Goal: Information Seeking & Learning: Learn about a topic

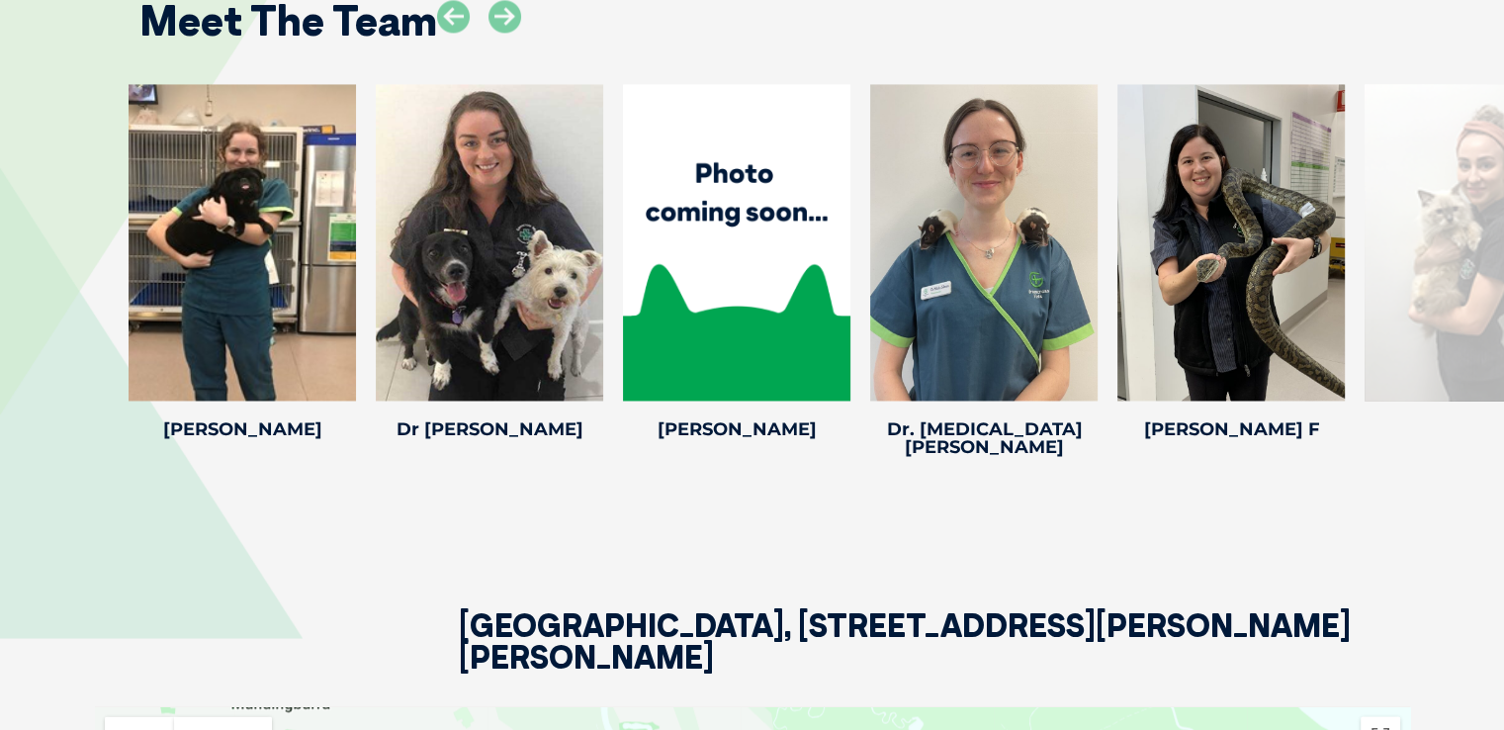
scroll to position [3111, 0]
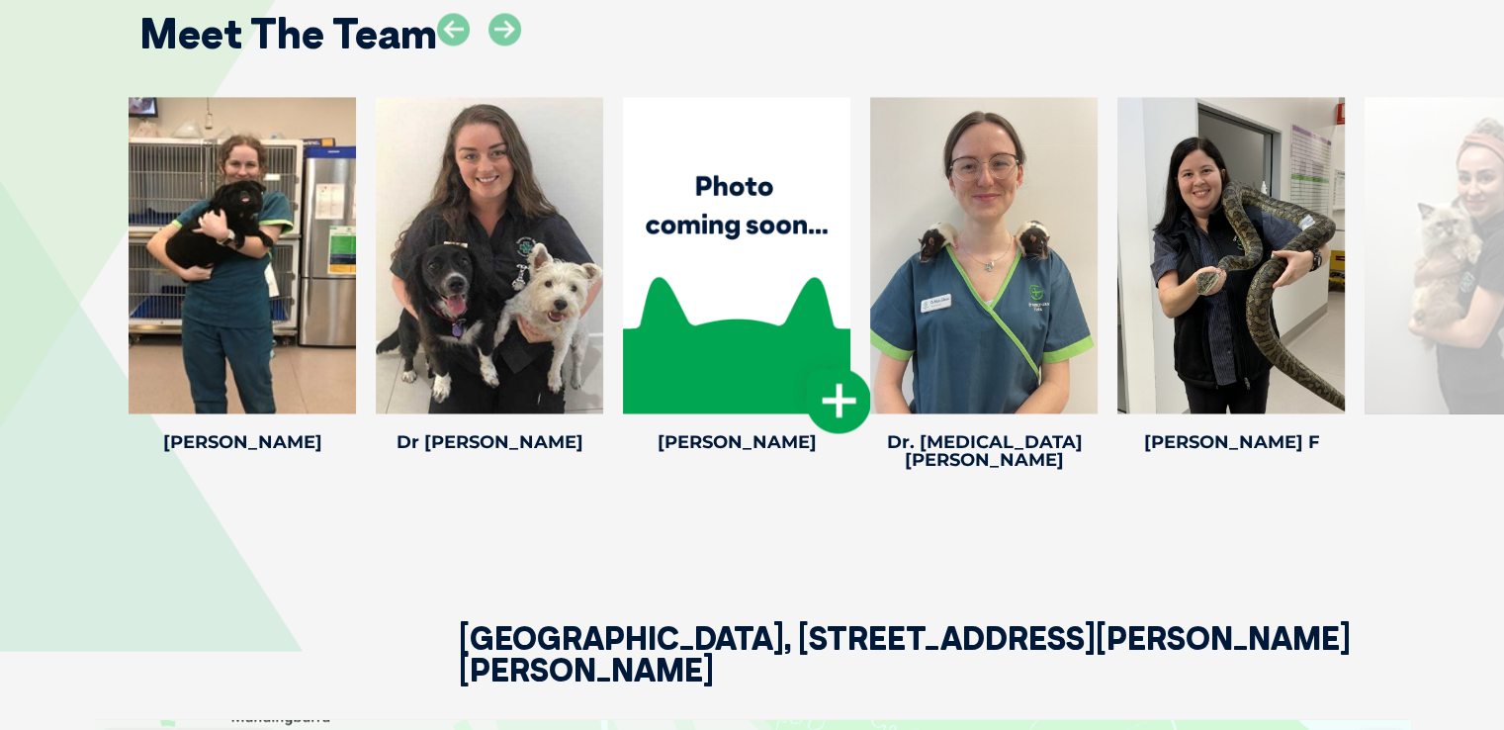
click at [850, 380] on icon at bounding box center [838, 400] width 65 height 65
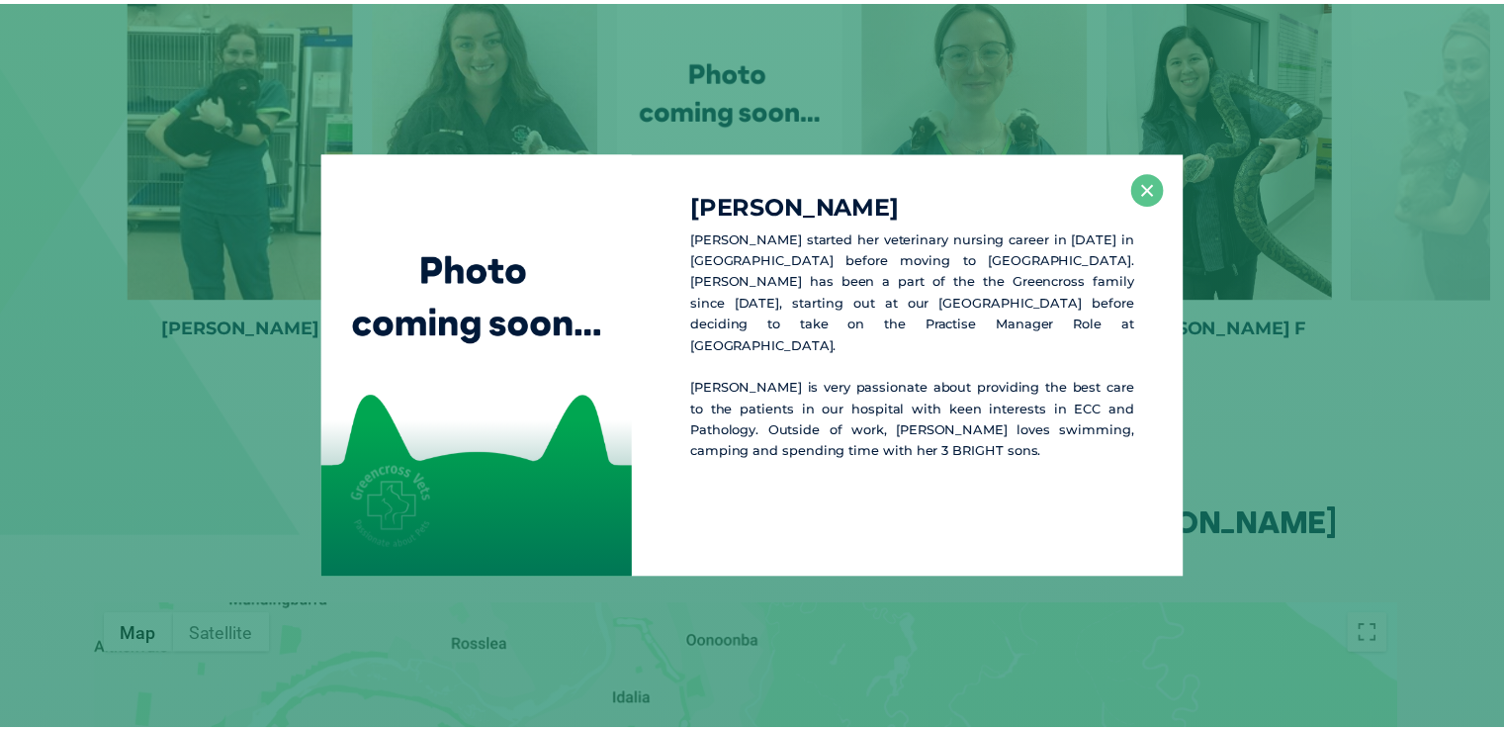
scroll to position [3227, 0]
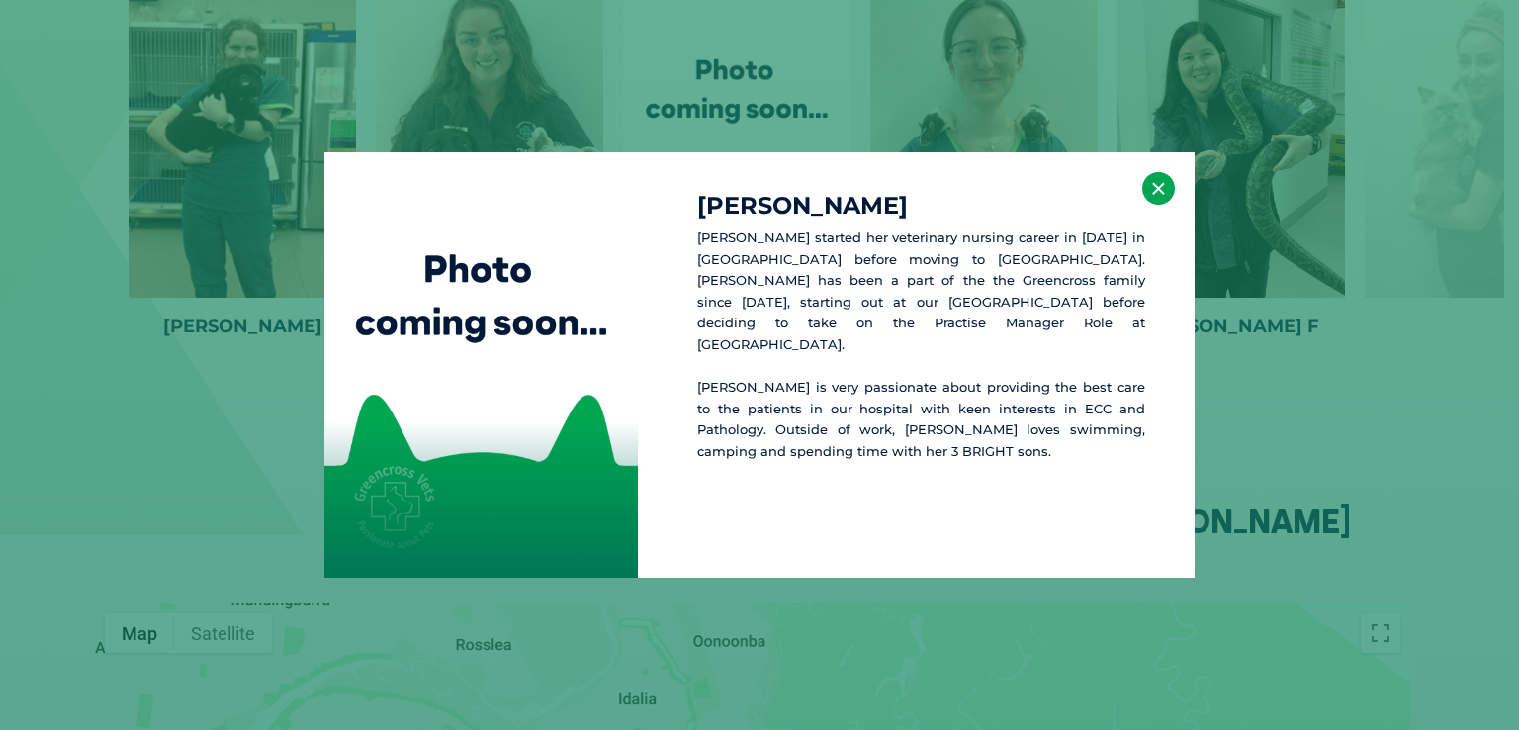
click at [1155, 194] on button "×" at bounding box center [1158, 188] width 33 height 33
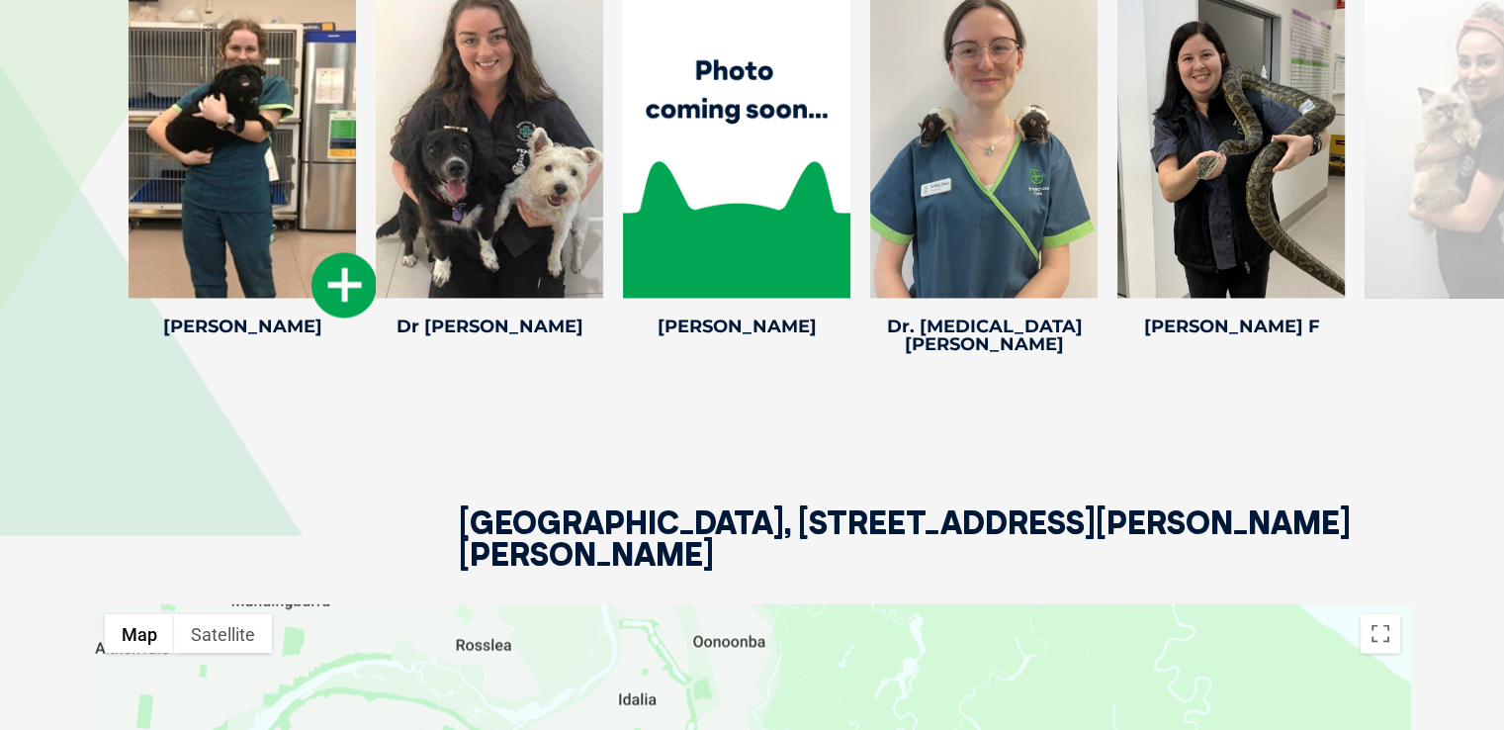
click at [340, 274] on icon at bounding box center [344, 284] width 65 height 65
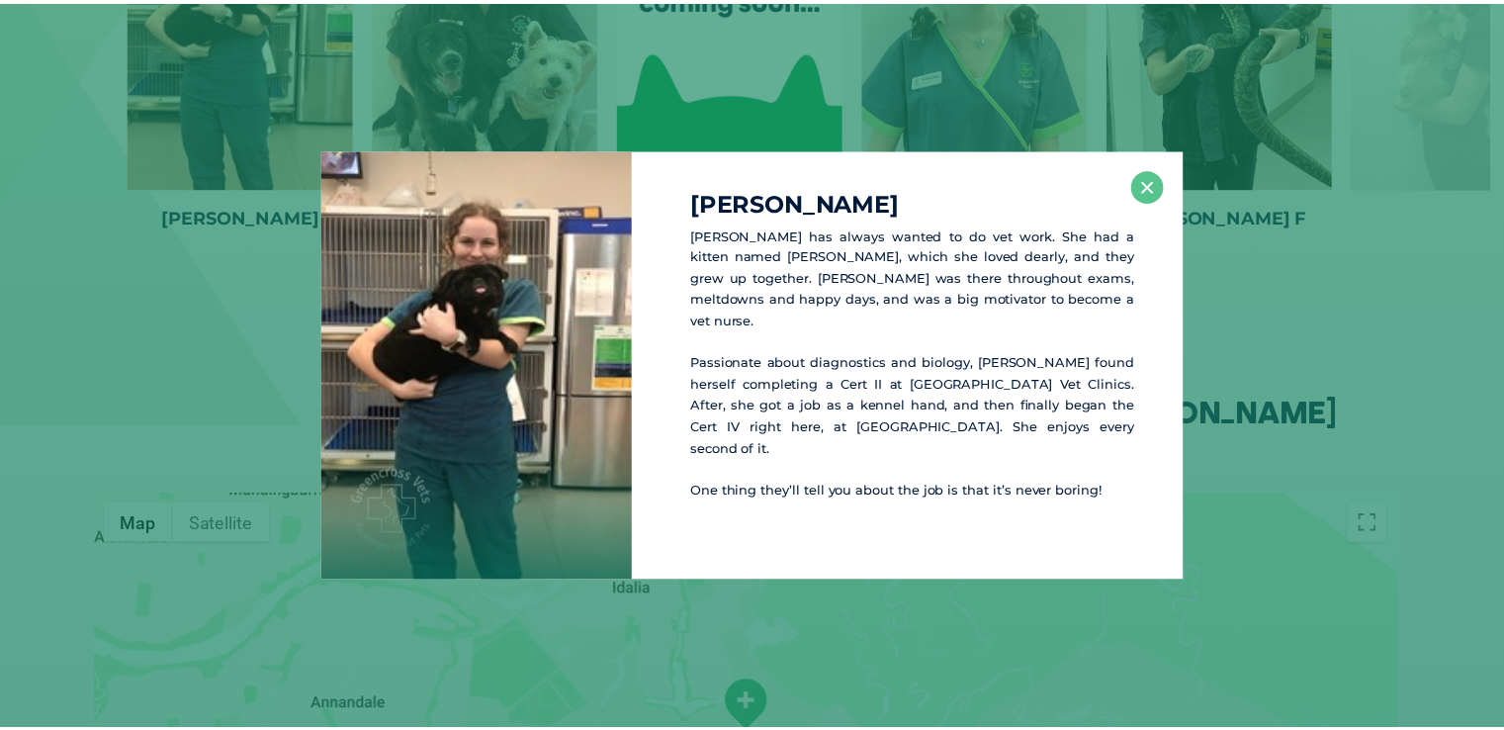
scroll to position [3343, 0]
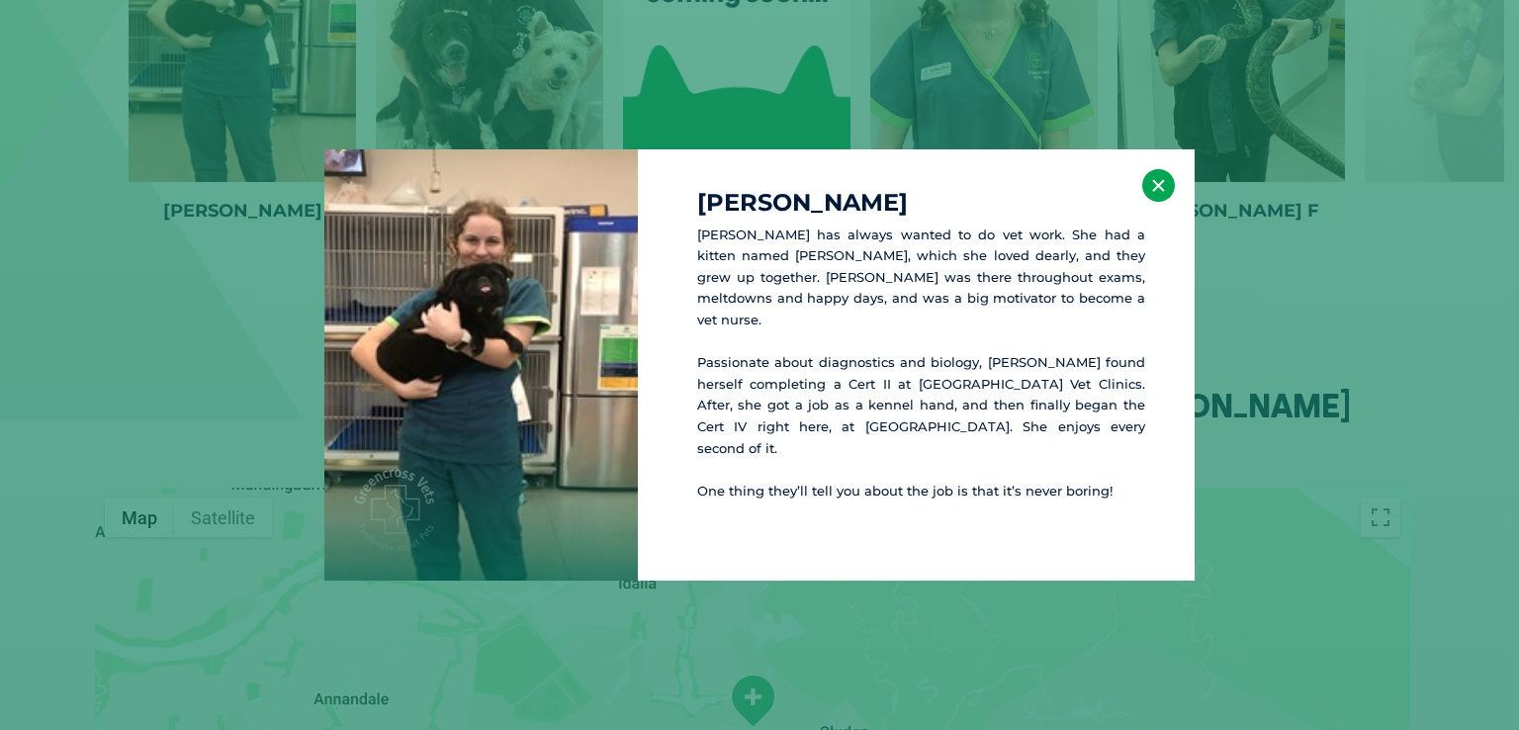
click at [1160, 199] on button "×" at bounding box center [1158, 185] width 33 height 33
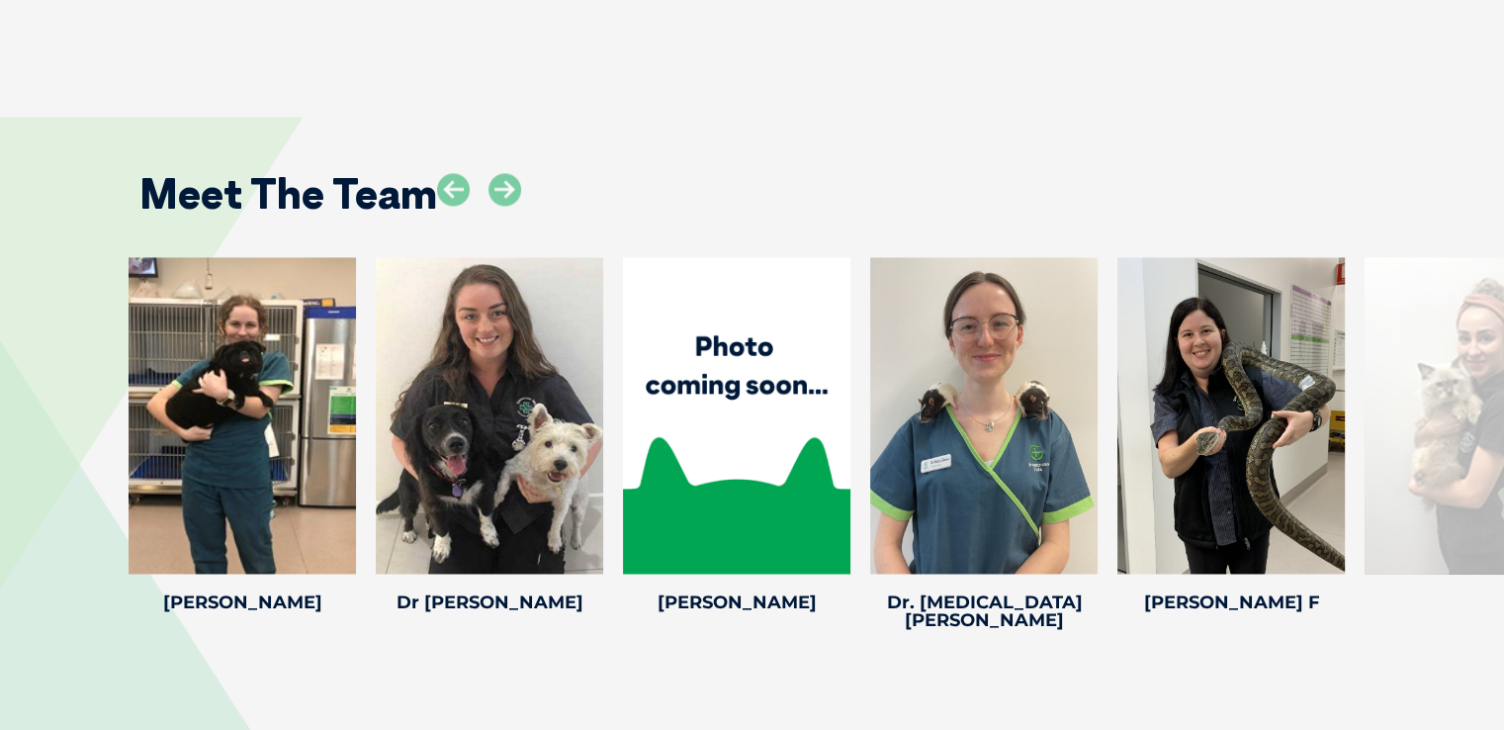
scroll to position [2848, 0]
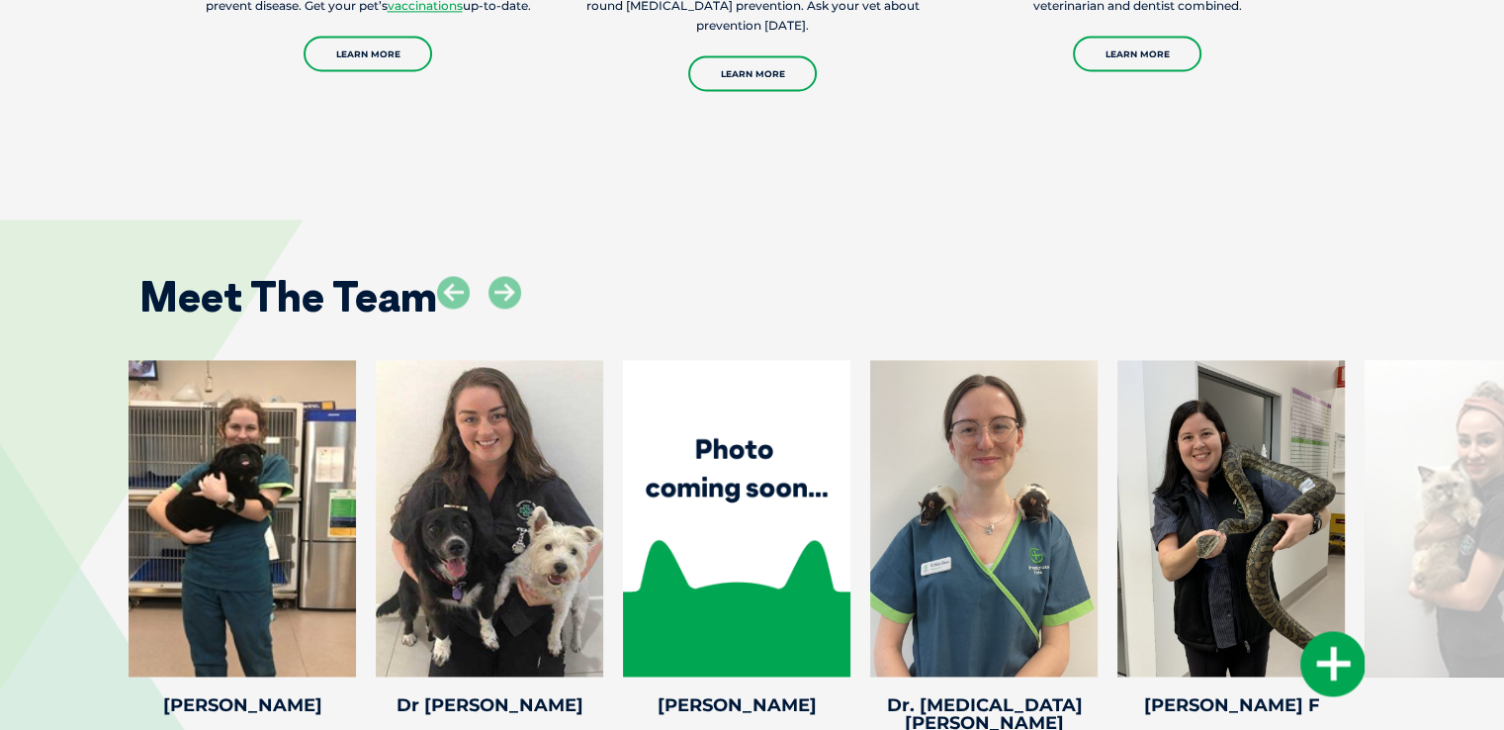
click at [1333, 631] on icon at bounding box center [1332, 663] width 65 height 65
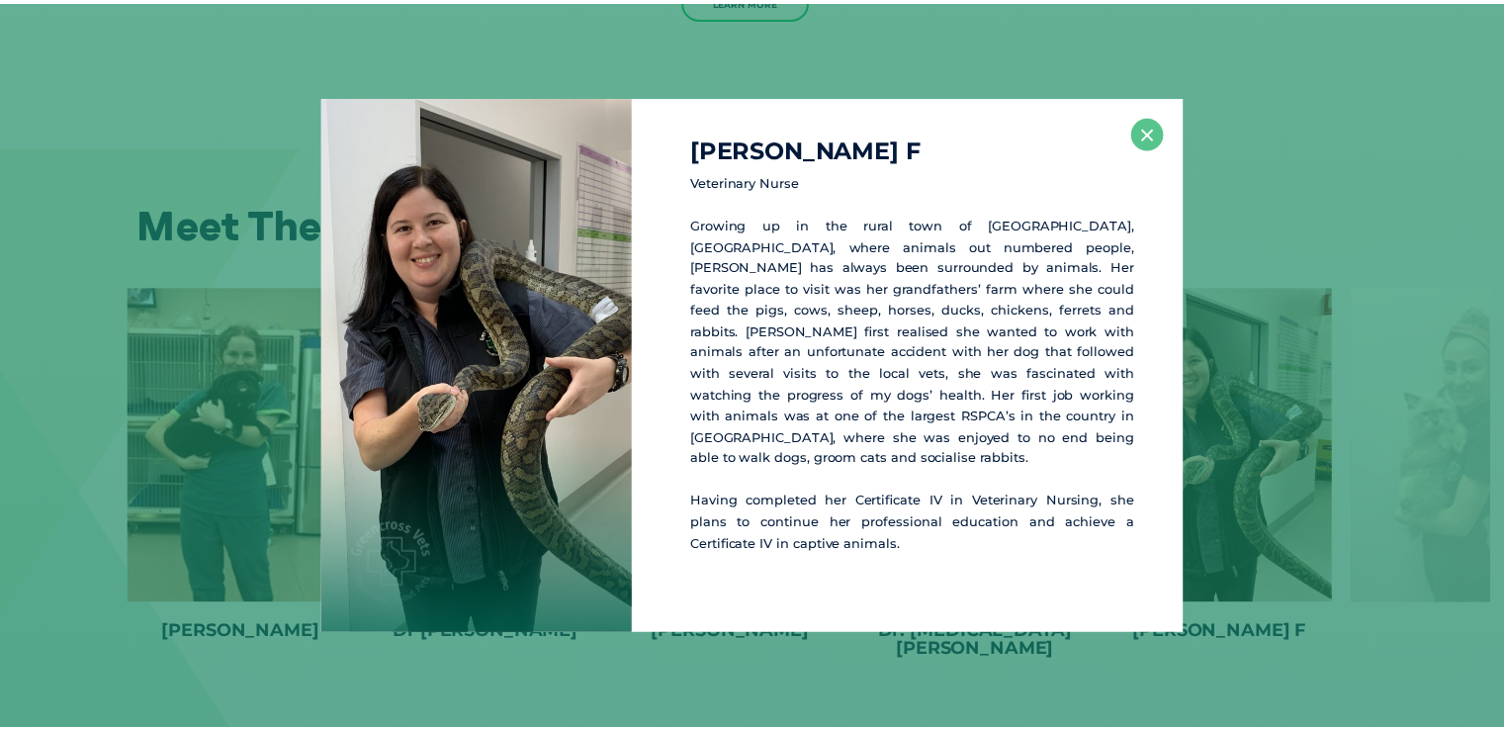
scroll to position [2927, 0]
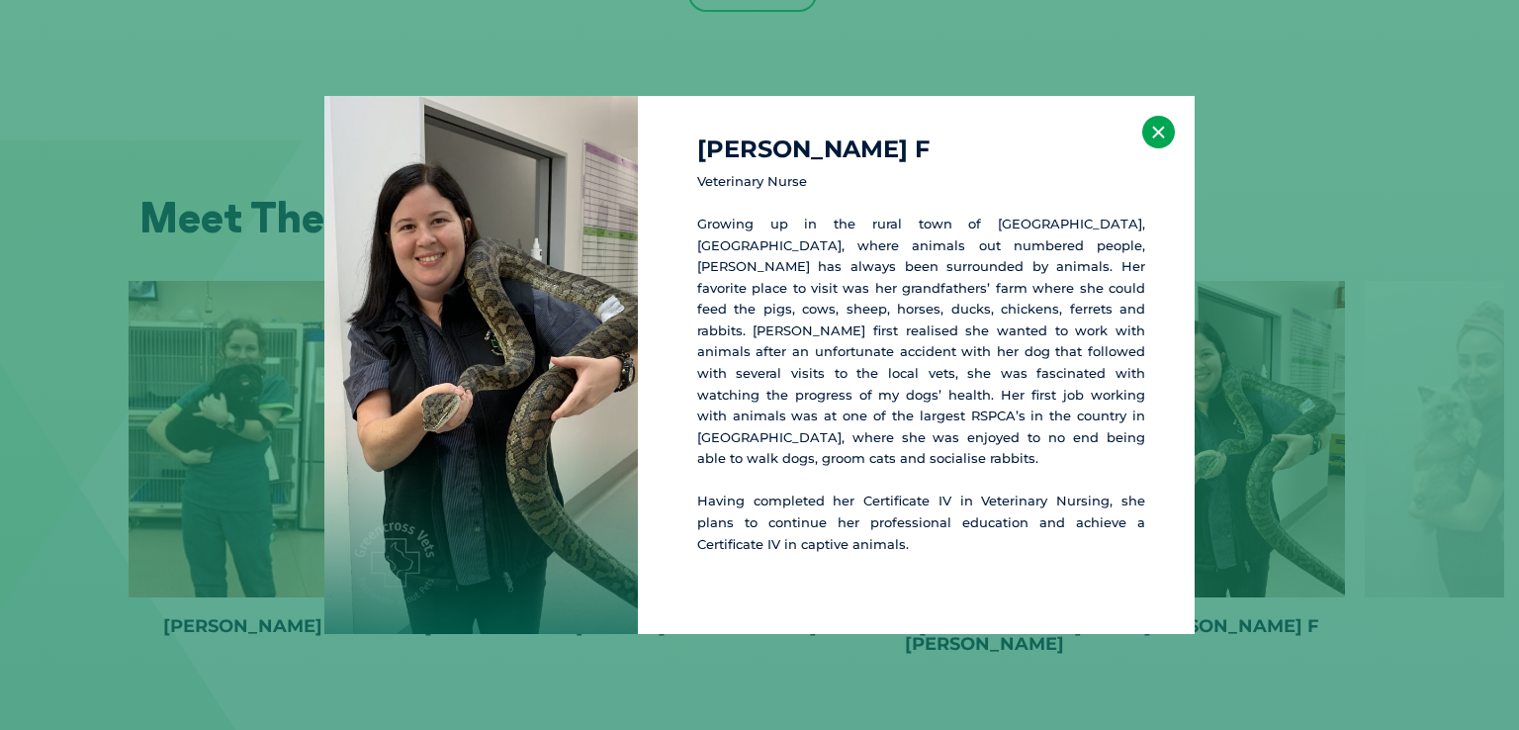
click at [1162, 141] on button "×" at bounding box center [1158, 132] width 33 height 33
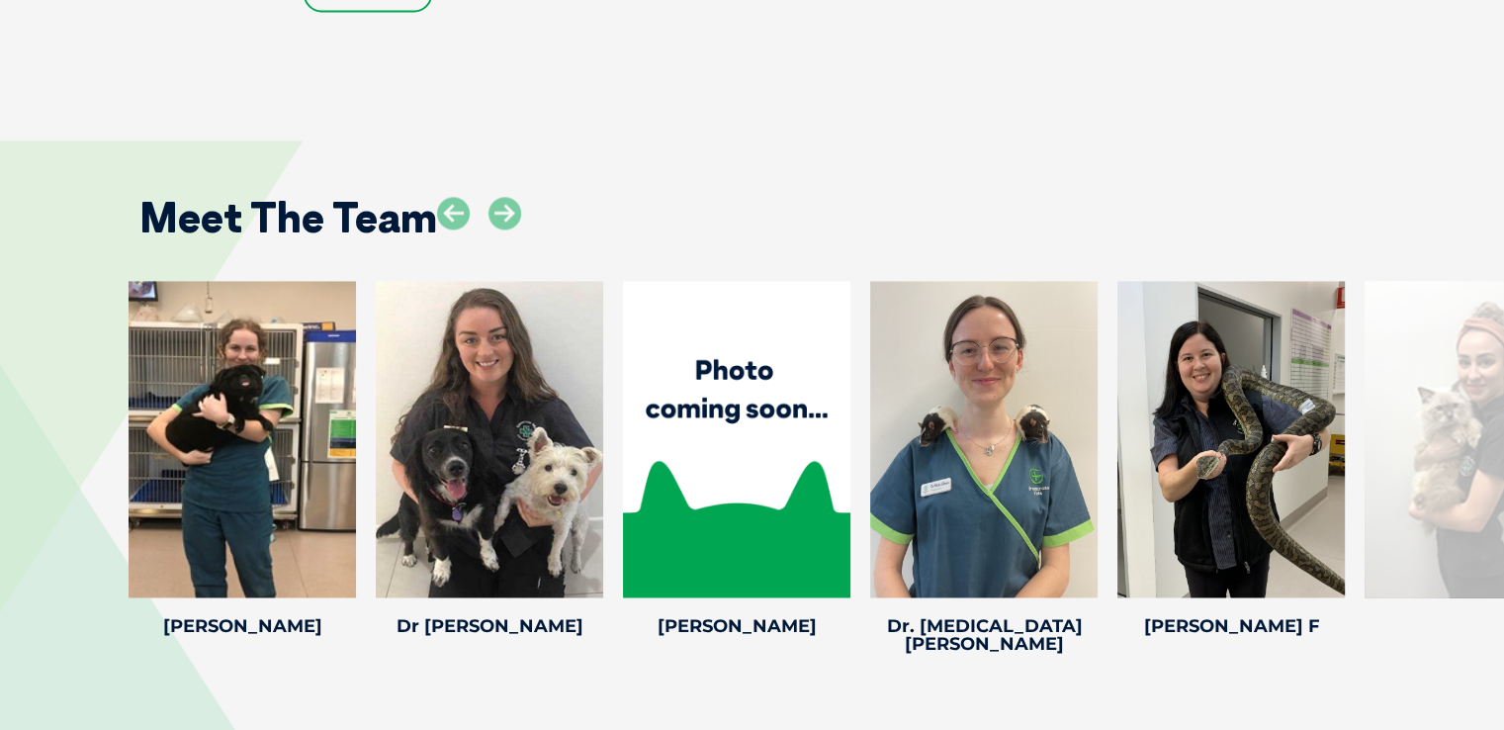
click at [1490, 426] on div at bounding box center [1478, 439] width 227 height 316
drag, startPoint x: 1491, startPoint y: 428, endPoint x: 1192, endPoint y: 464, distance: 301.8
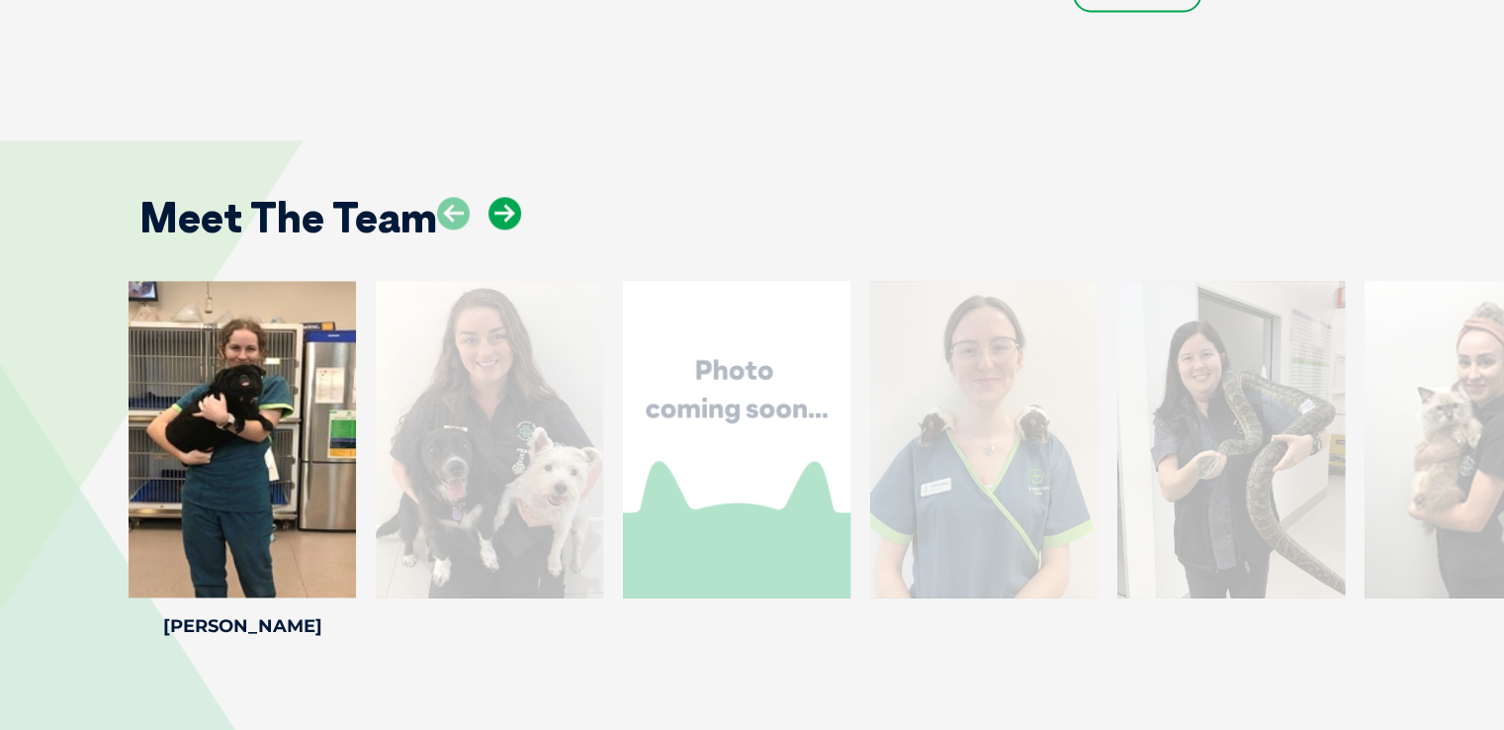
click at [510, 203] on icon at bounding box center [505, 213] width 33 height 33
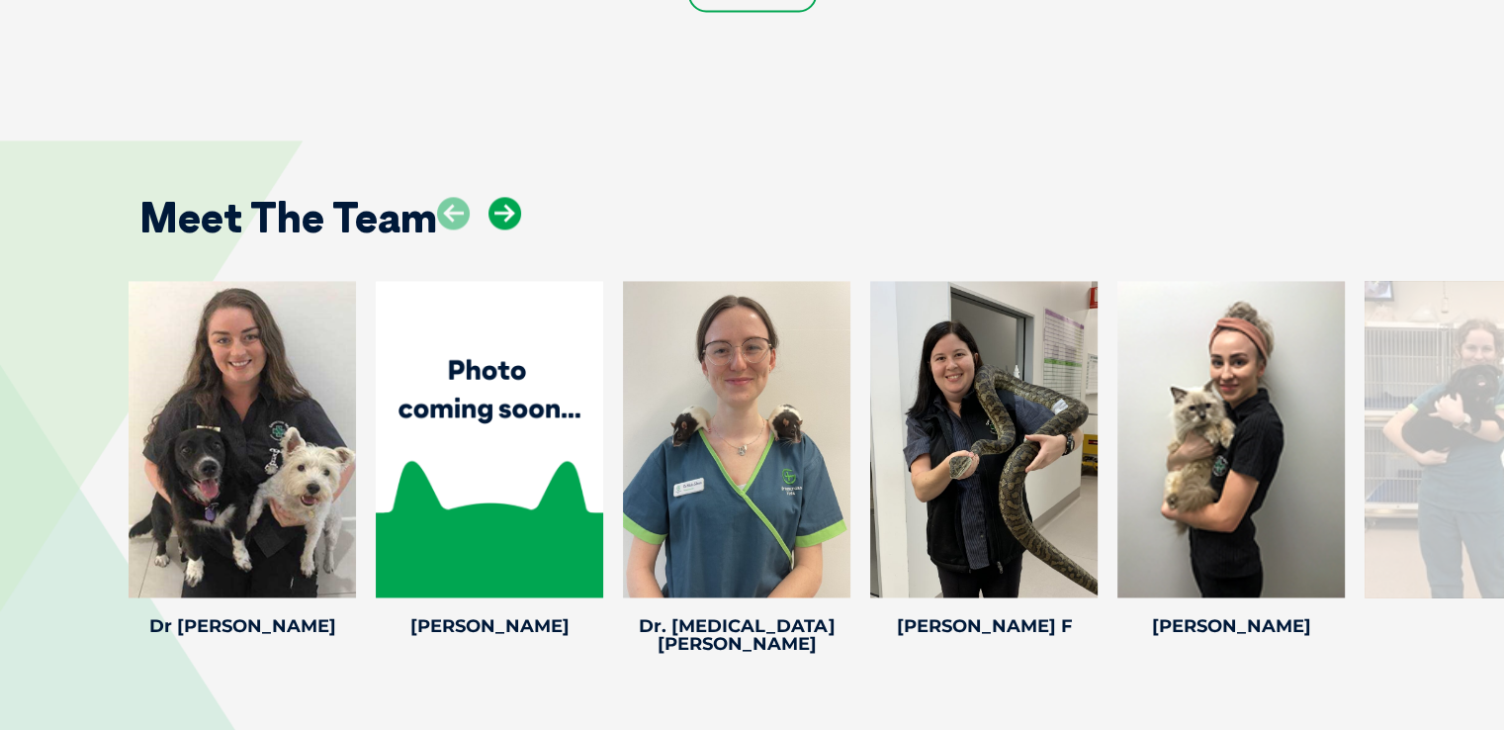
click at [510, 203] on icon at bounding box center [505, 213] width 33 height 33
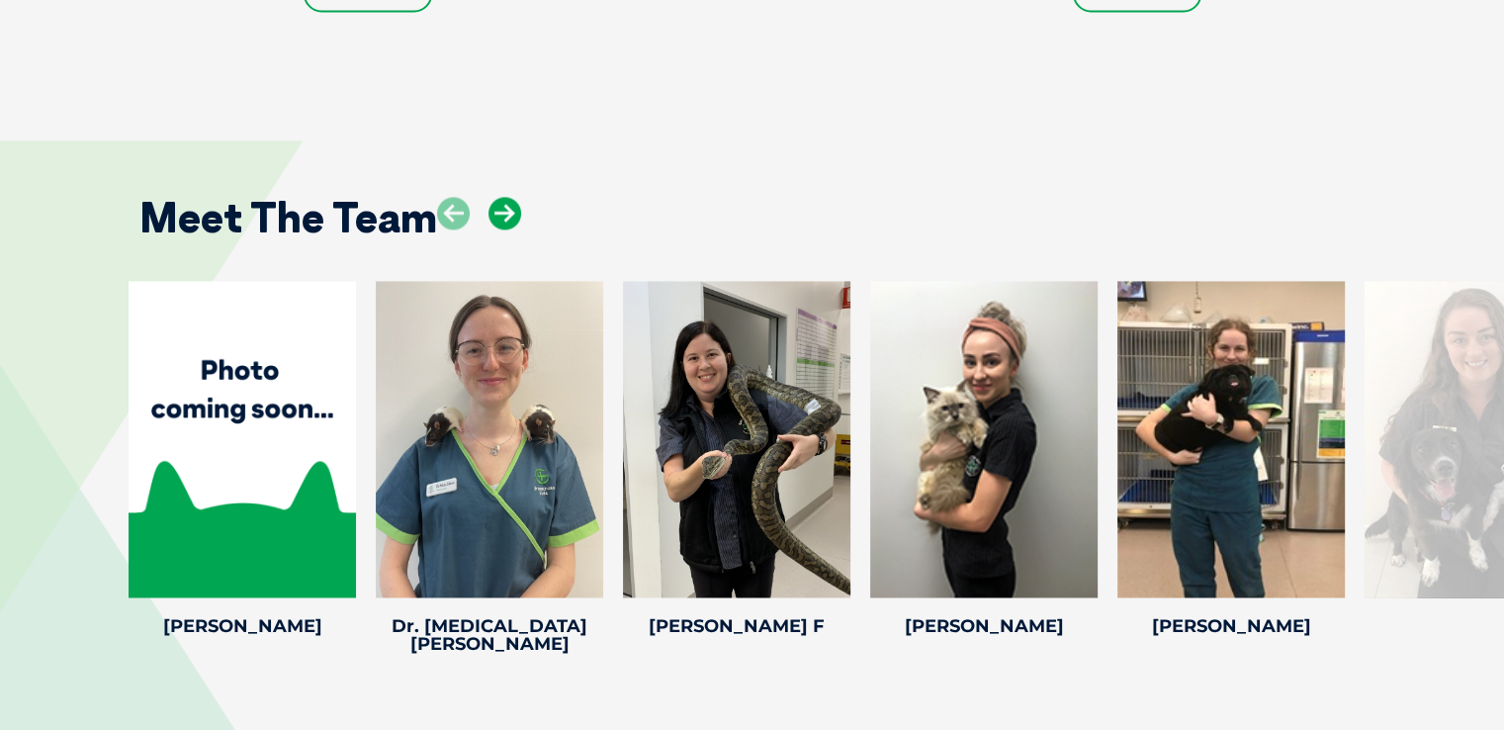
click at [510, 201] on icon at bounding box center [505, 213] width 33 height 33
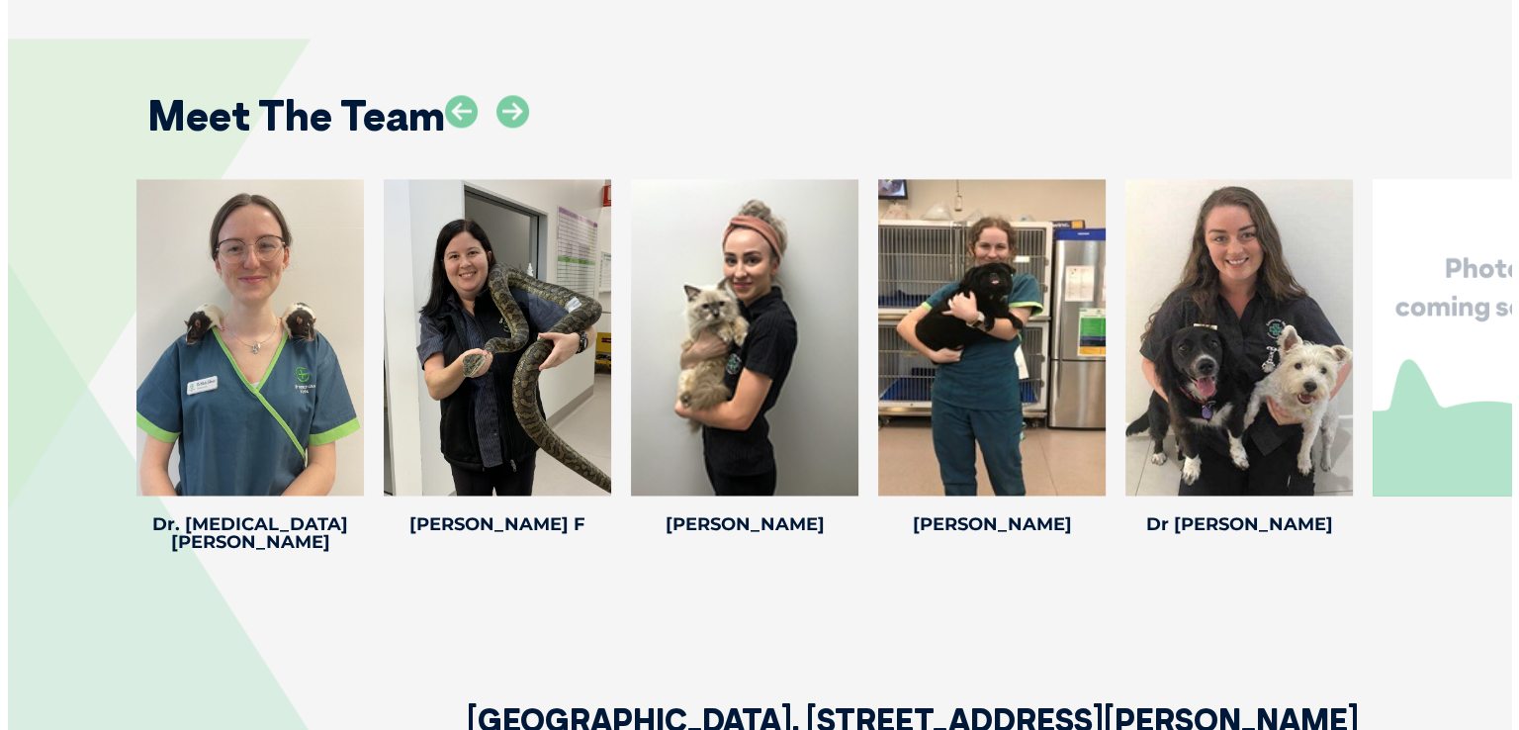
scroll to position [3042, 0]
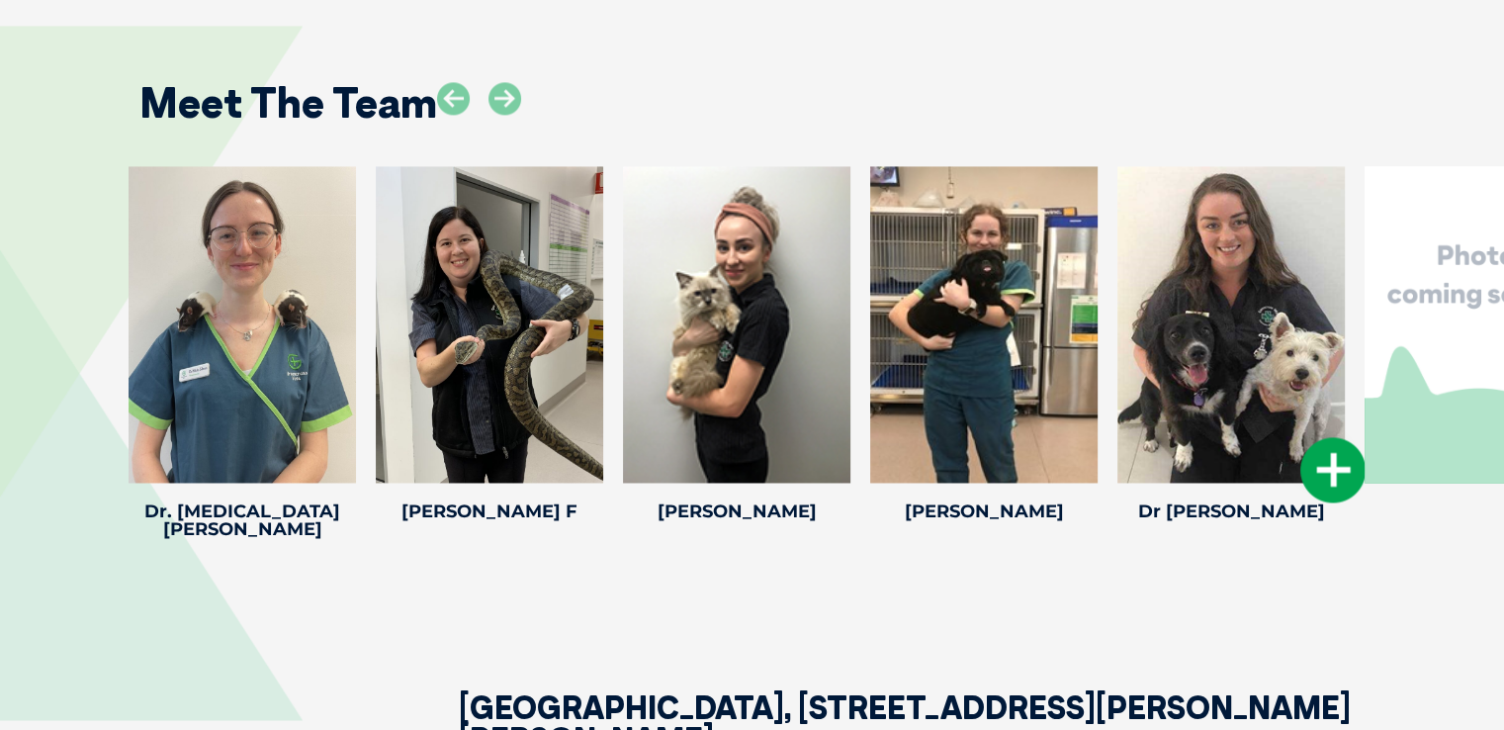
click at [1332, 437] on icon at bounding box center [1332, 469] width 65 height 65
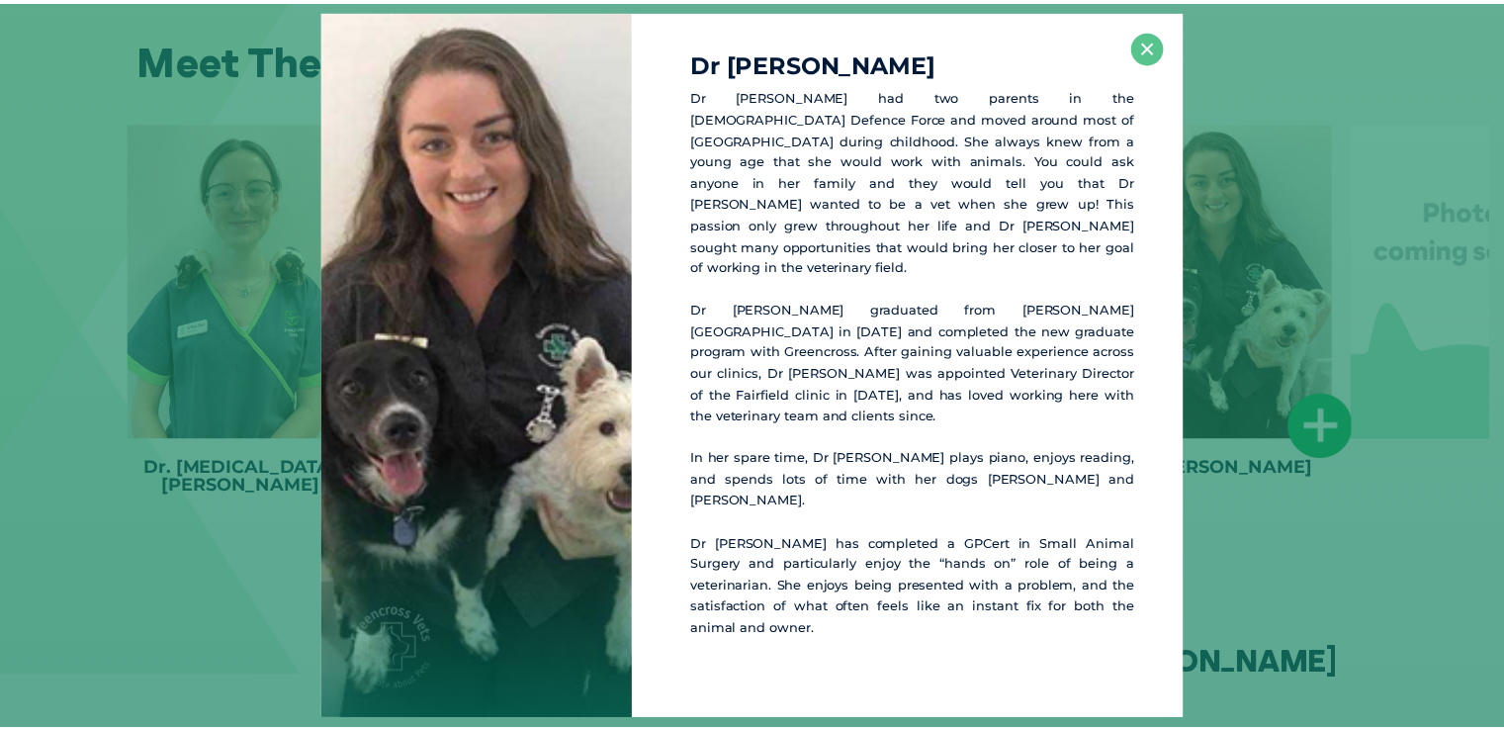
scroll to position [3086, 0]
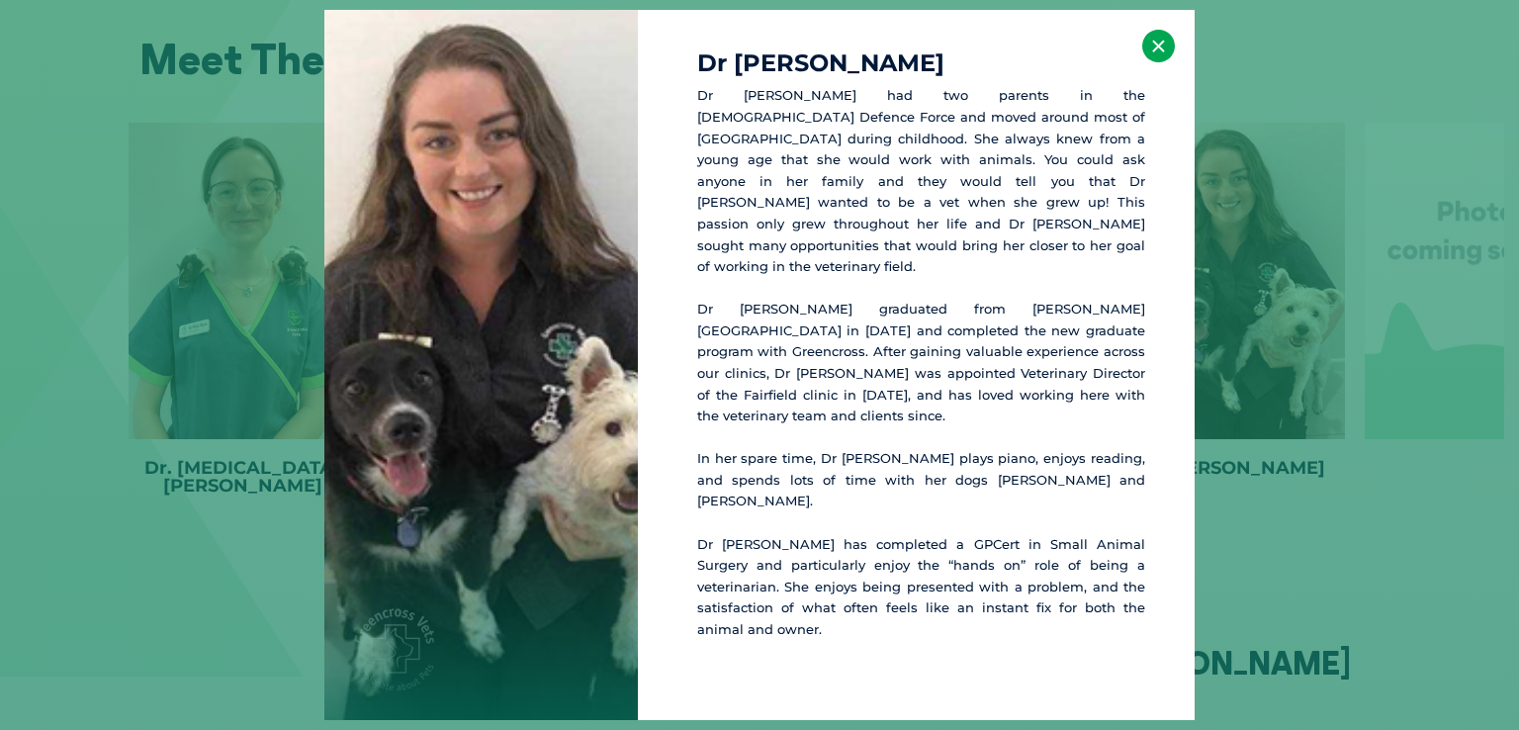
click at [1151, 62] on button "×" at bounding box center [1158, 46] width 33 height 33
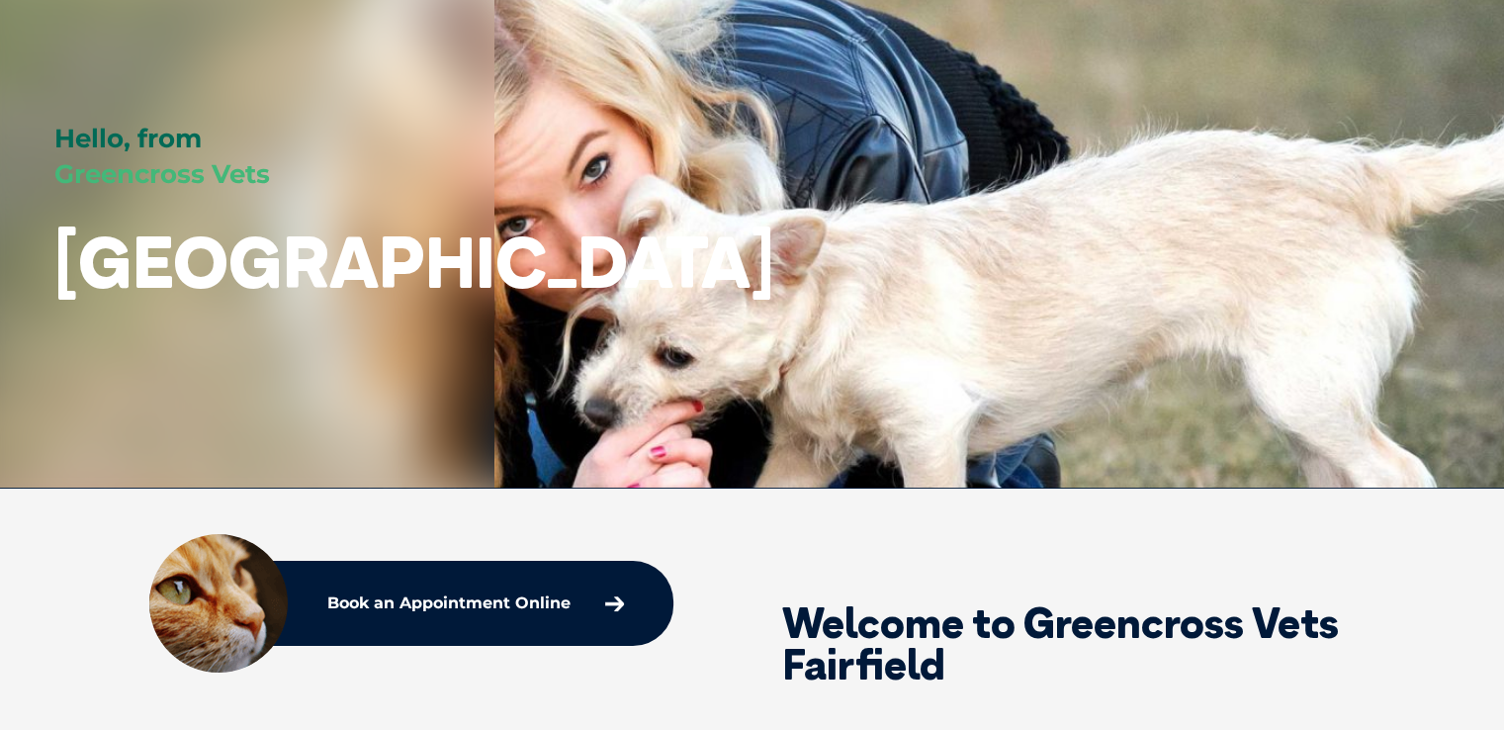
scroll to position [0, 0]
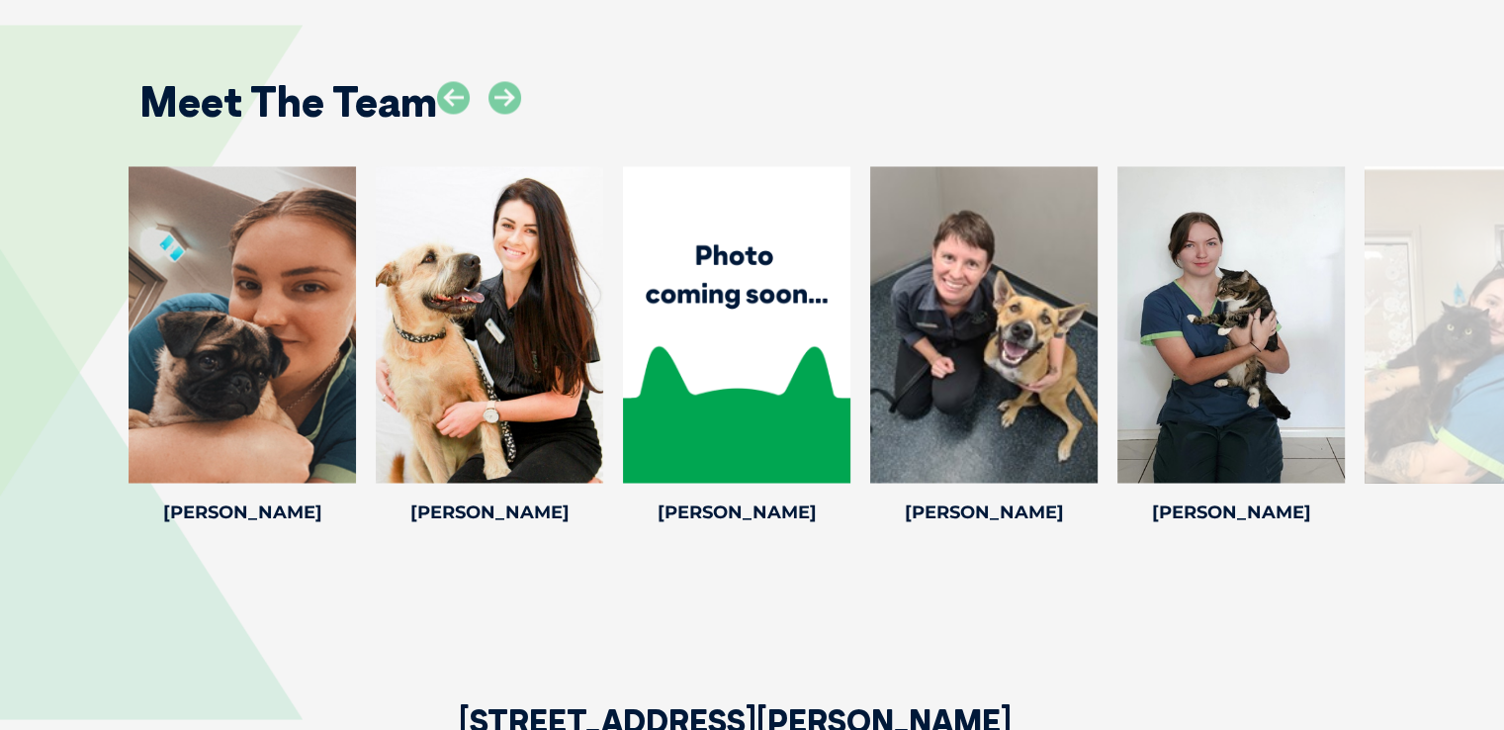
scroll to position [3368, 0]
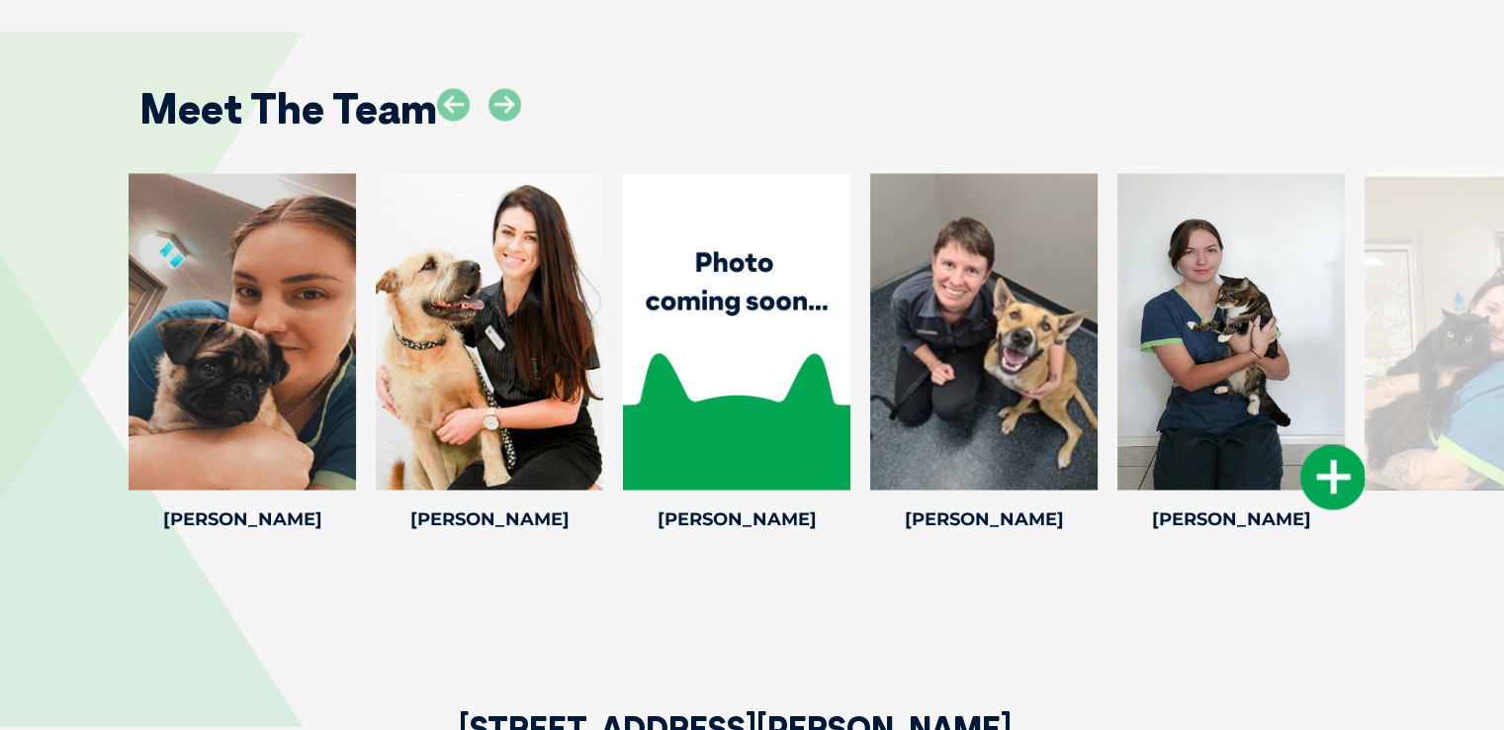
click at [1325, 444] on icon at bounding box center [1332, 476] width 65 height 65
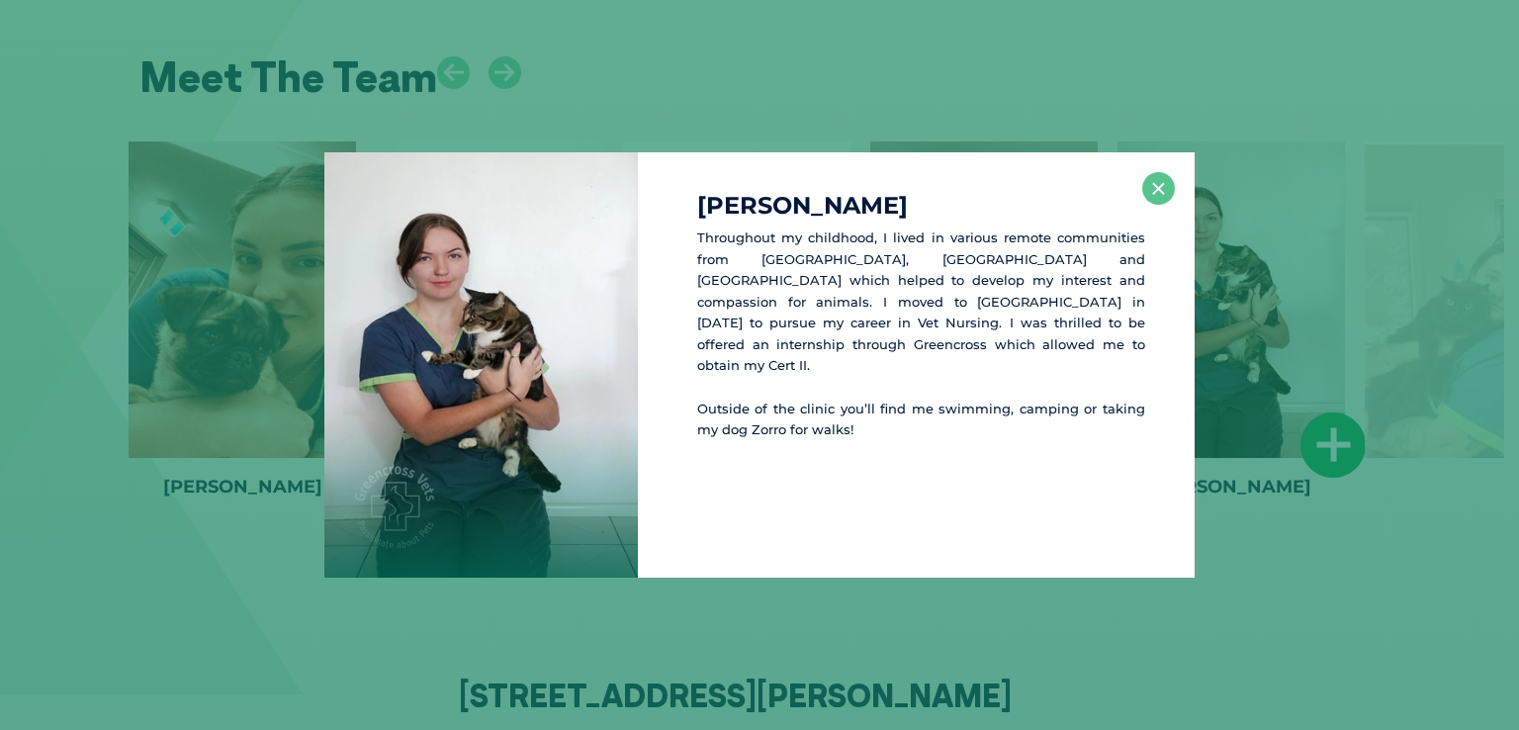
click at [1325, 424] on div "[PERSON_NAME] Throughout my childhood, I lived in various remote communities fr…" at bounding box center [759, 364] width 1503 height 425
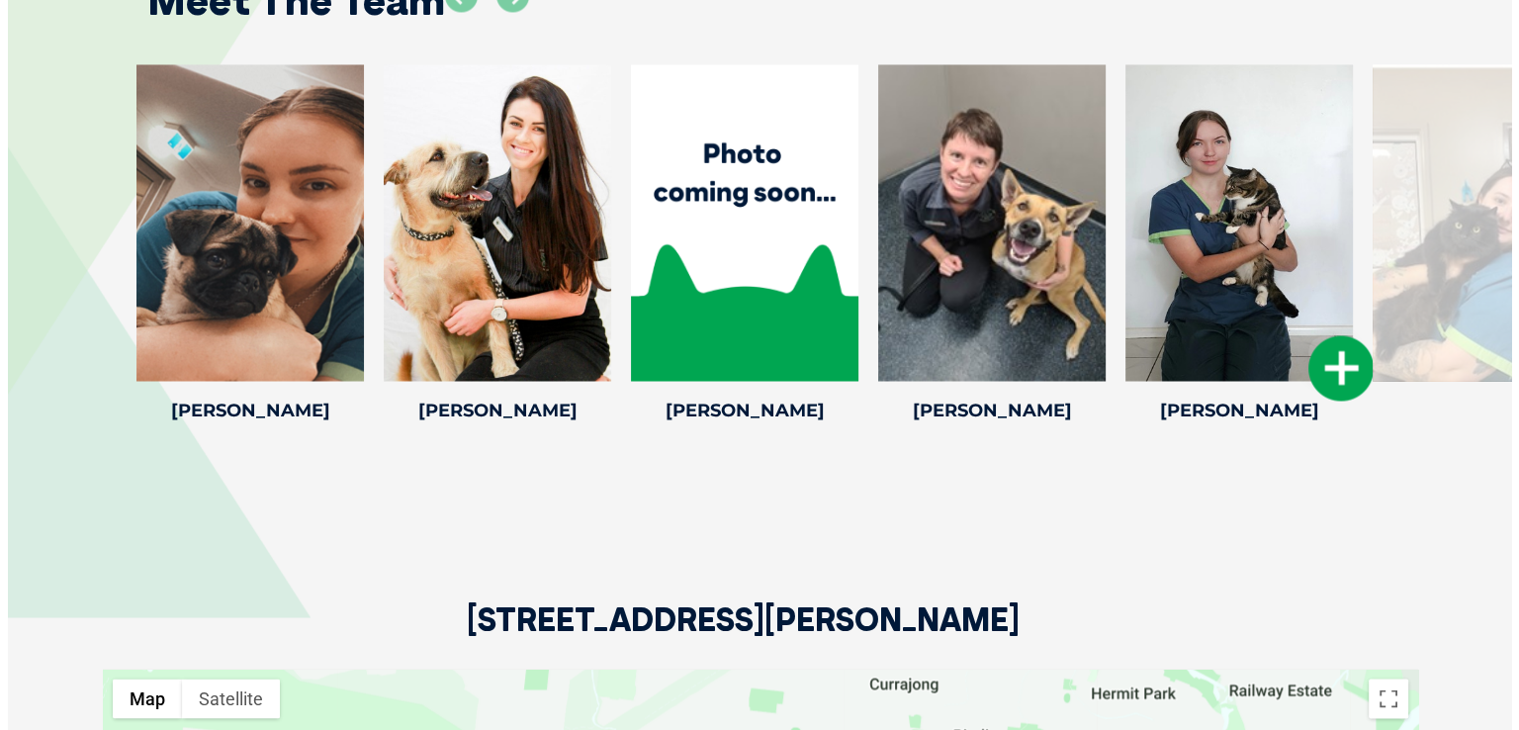
scroll to position [3484, 0]
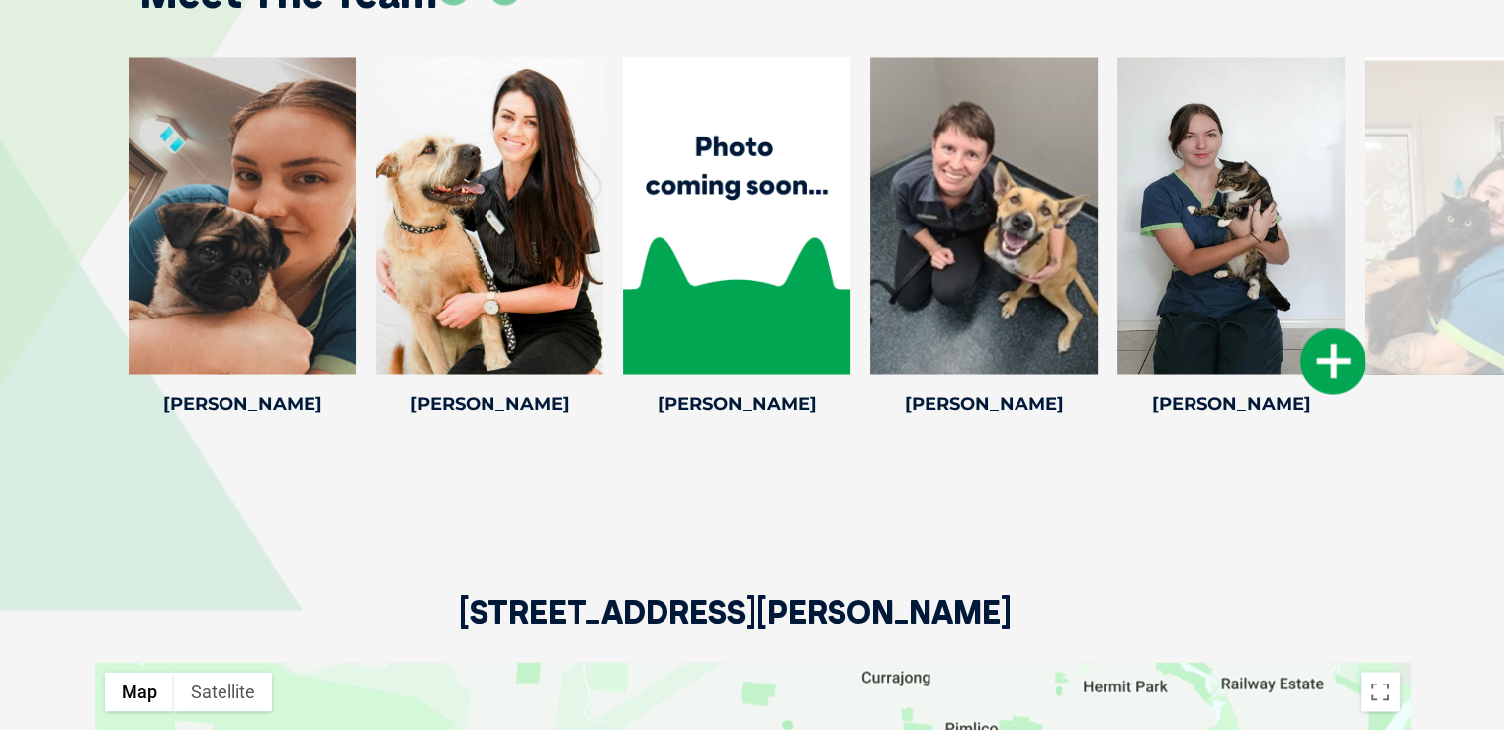
click at [1325, 424] on div "Meet The Team Dr [PERSON_NAME] Dr [PERSON_NAME] Veterinarian Dr [PERSON_NAME] h…" at bounding box center [752, 178] width 1504 height 643
click at [1339, 328] on icon at bounding box center [1332, 360] width 65 height 65
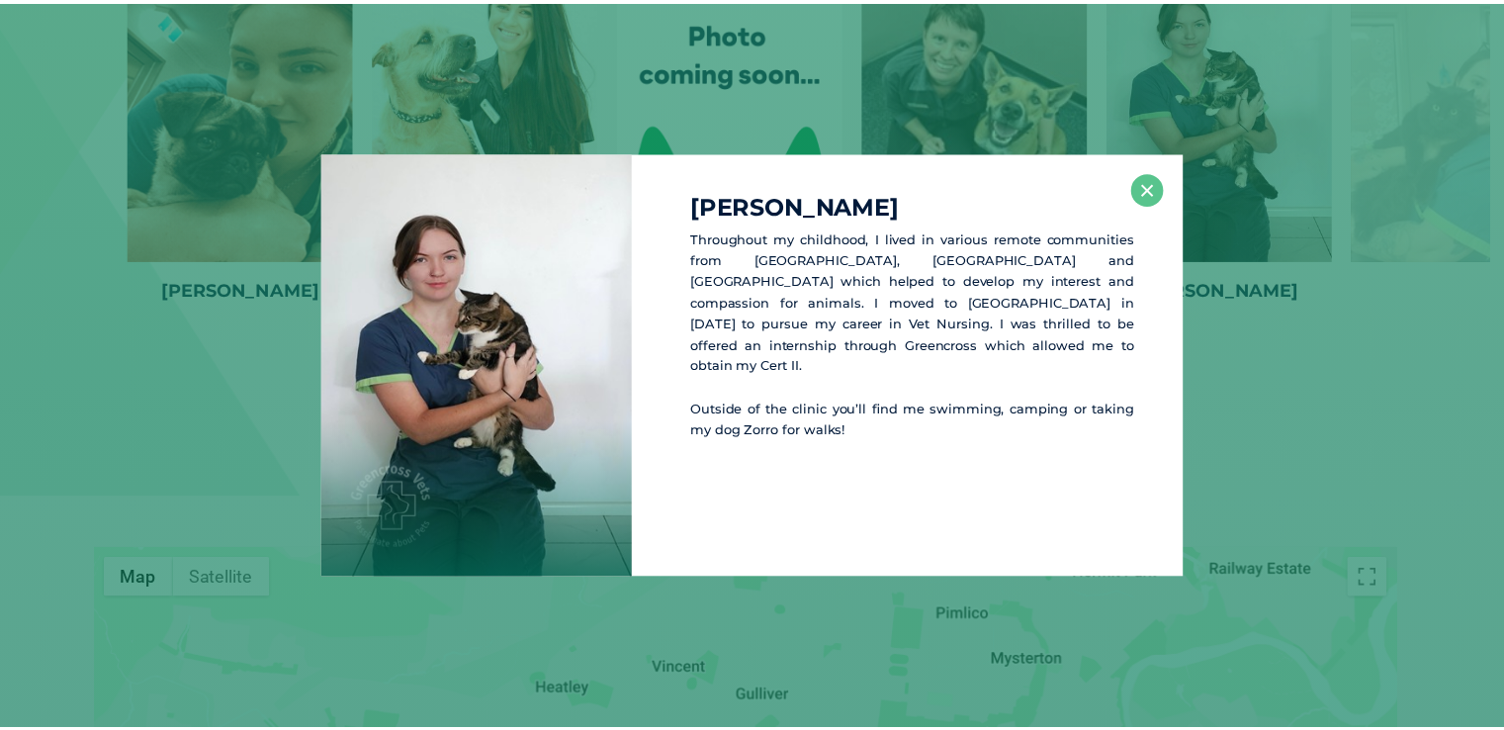
scroll to position [3600, 0]
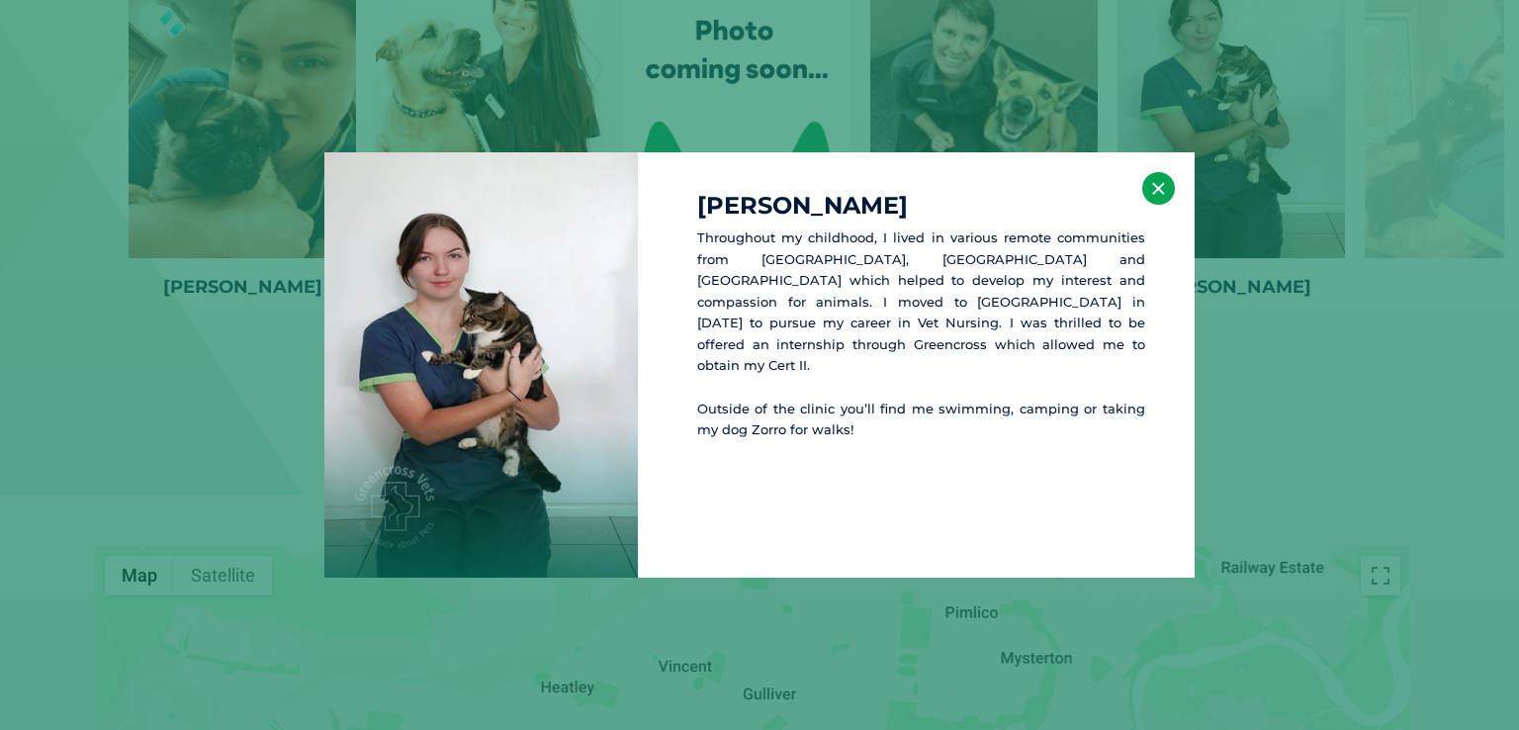
click at [1153, 197] on button "×" at bounding box center [1158, 188] width 33 height 33
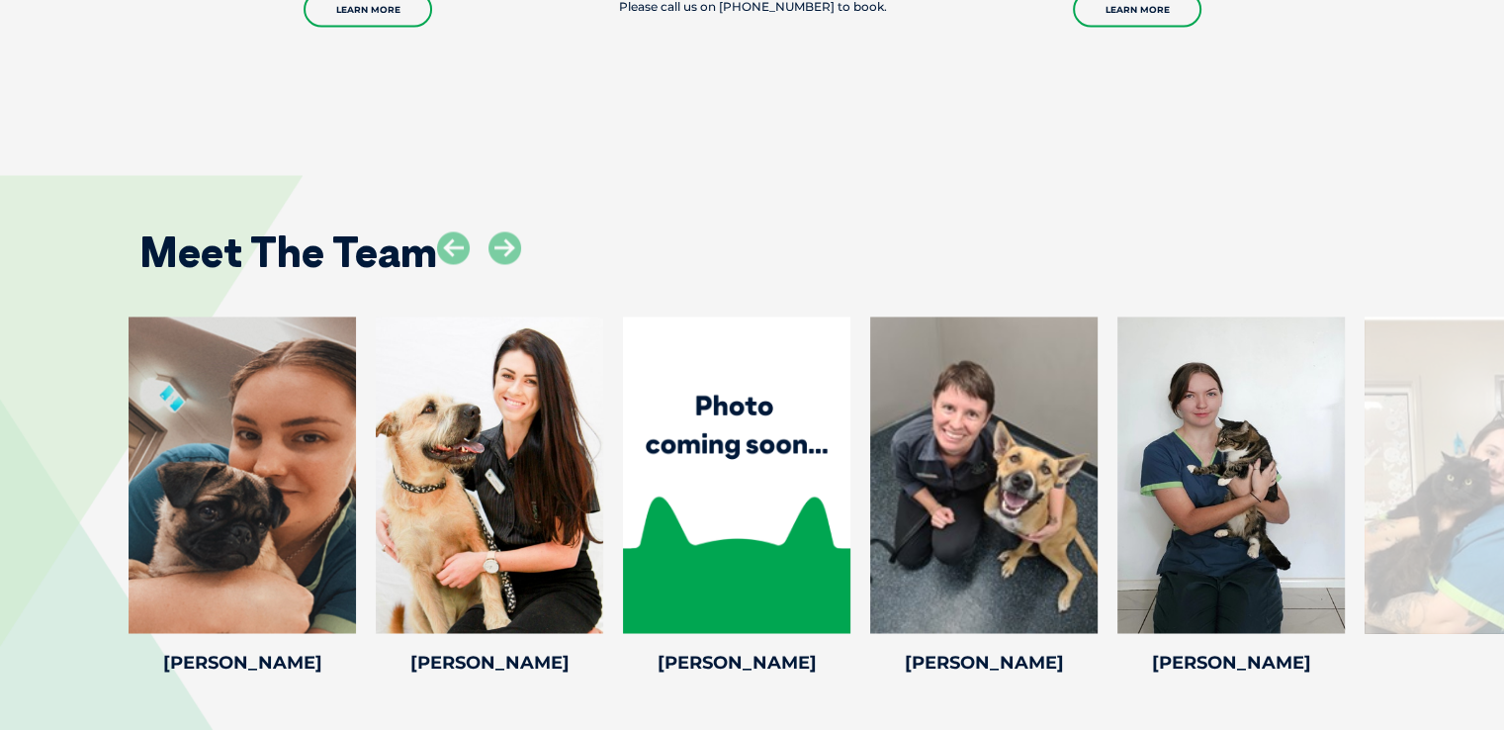
scroll to position [3197, 0]
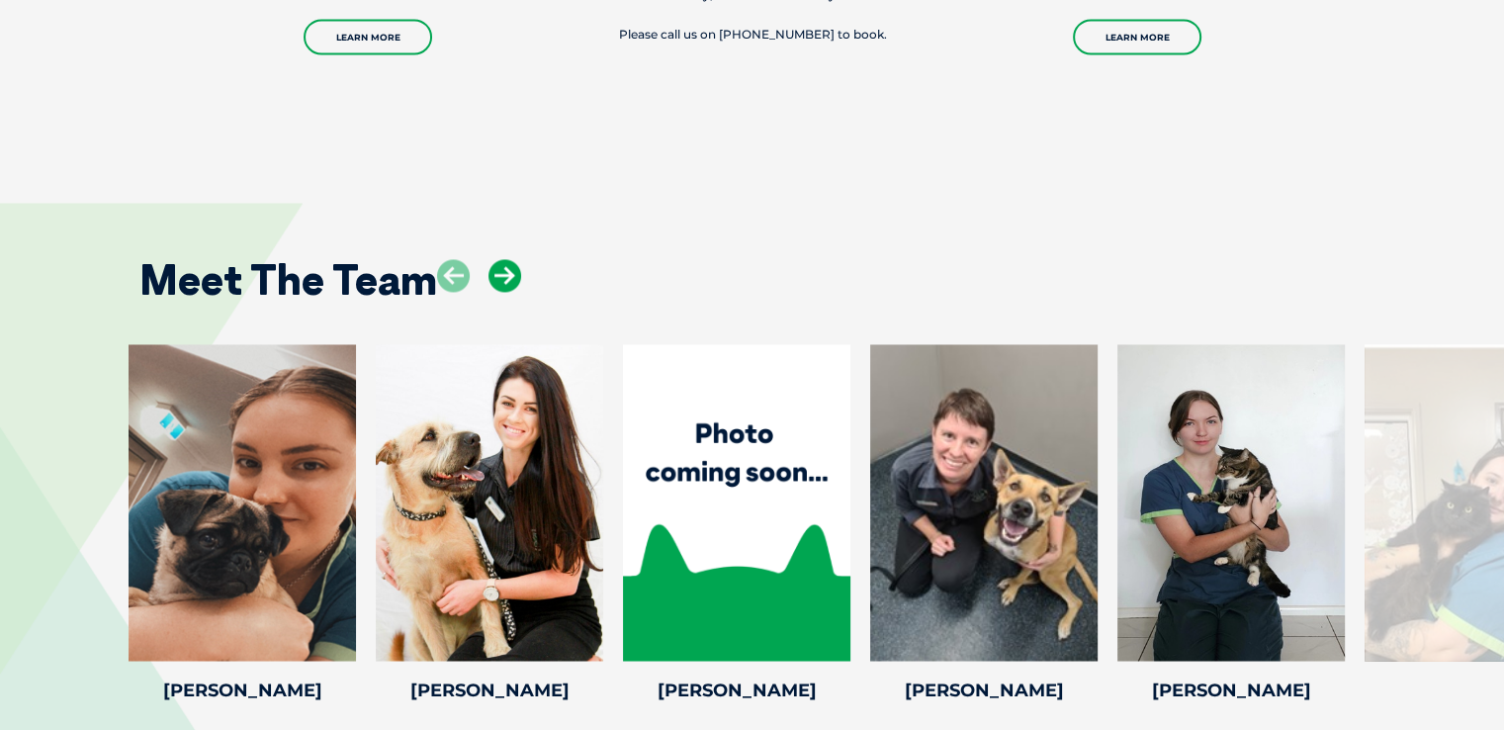
click at [507, 259] on icon at bounding box center [505, 275] width 33 height 33
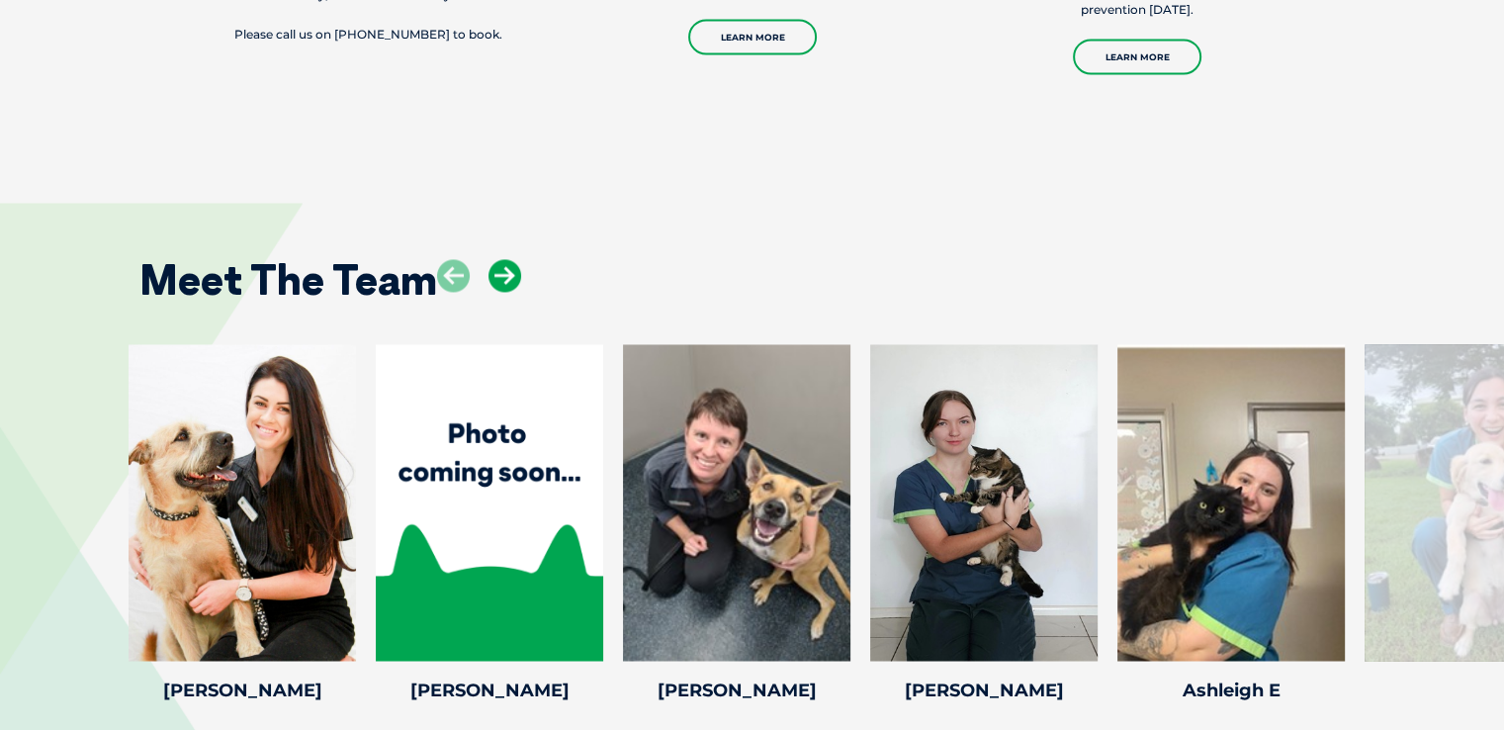
click at [507, 259] on icon at bounding box center [505, 275] width 33 height 33
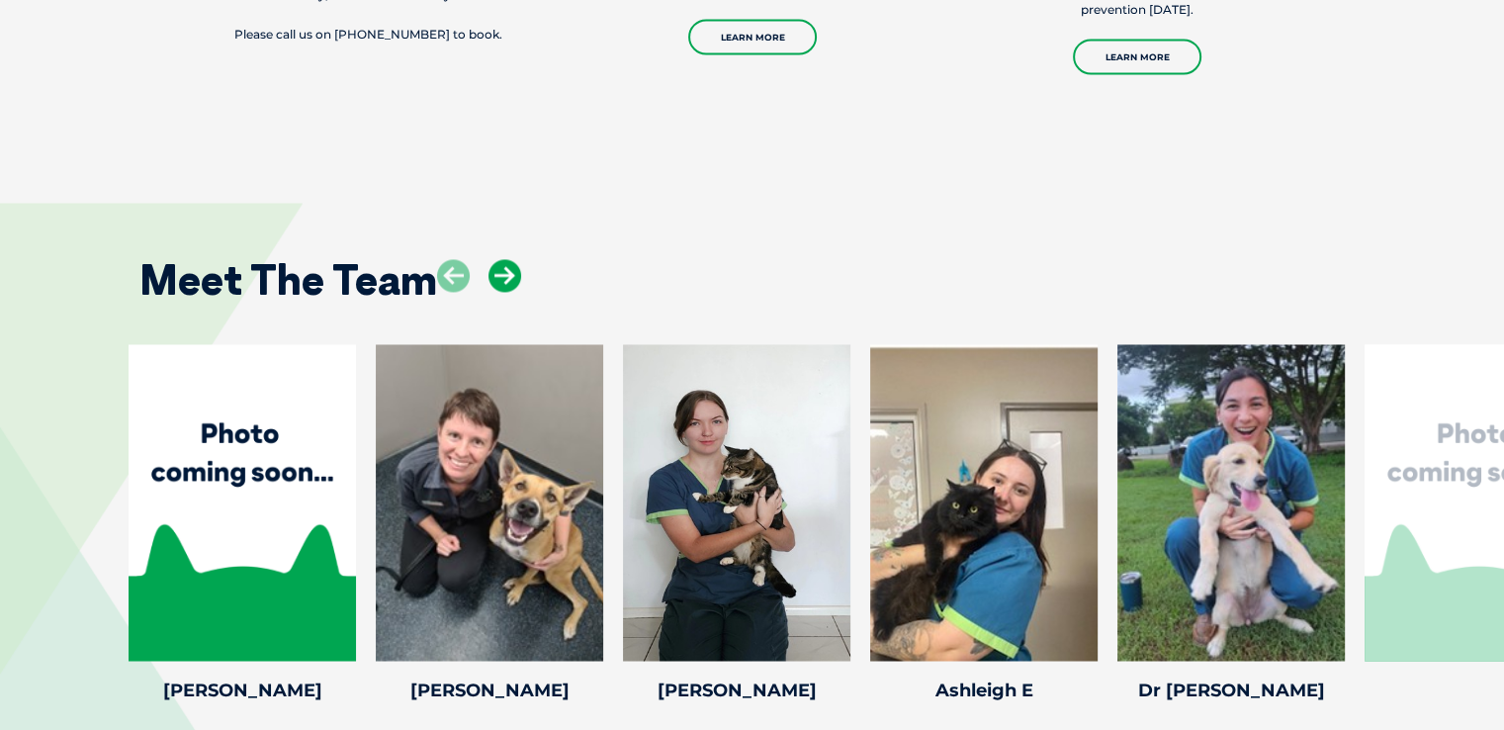
click at [507, 259] on icon at bounding box center [505, 275] width 33 height 33
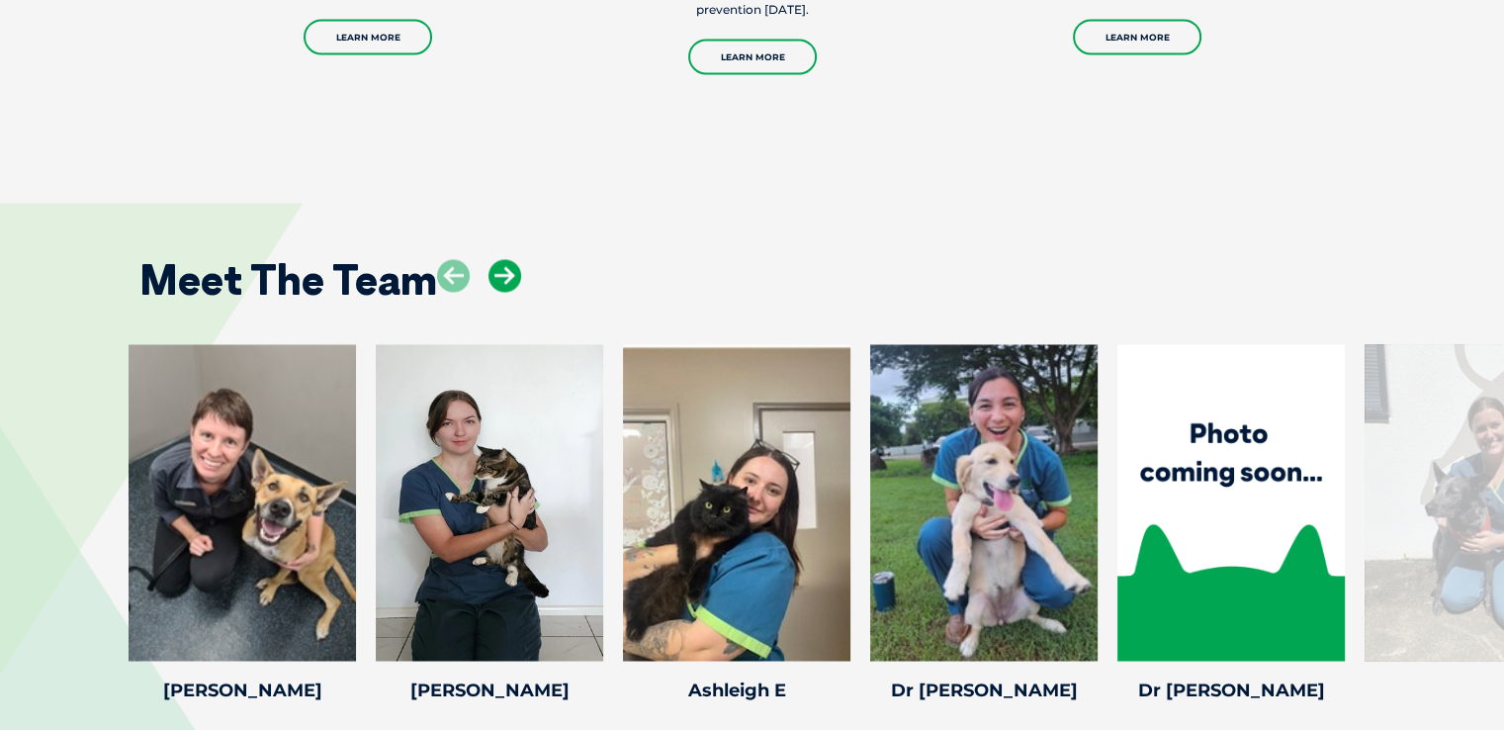
click at [507, 259] on icon at bounding box center [505, 275] width 33 height 33
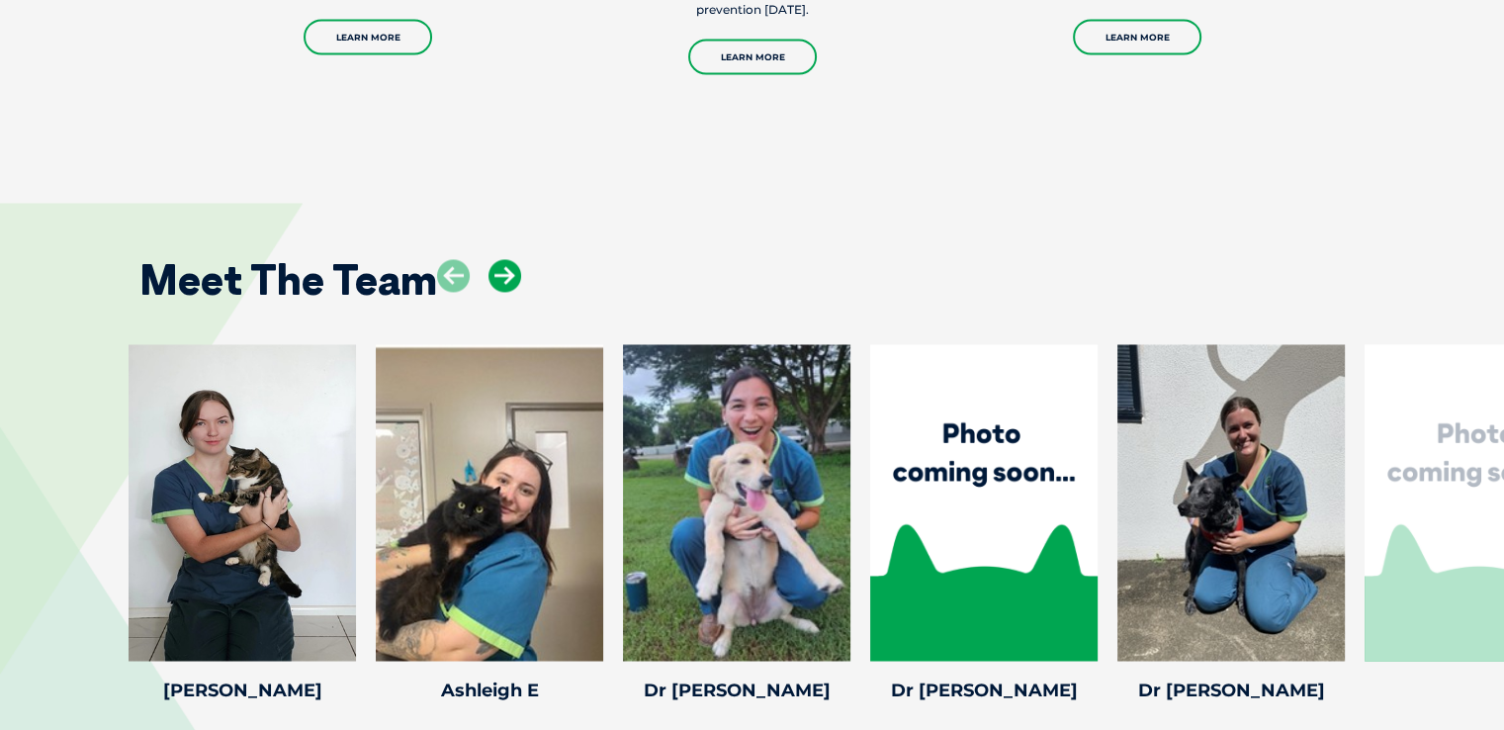
click at [507, 259] on icon at bounding box center [505, 275] width 33 height 33
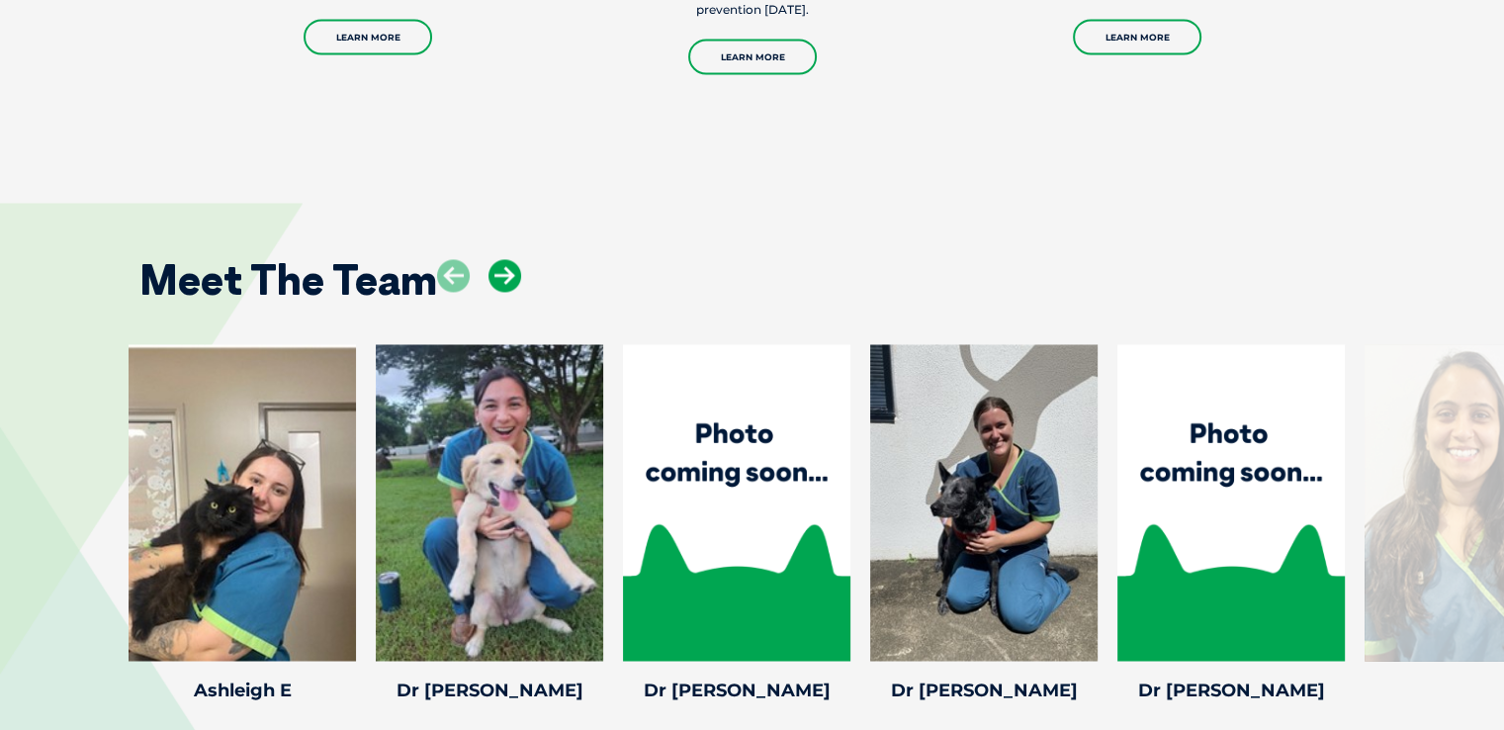
click at [507, 259] on icon at bounding box center [505, 275] width 33 height 33
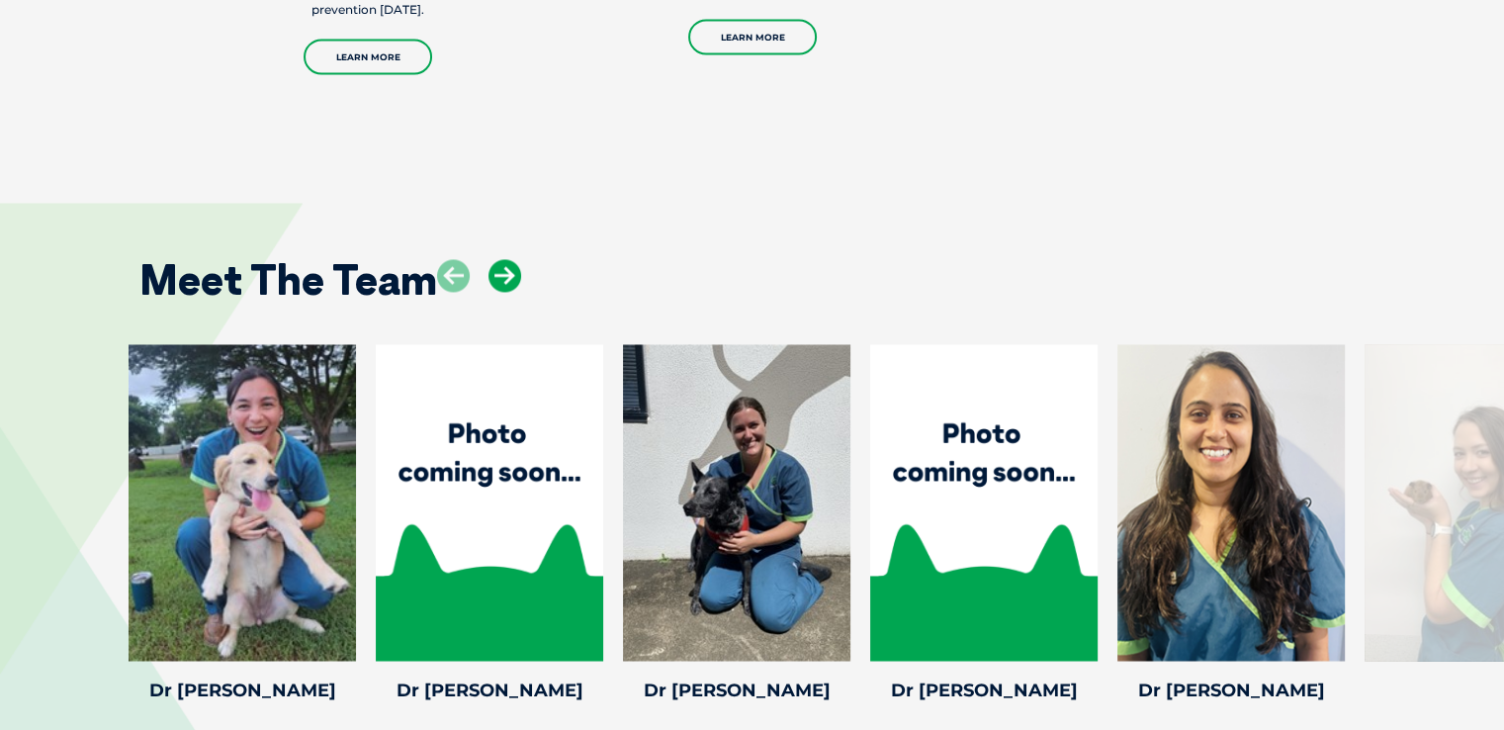
click at [507, 259] on icon at bounding box center [505, 275] width 33 height 33
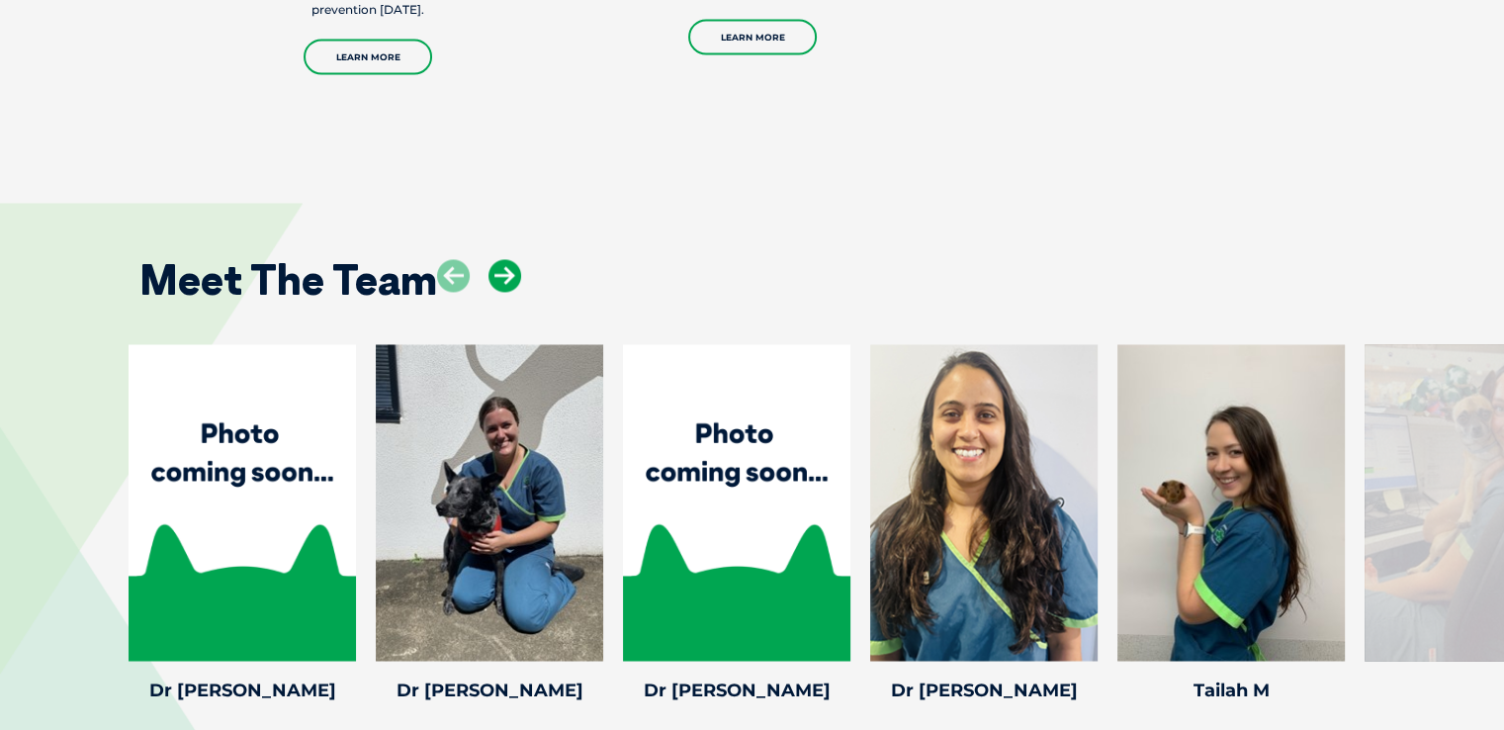
click at [507, 259] on icon at bounding box center [505, 275] width 33 height 33
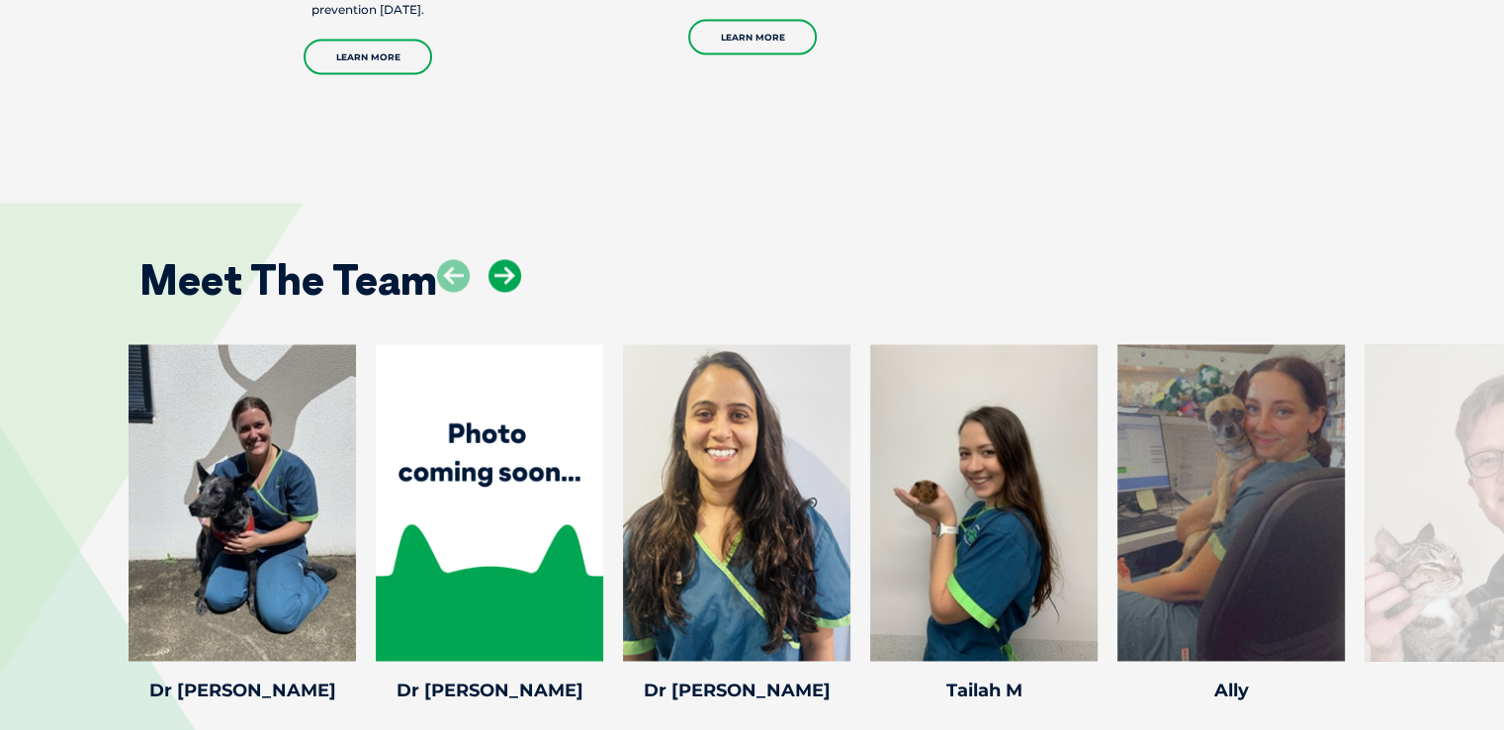
click at [507, 259] on icon at bounding box center [505, 275] width 33 height 33
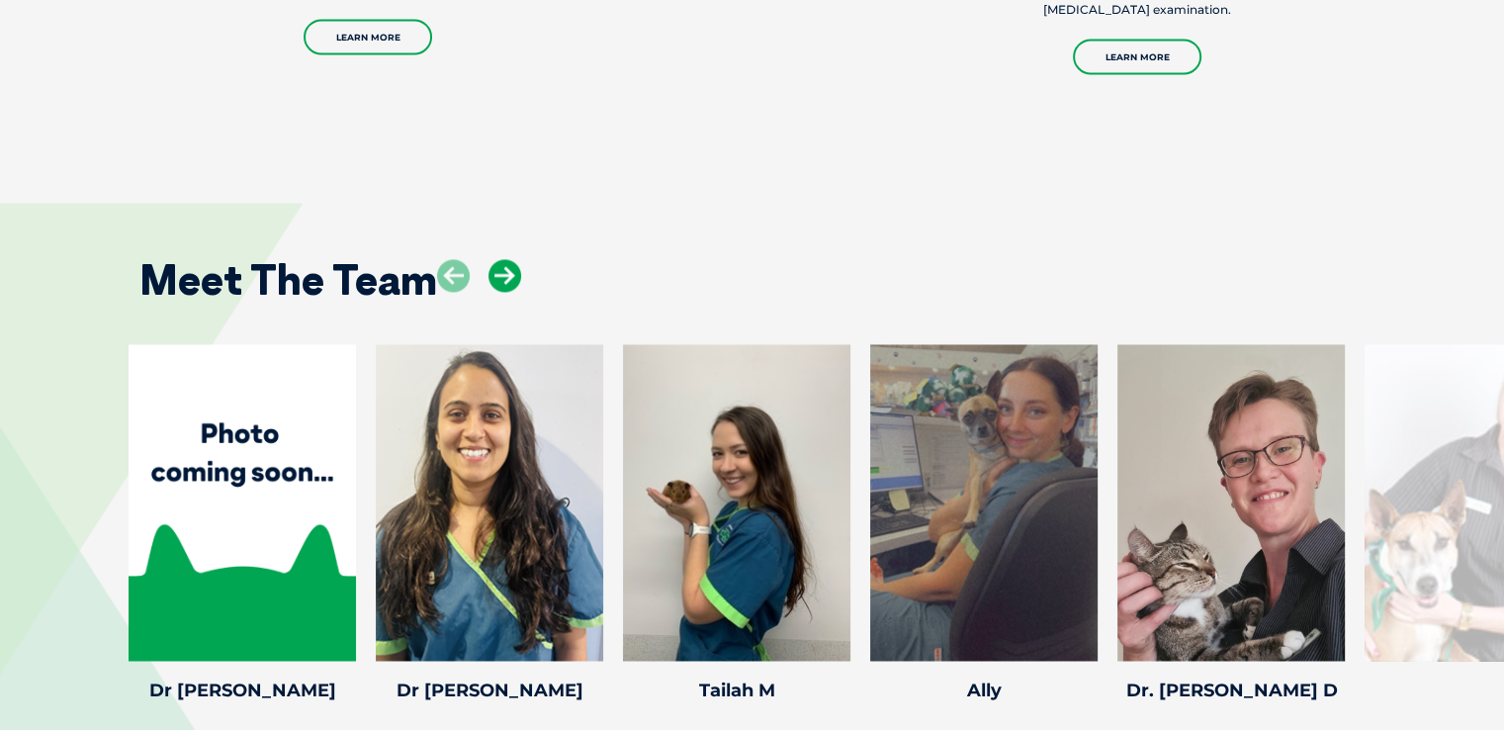
click at [507, 259] on icon at bounding box center [505, 275] width 33 height 33
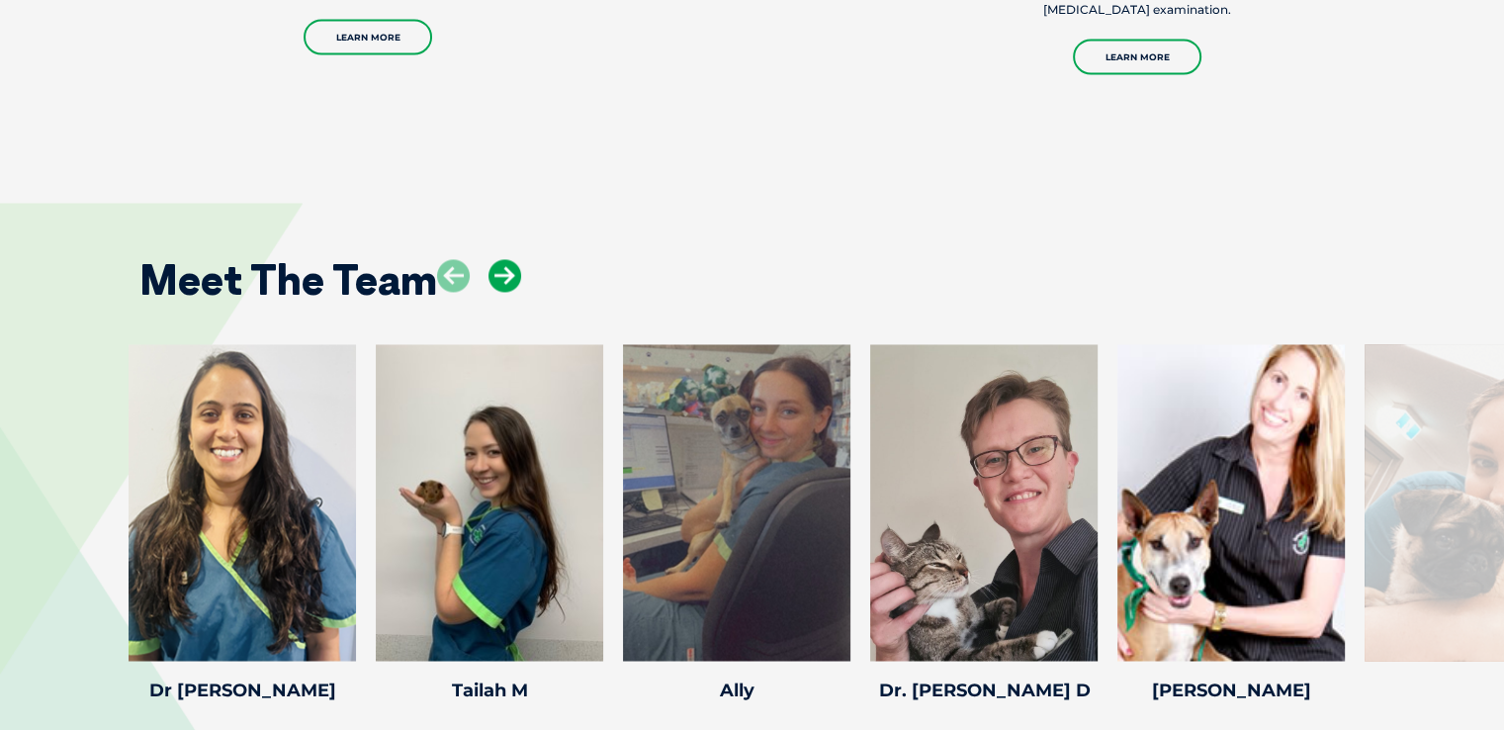
click at [507, 259] on icon at bounding box center [505, 275] width 33 height 33
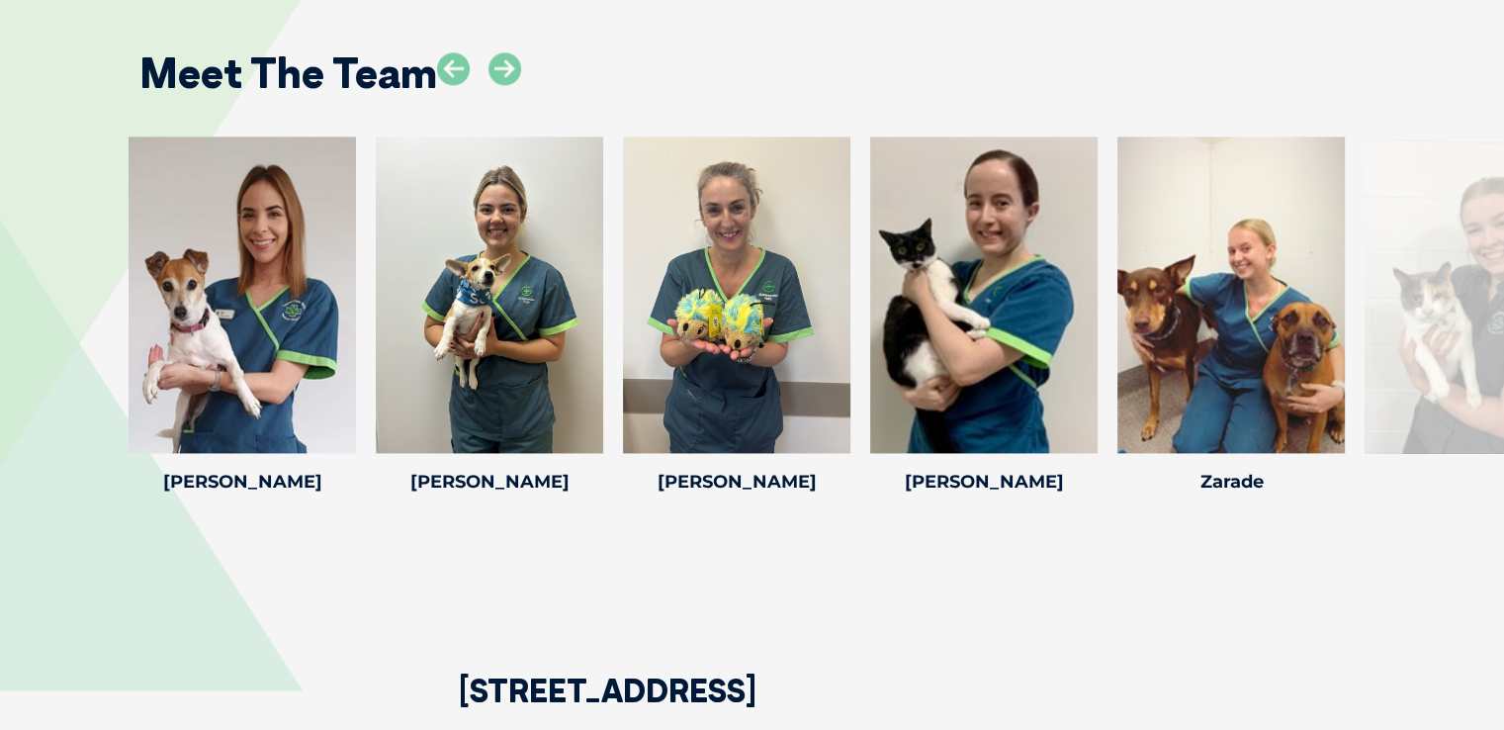
scroll to position [2716, 0]
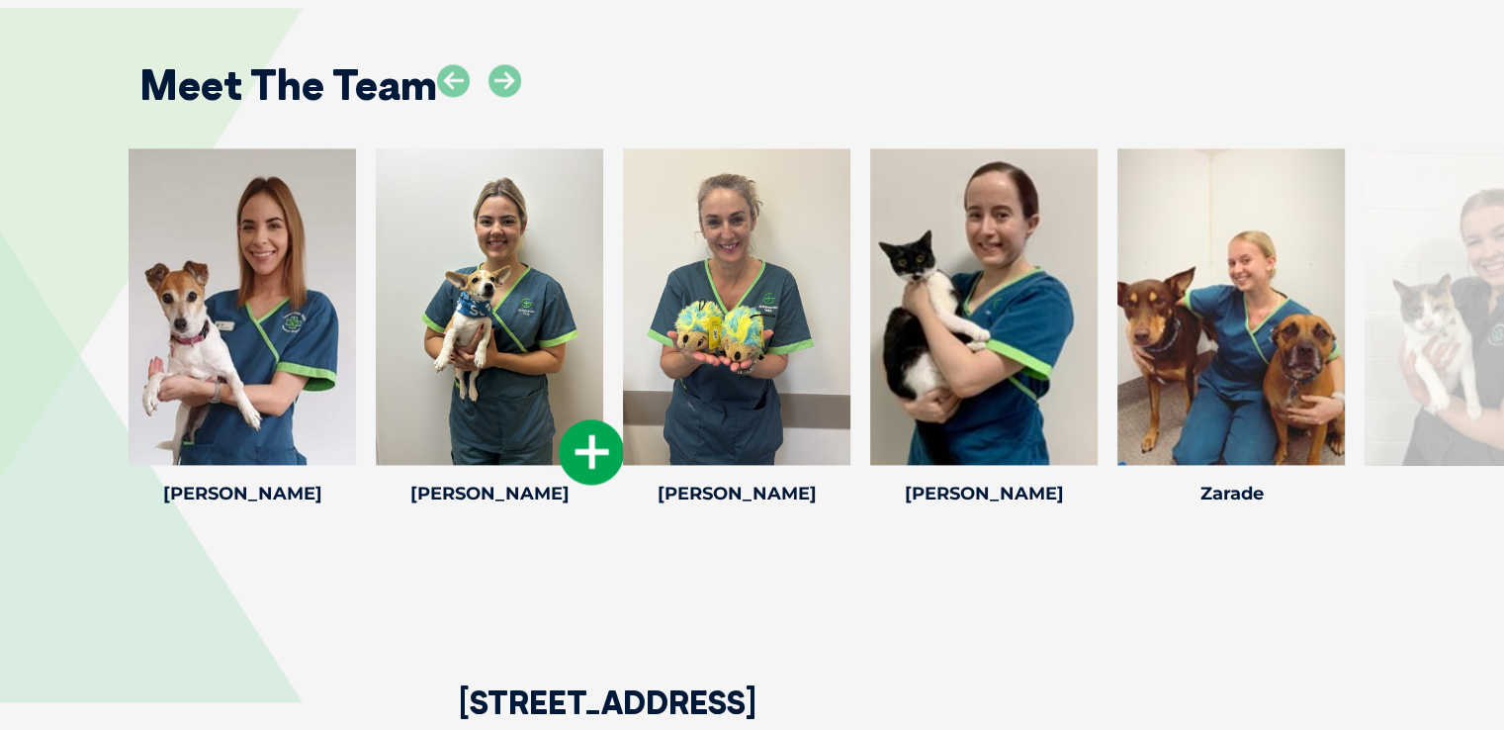
click at [582, 463] on icon at bounding box center [591, 451] width 65 height 65
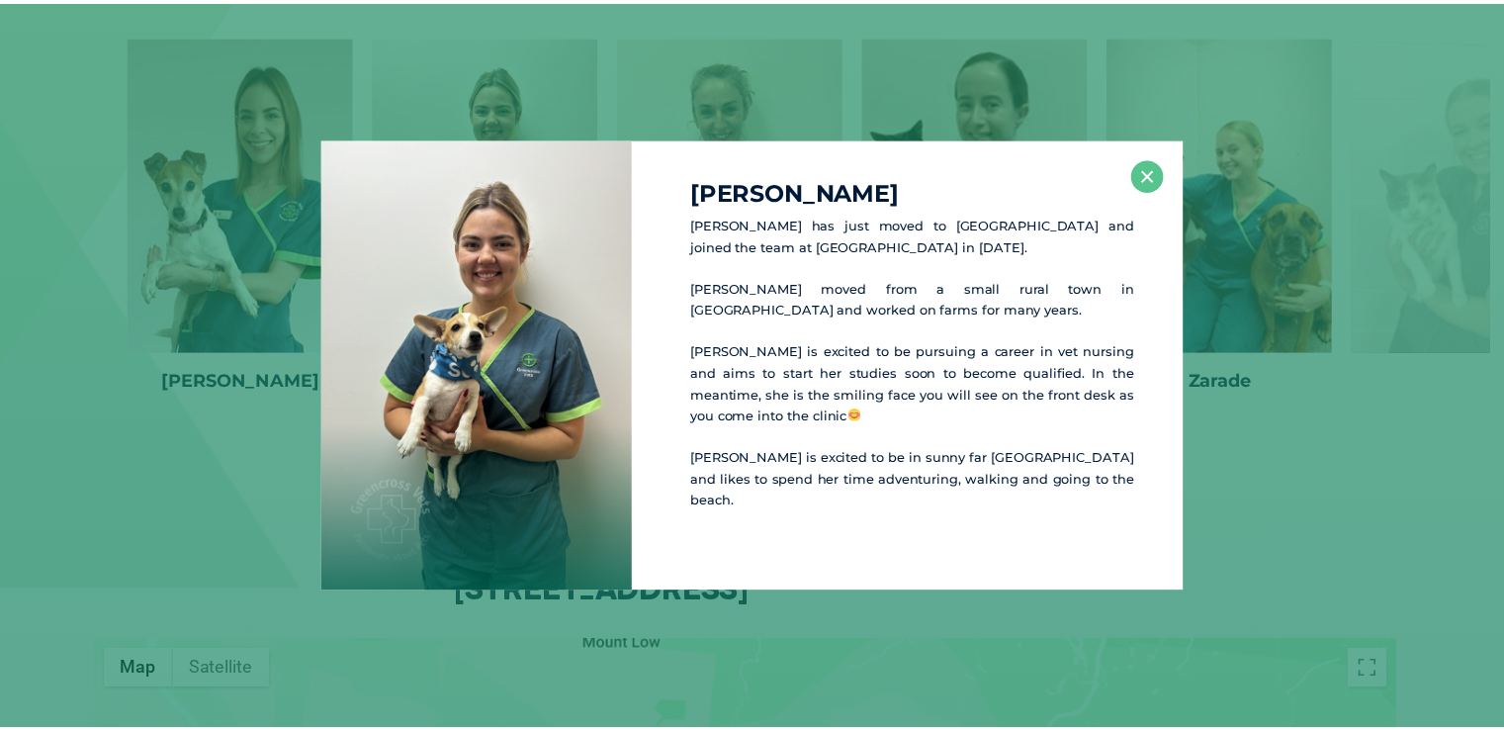
scroll to position [2828, 0]
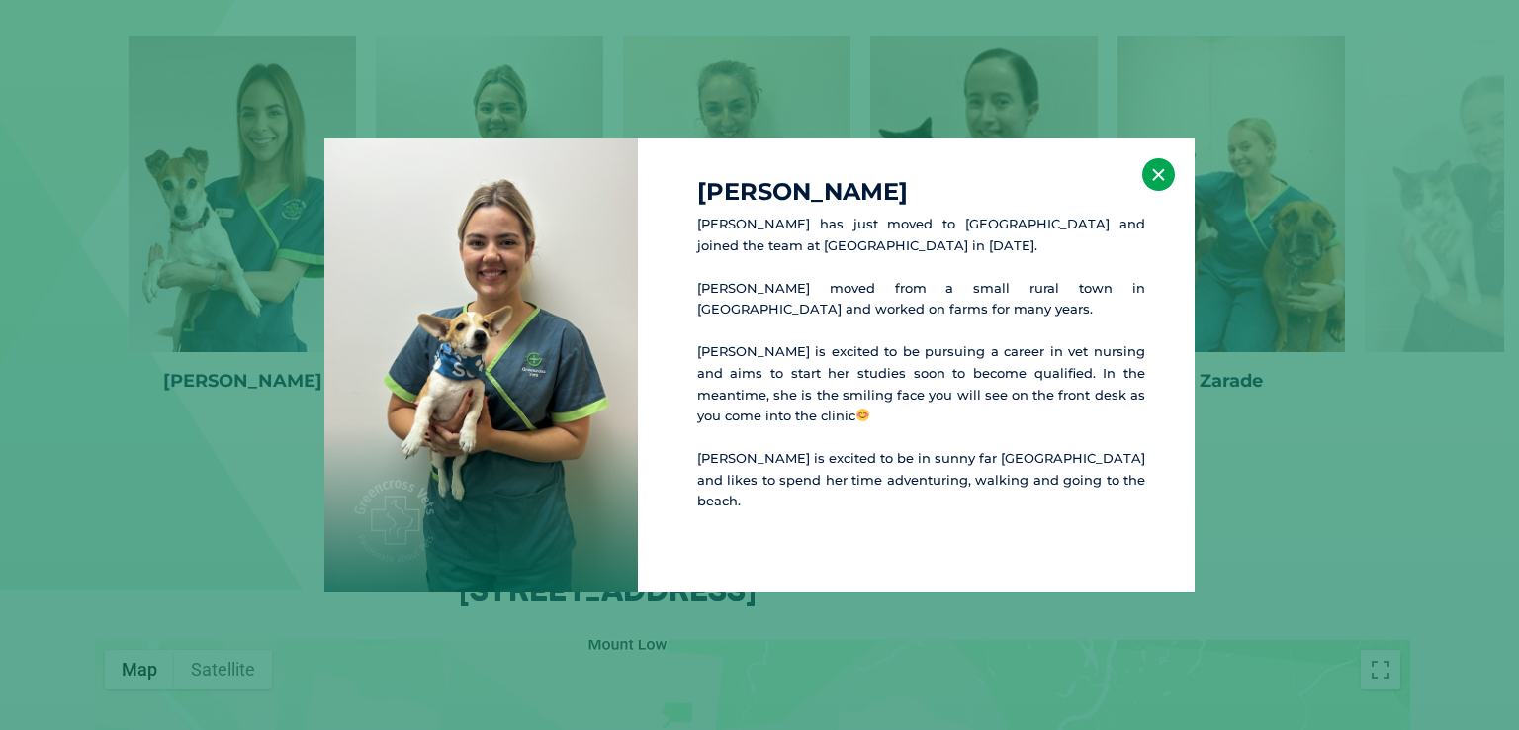
click at [1158, 189] on button "×" at bounding box center [1158, 174] width 33 height 33
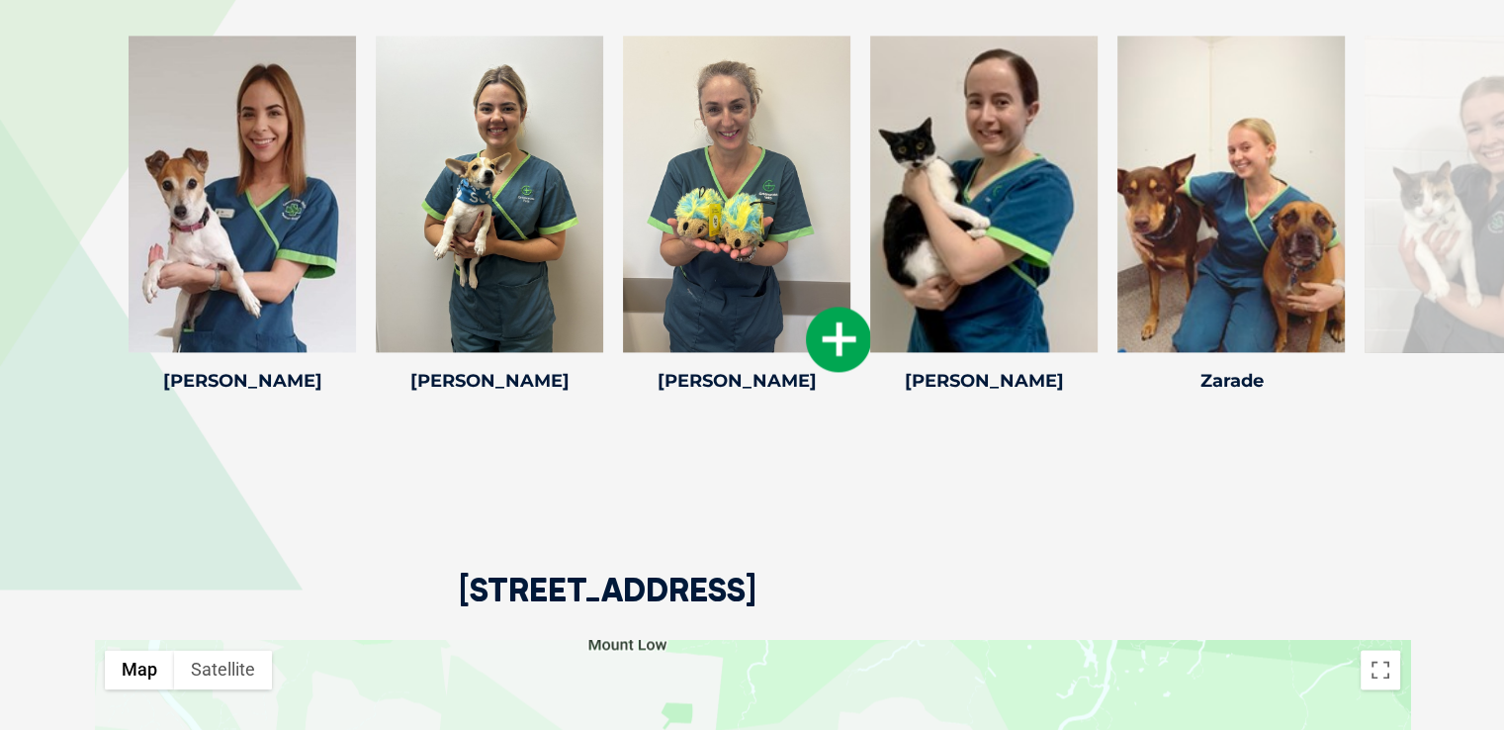
click at [851, 327] on icon at bounding box center [838, 339] width 65 height 65
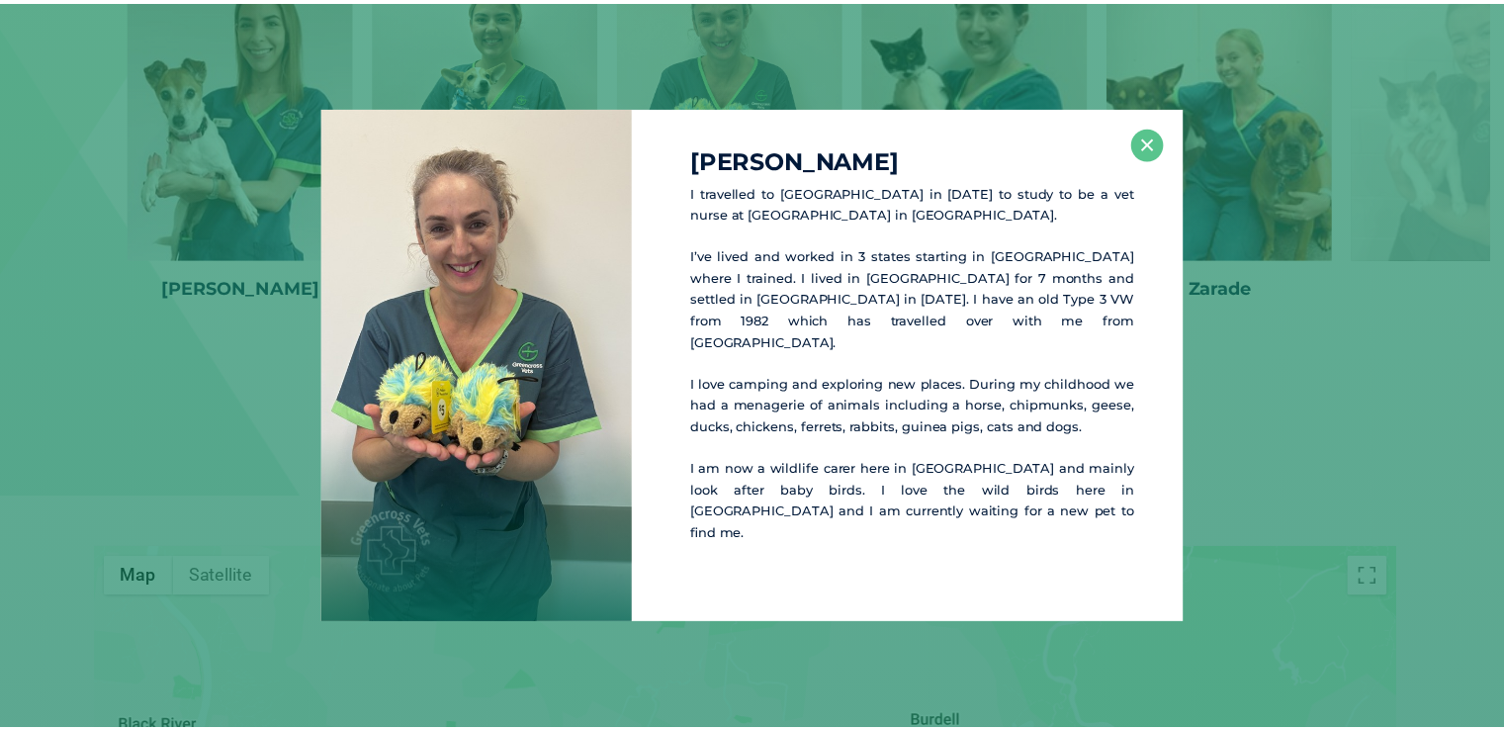
scroll to position [2924, 0]
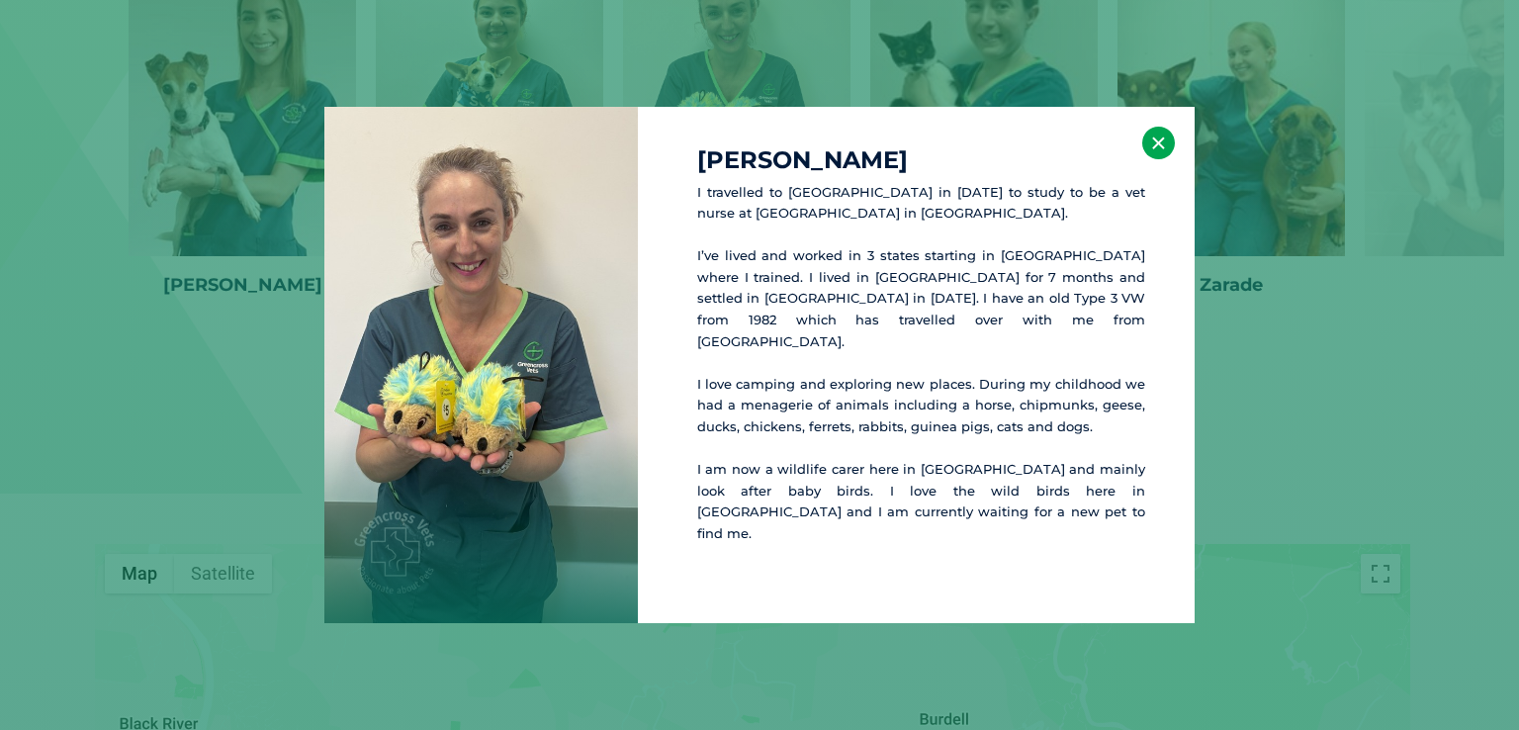
click at [1167, 159] on button "×" at bounding box center [1158, 143] width 33 height 33
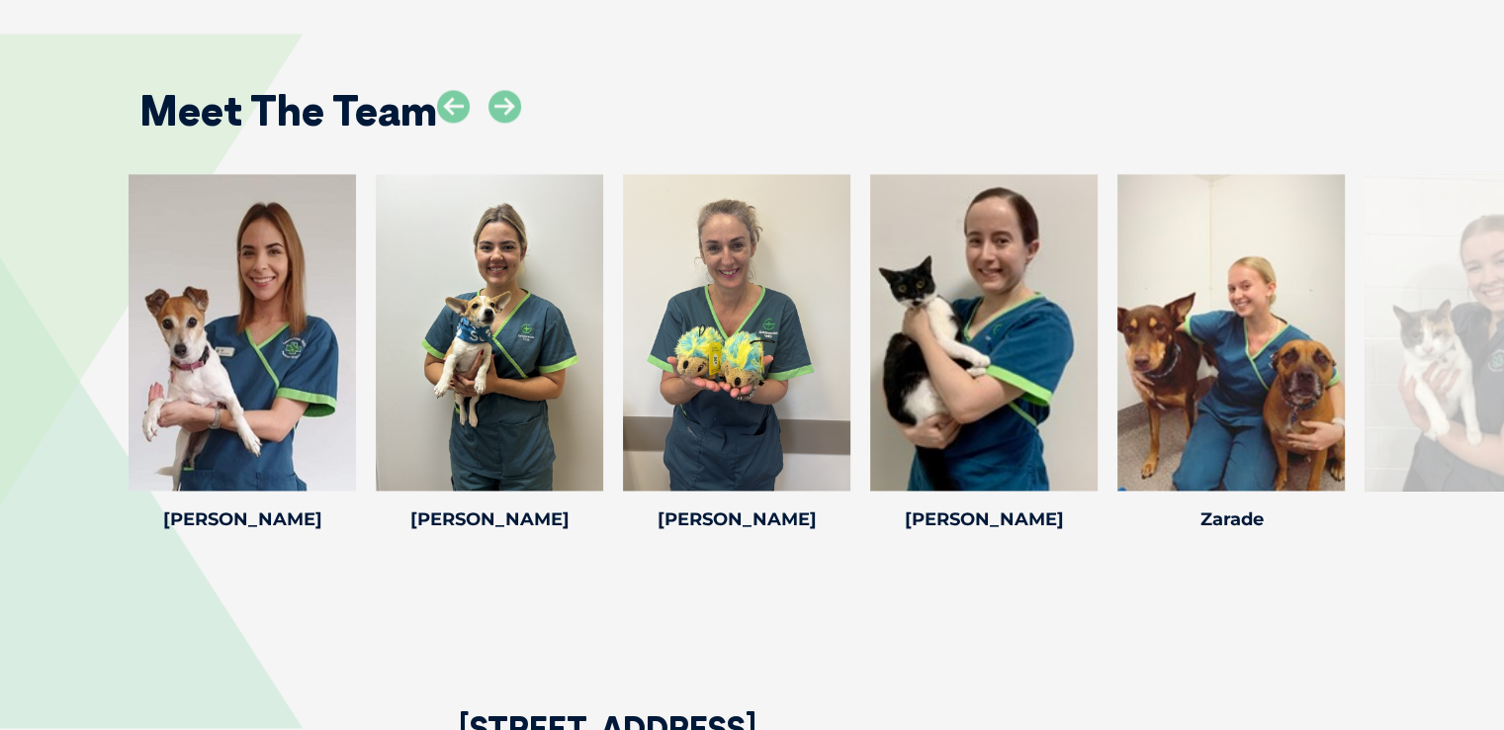
scroll to position [2727, 0]
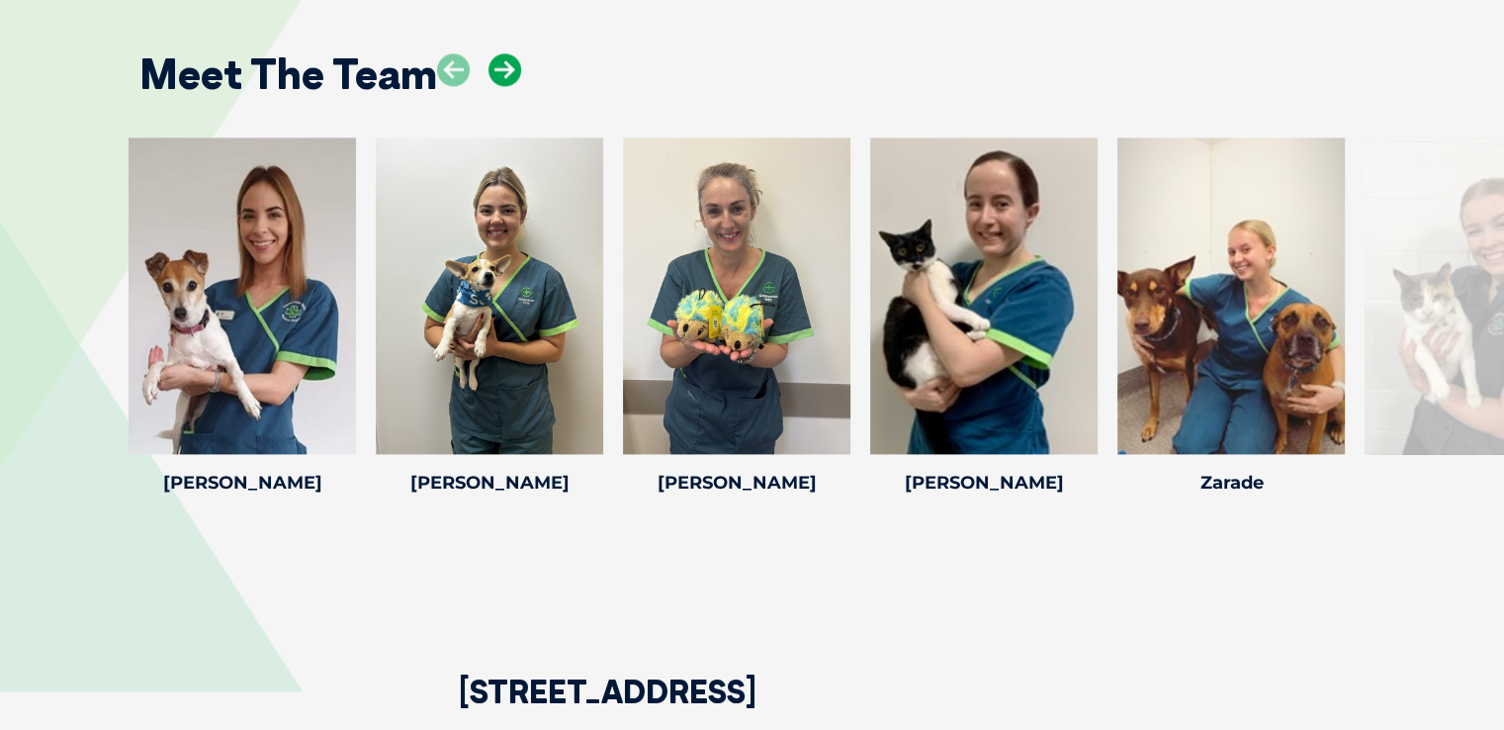
click at [500, 66] on icon at bounding box center [505, 69] width 33 height 33
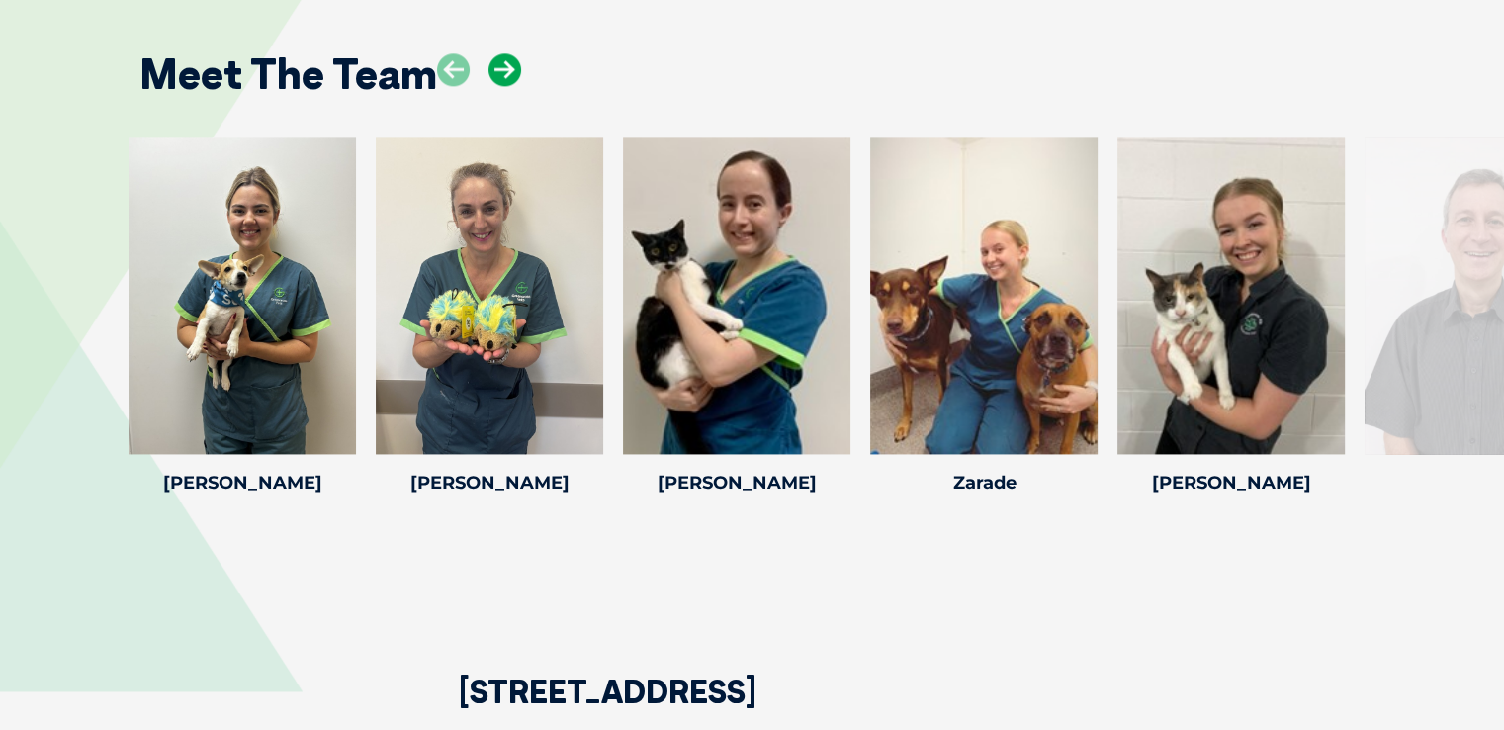
click at [500, 66] on icon at bounding box center [505, 69] width 33 height 33
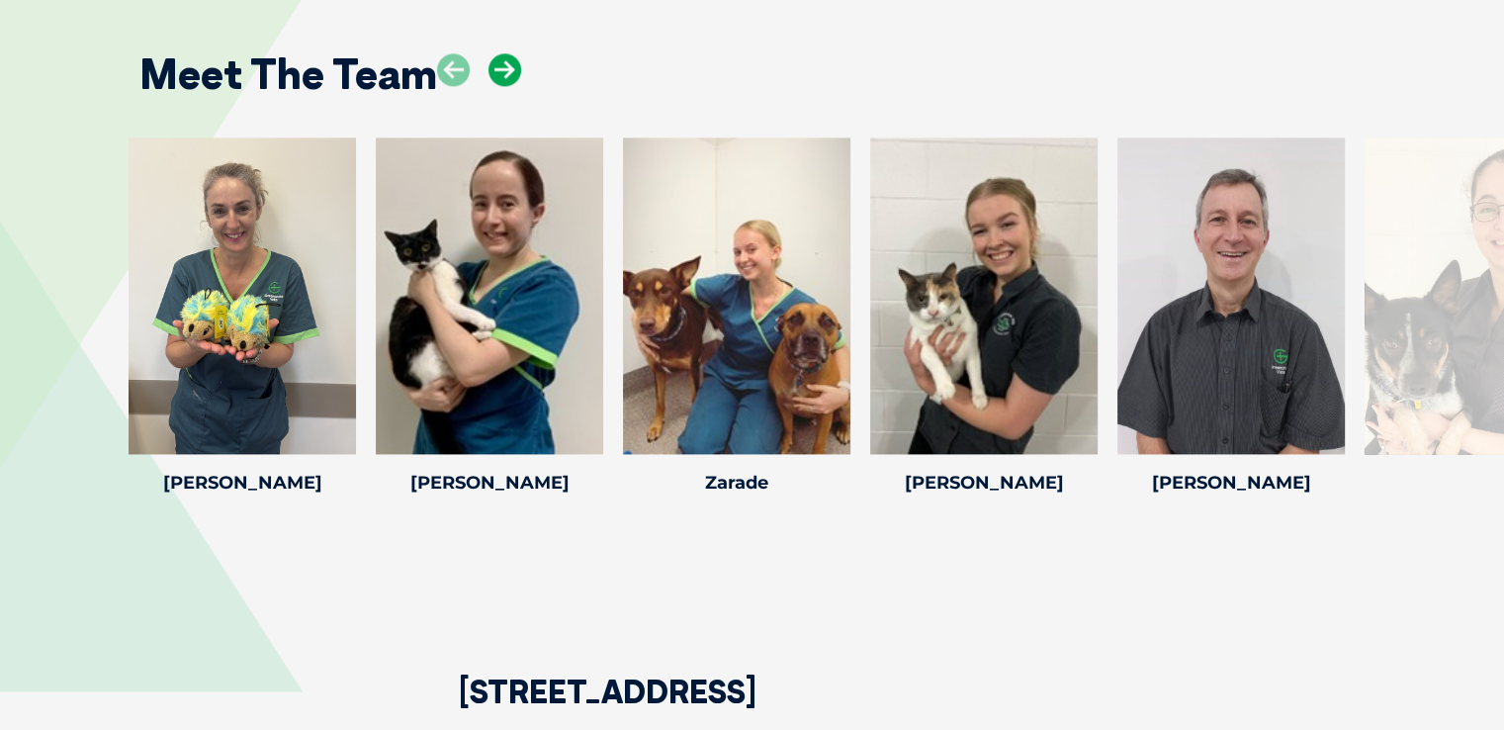
click at [500, 66] on icon at bounding box center [505, 69] width 33 height 33
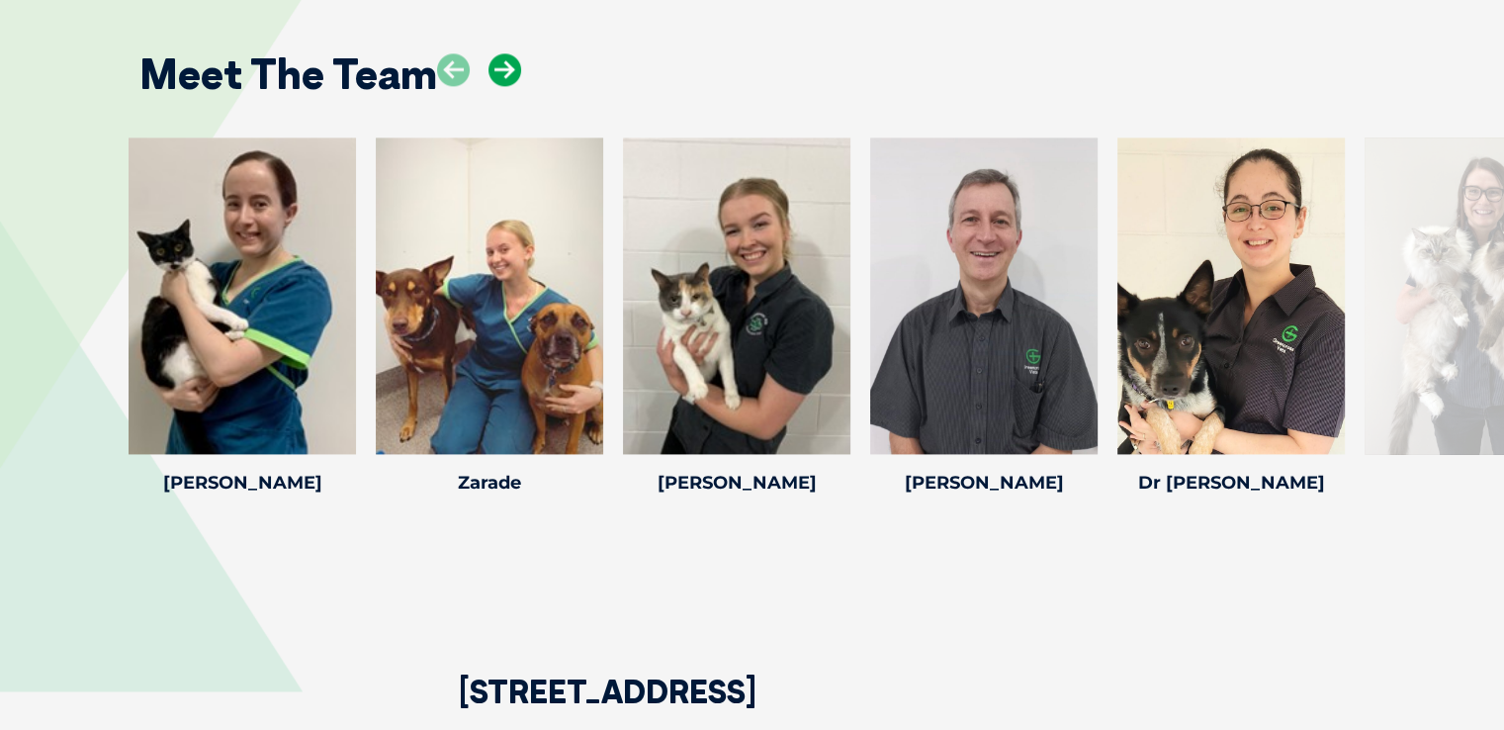
click at [500, 66] on icon at bounding box center [505, 69] width 33 height 33
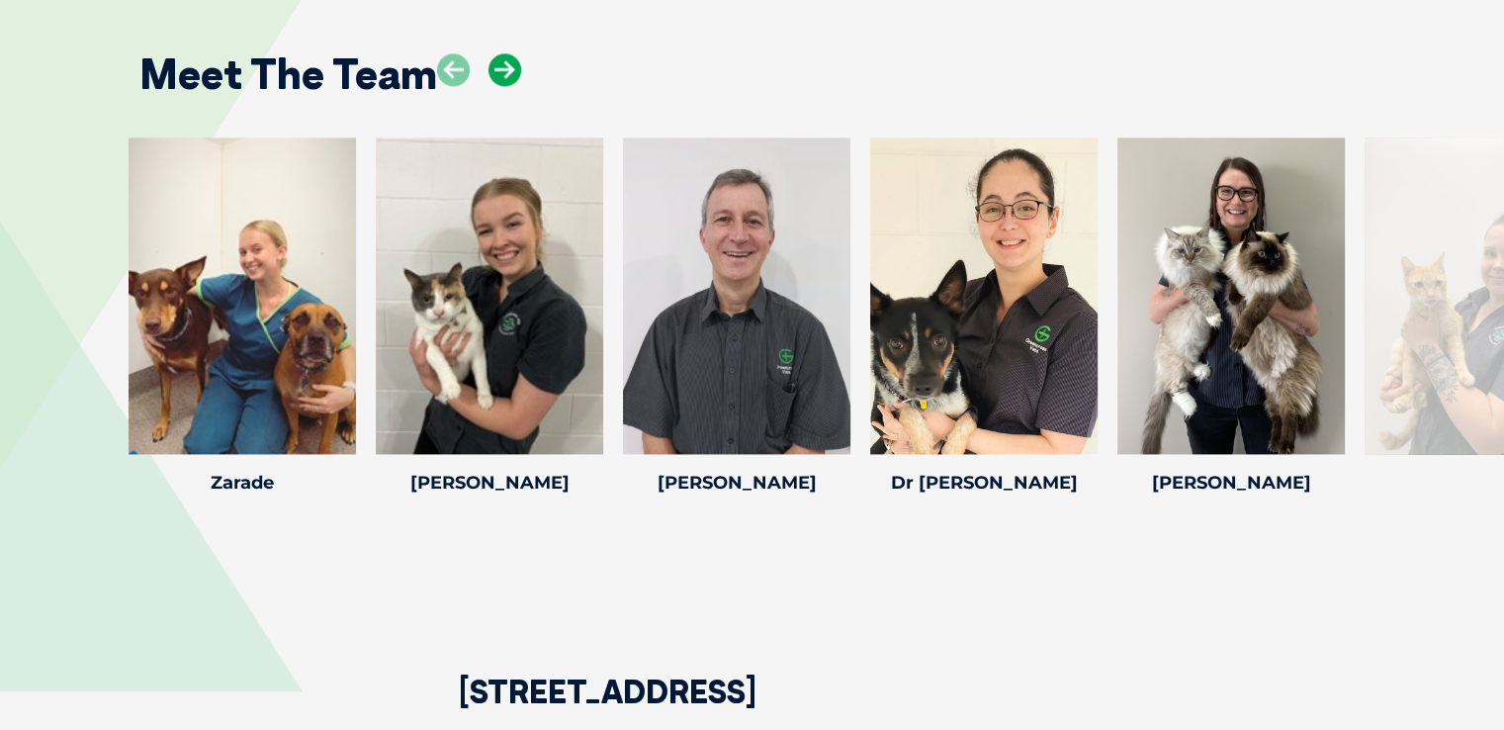
click at [500, 66] on icon at bounding box center [505, 69] width 33 height 33
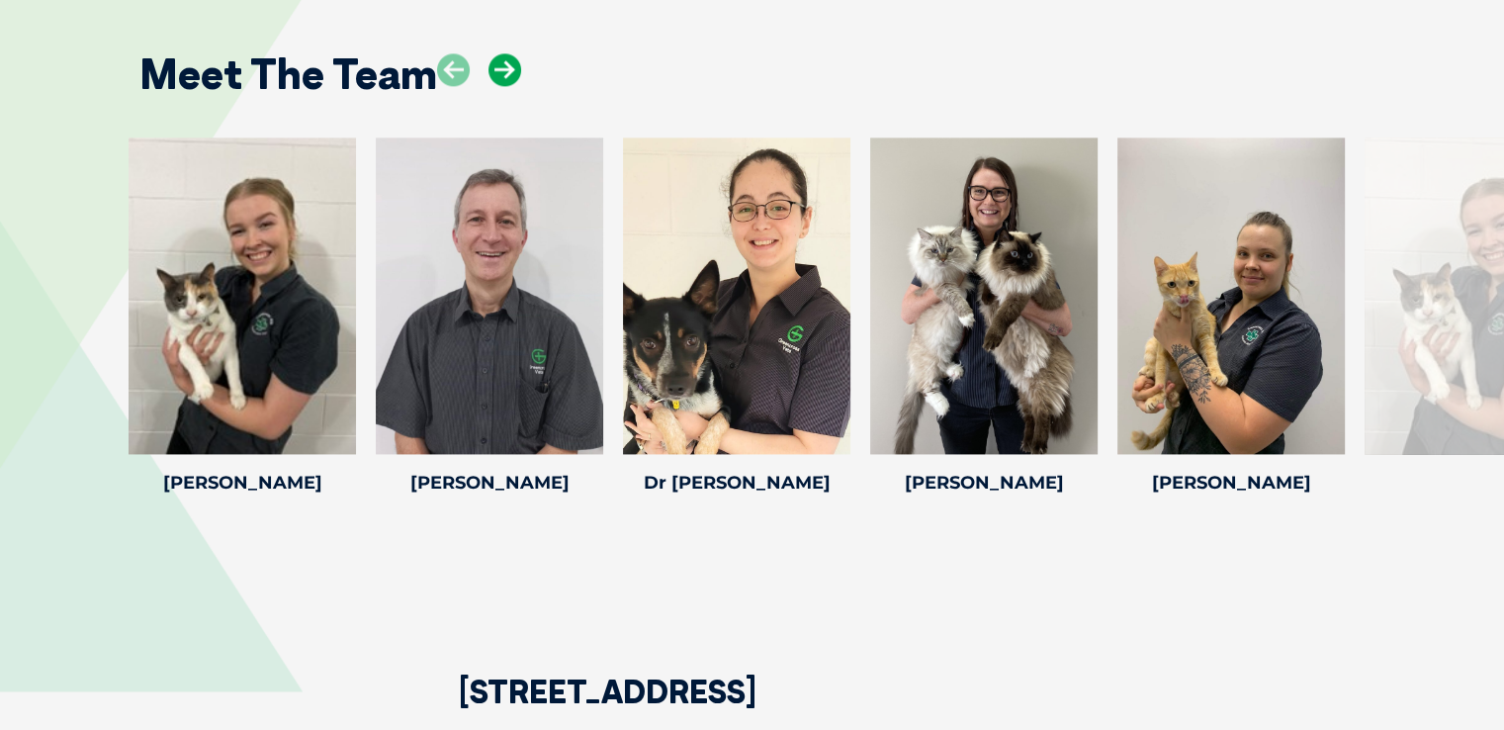
click at [500, 66] on icon at bounding box center [505, 69] width 33 height 33
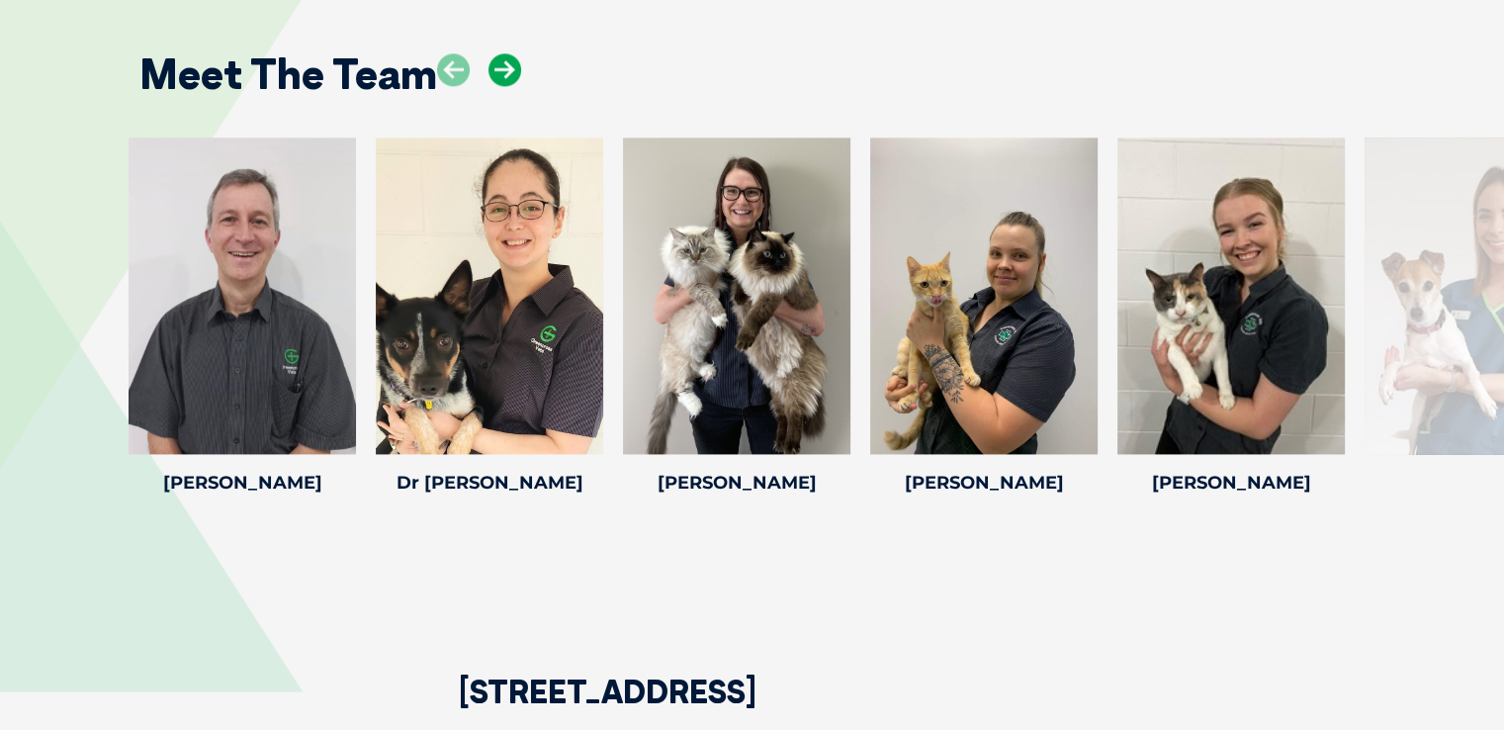
click at [500, 66] on icon at bounding box center [505, 69] width 33 height 33
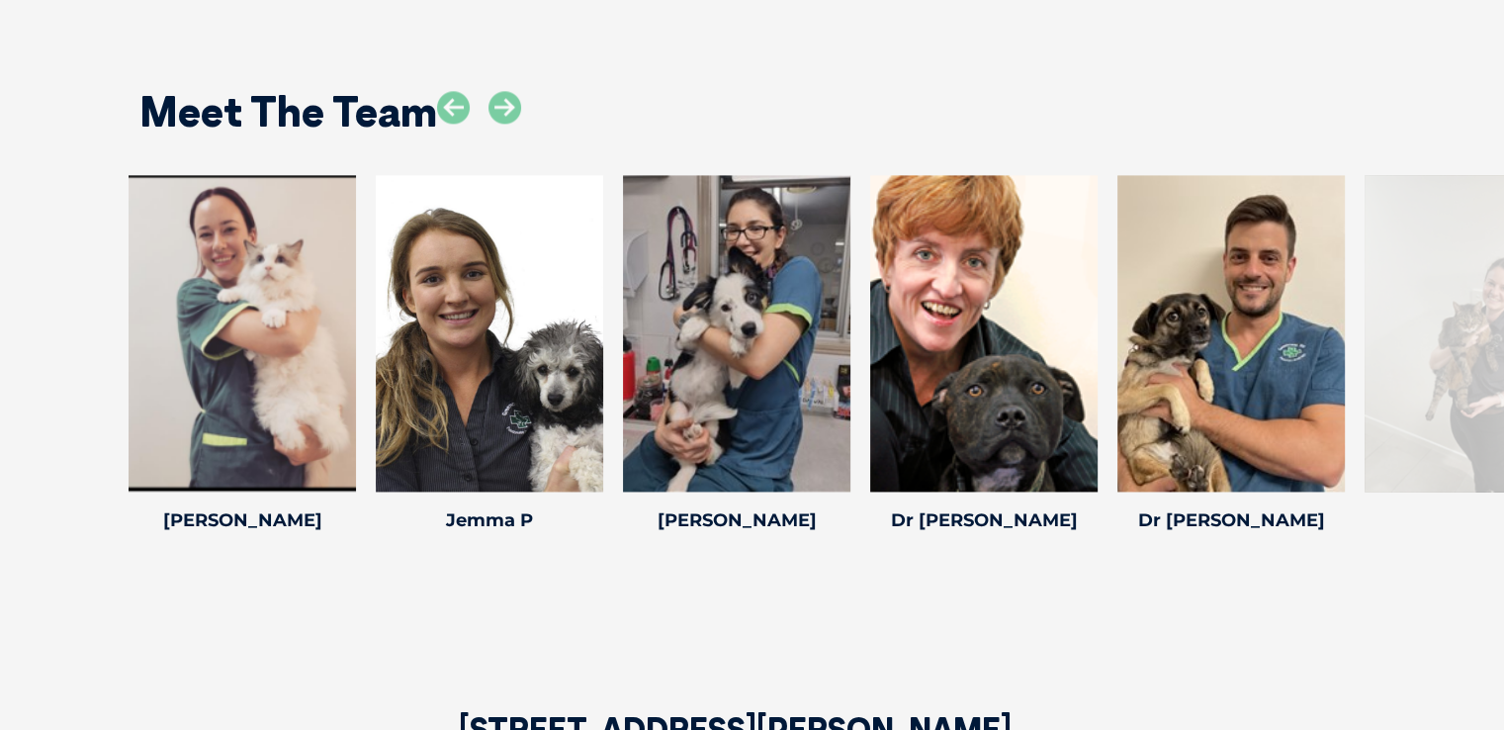
scroll to position [2758, 0]
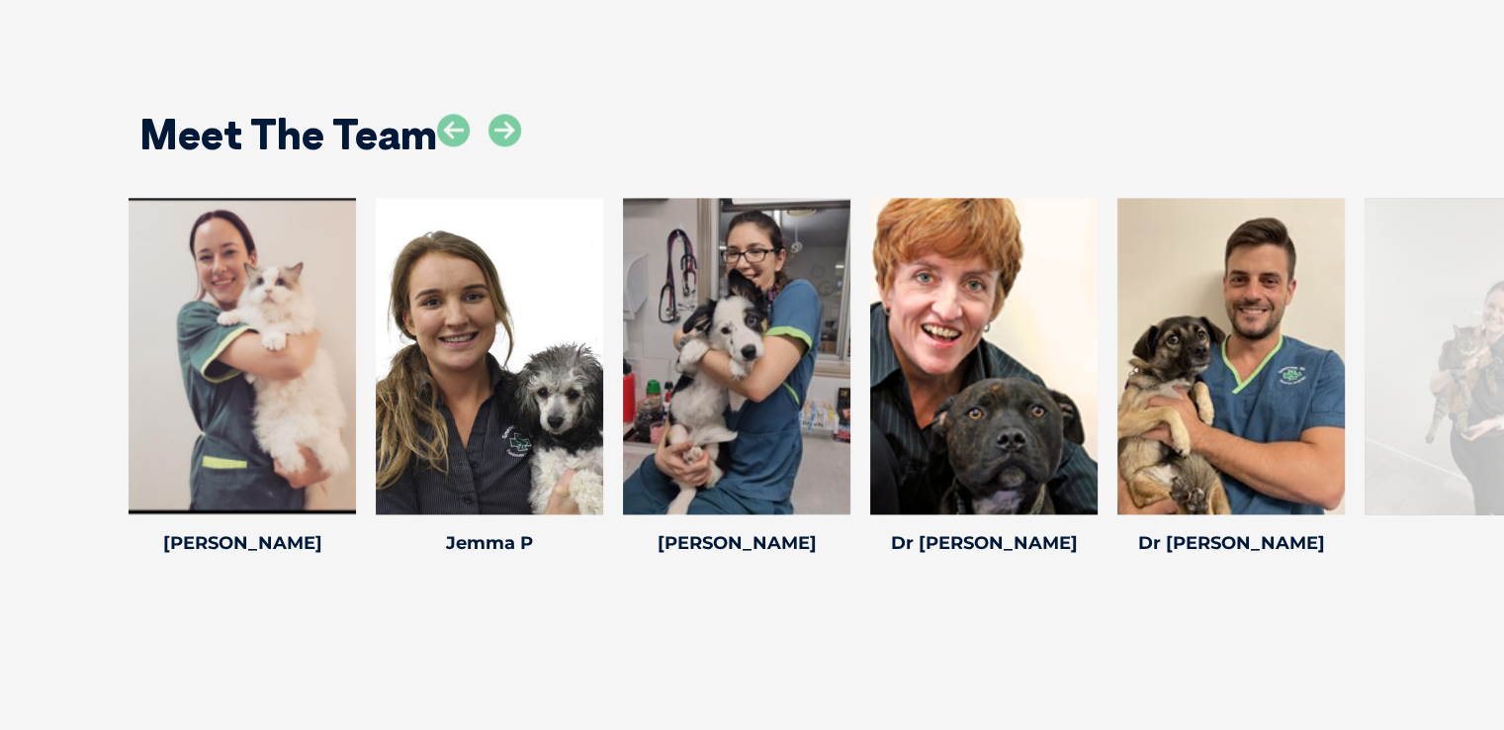
drag, startPoint x: 1506, startPoint y: 97, endPoint x: 1515, endPoint y: 486, distance: 388.8
click at [502, 135] on icon at bounding box center [505, 130] width 33 height 33
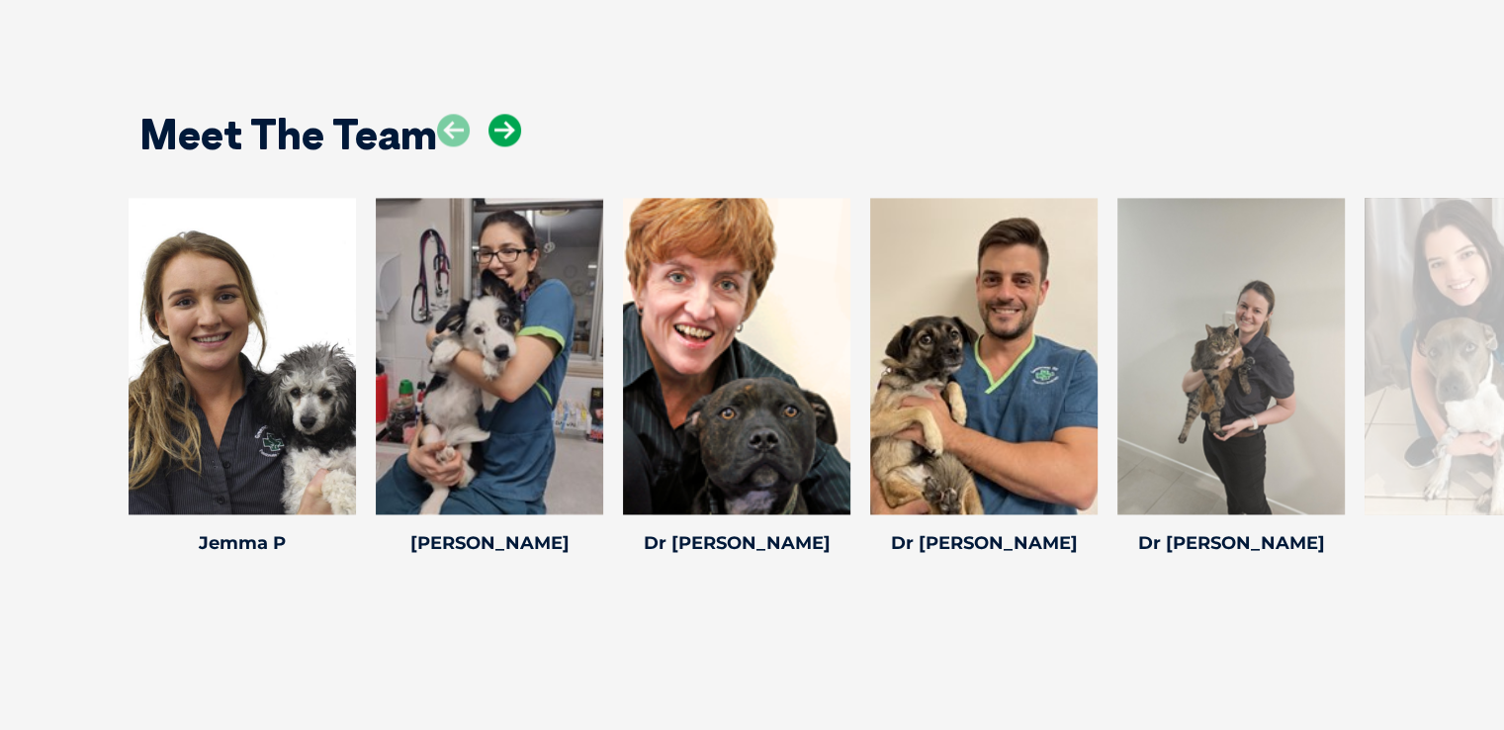
click at [502, 135] on icon at bounding box center [505, 130] width 33 height 33
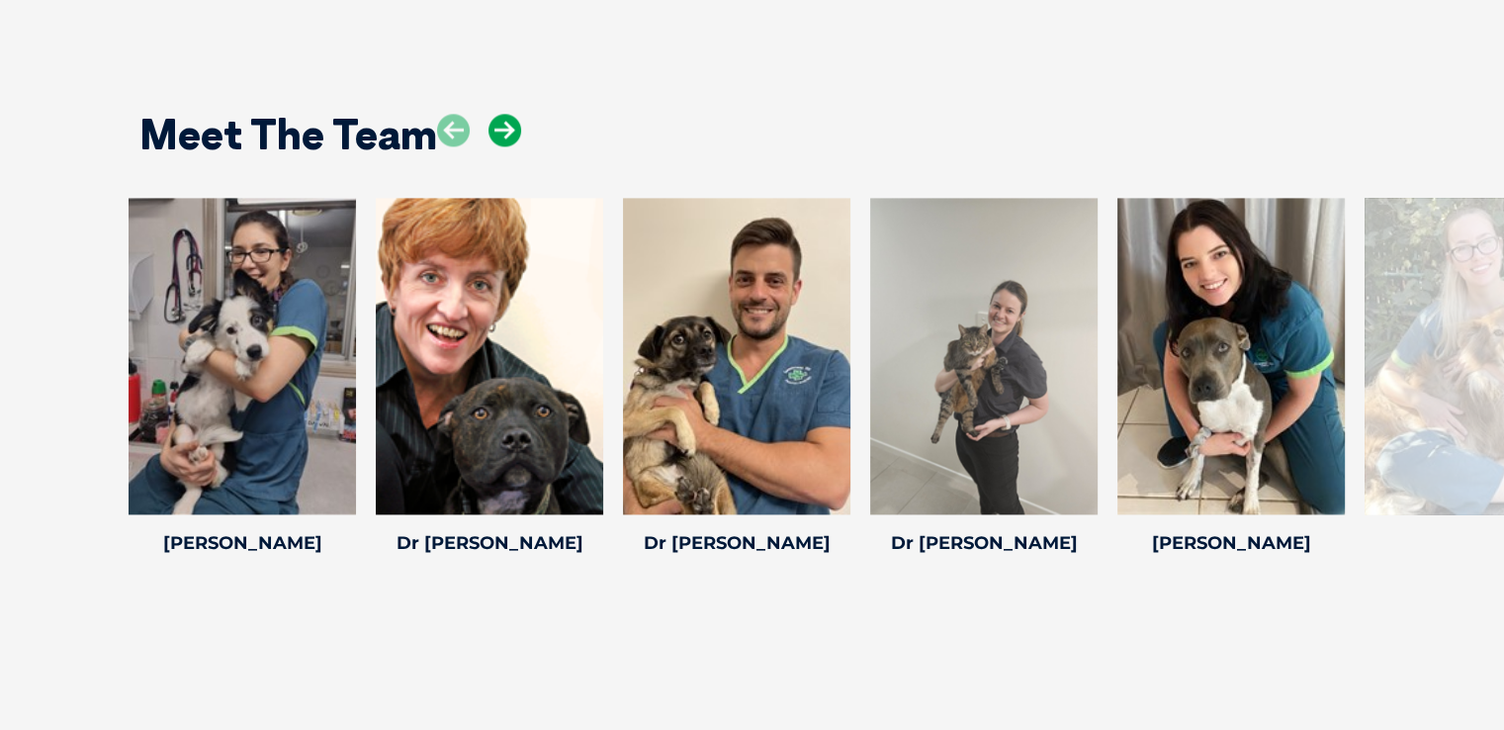
click at [502, 135] on icon at bounding box center [505, 130] width 33 height 33
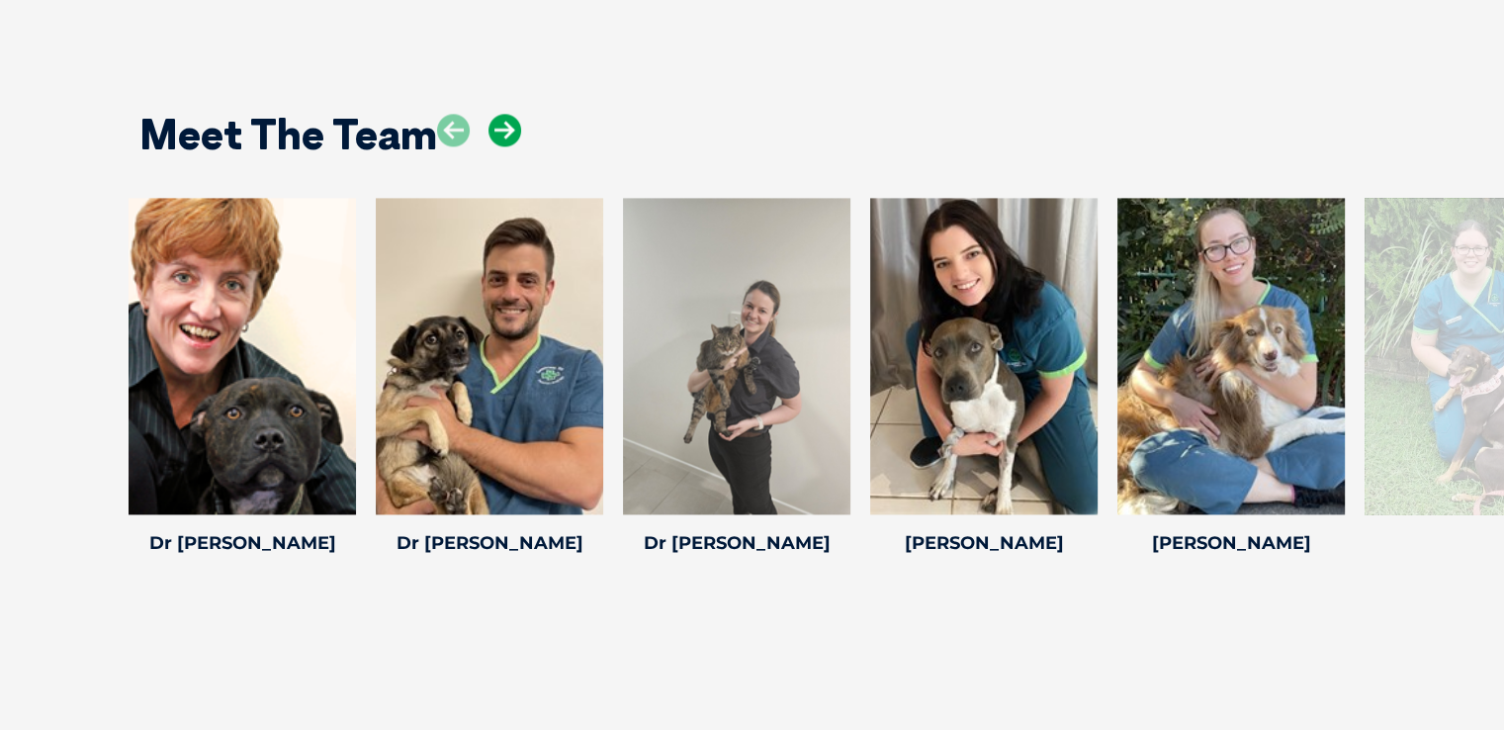
click at [502, 135] on icon at bounding box center [505, 130] width 33 height 33
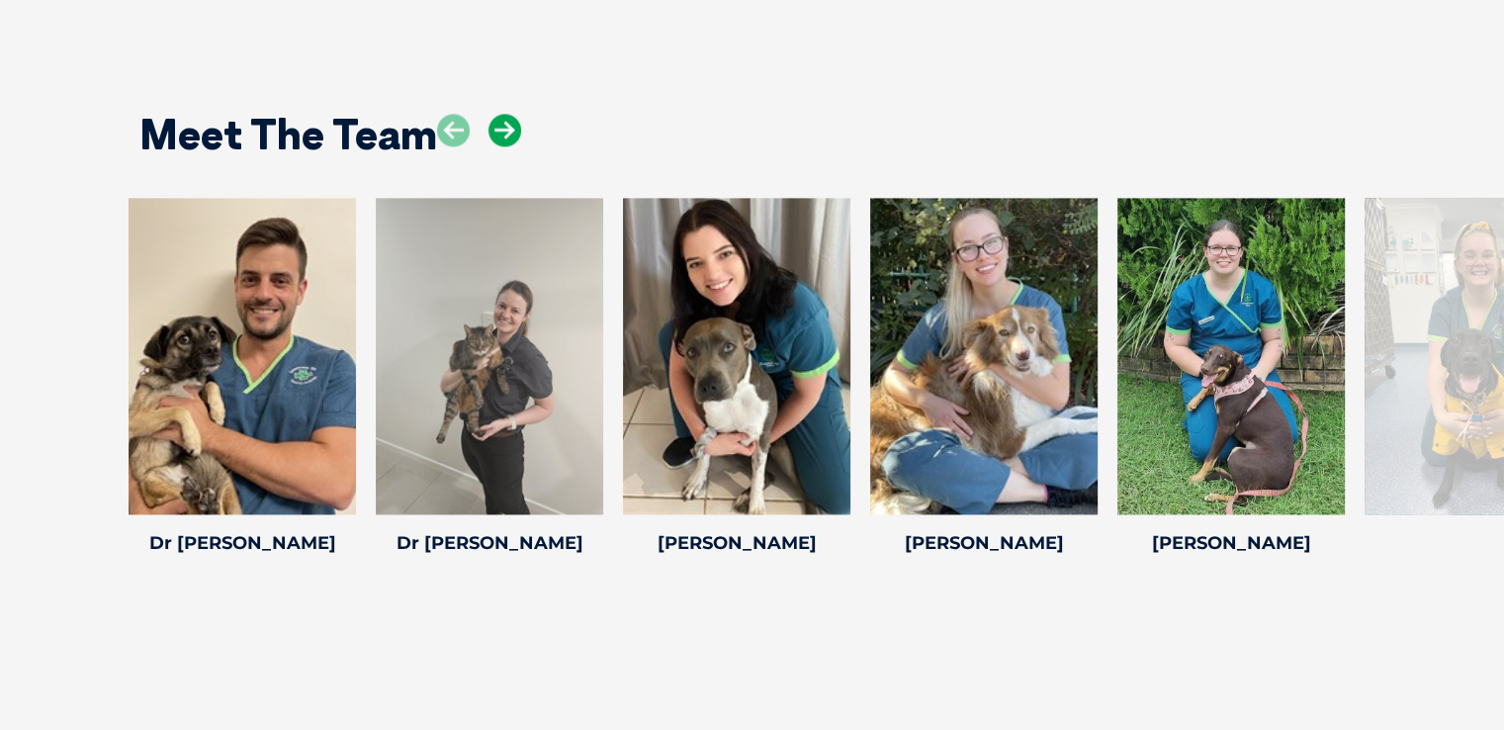
click at [502, 135] on icon at bounding box center [505, 130] width 33 height 33
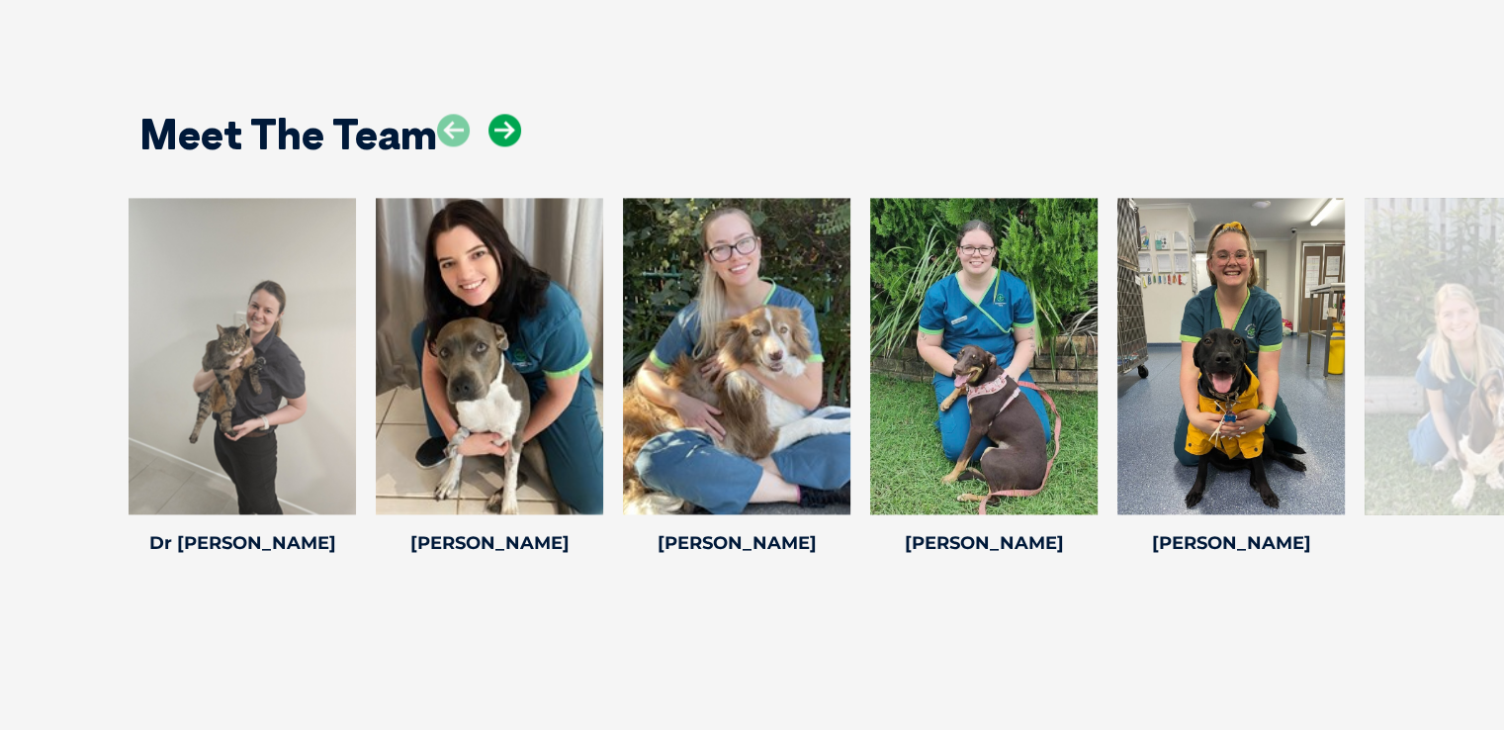
click at [502, 135] on icon at bounding box center [505, 130] width 33 height 33
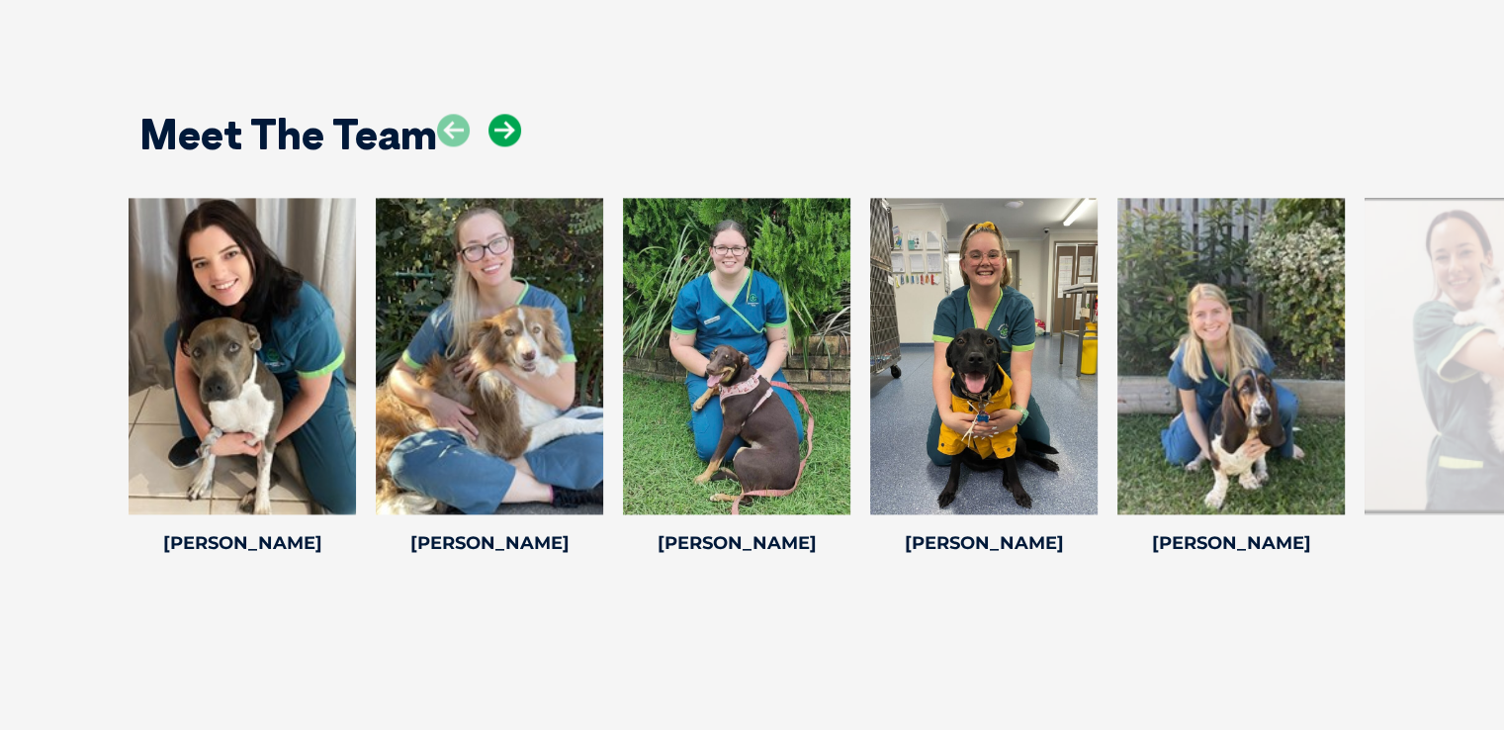
click at [502, 135] on icon at bounding box center [505, 130] width 33 height 33
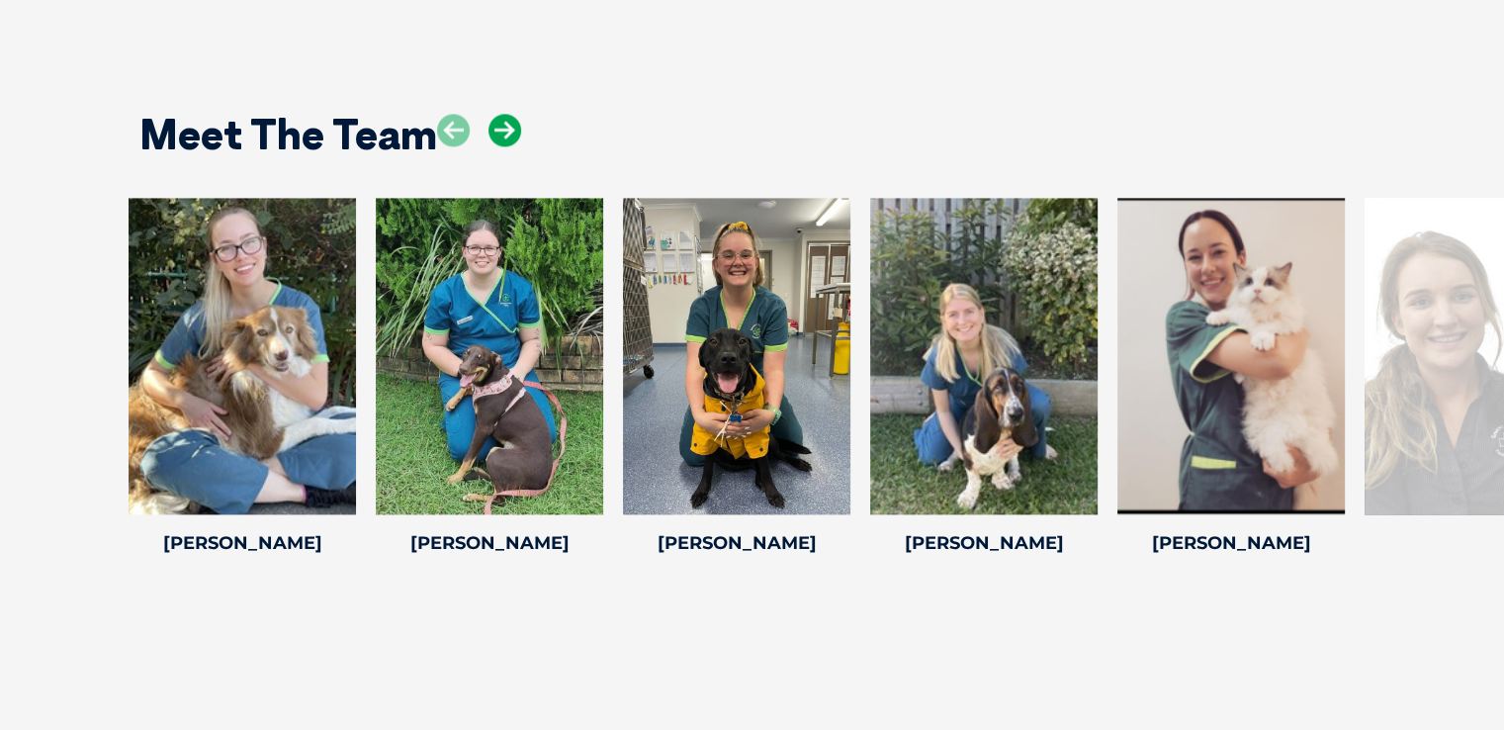
click at [502, 135] on icon at bounding box center [505, 130] width 33 height 33
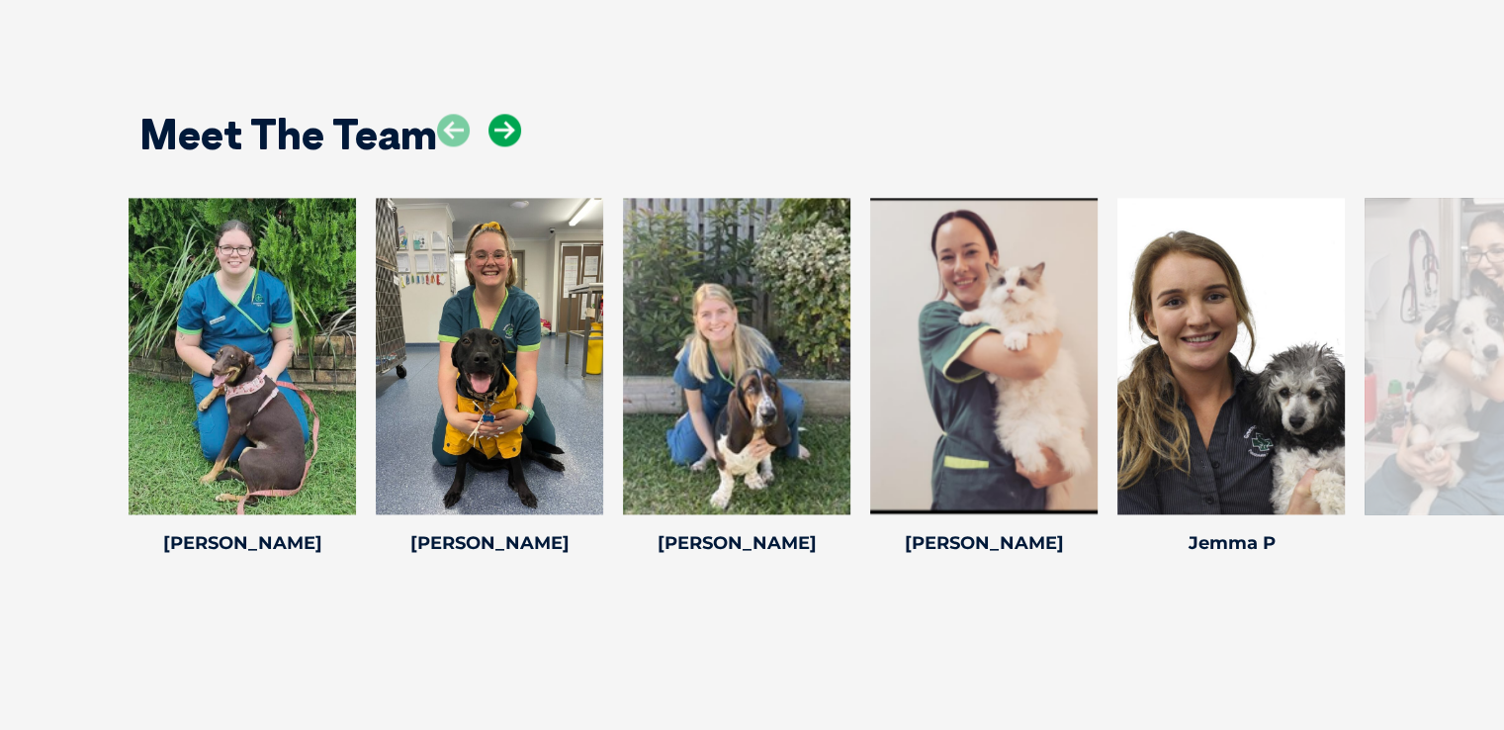
click at [502, 135] on icon at bounding box center [505, 130] width 33 height 33
